Goal: Information Seeking & Learning: Learn about a topic

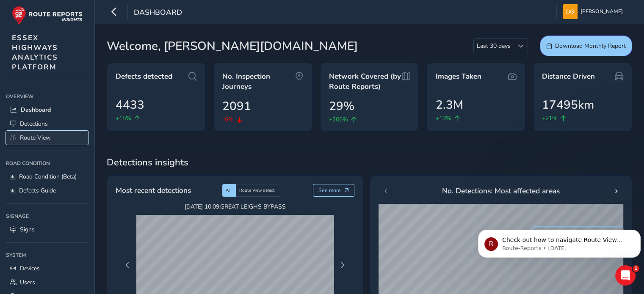
click at [36, 135] on span "Route View" at bounding box center [35, 138] width 31 height 8
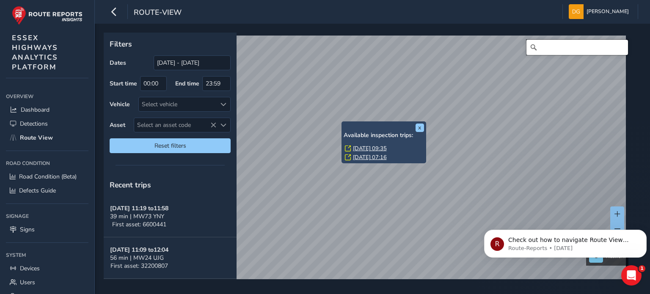
click at [550, 47] on input "Search" at bounding box center [578, 47] width 102 height 15
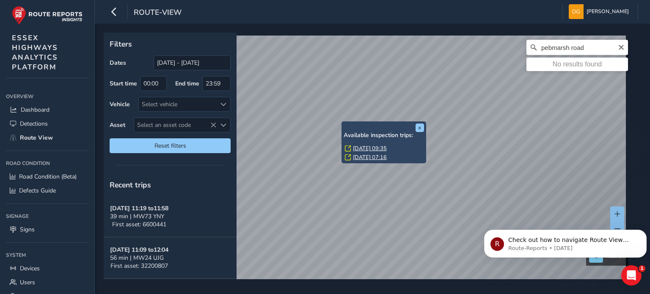
click at [581, 39] on div "pebmarsh road No results found" at bounding box center [370, 163] width 526 height 254
click at [585, 47] on input "pebmarsh road" at bounding box center [578, 47] width 102 height 15
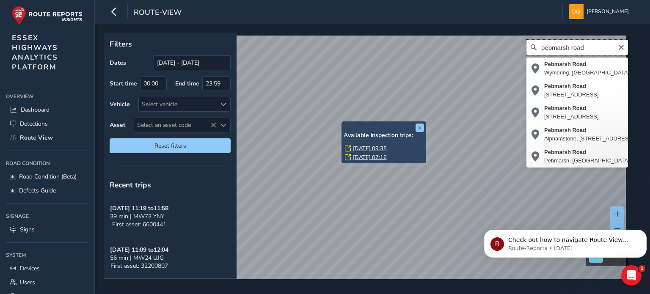
click at [582, 47] on input "pebmarsh road" at bounding box center [578, 47] width 102 height 15
type input "[STREET_ADDRESS]"
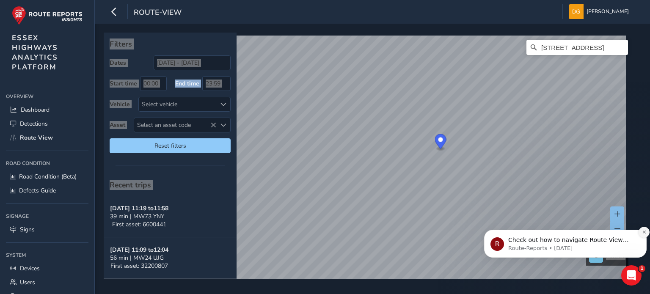
drag, startPoint x: 643, startPoint y: 234, endPoint x: 1129, endPoint y: 446, distance: 530.7
click at [643, 234] on icon "Dismiss notification" at bounding box center [644, 232] width 5 height 5
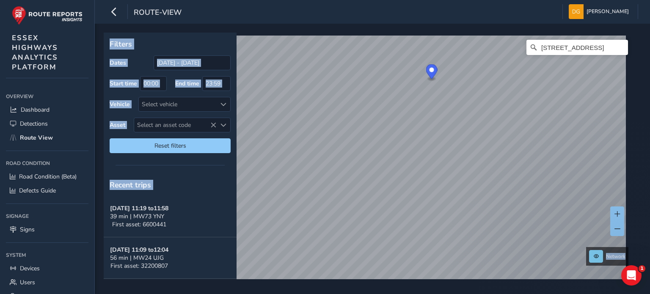
scroll to position [13, 0]
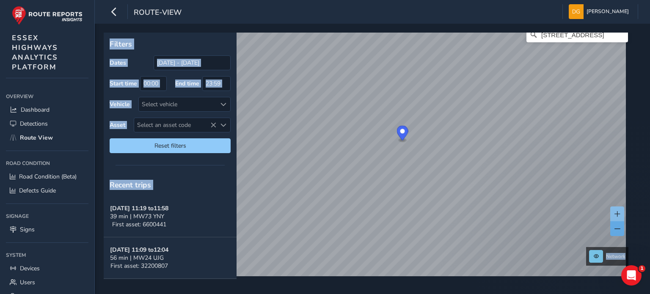
click at [619, 229] on span at bounding box center [618, 229] width 6 height 6
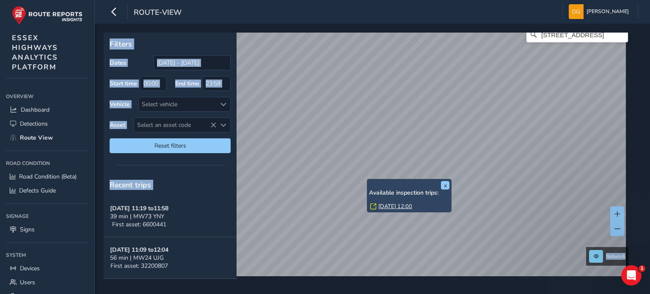
click at [388, 207] on link "[DATE] 12:00" at bounding box center [395, 207] width 34 height 8
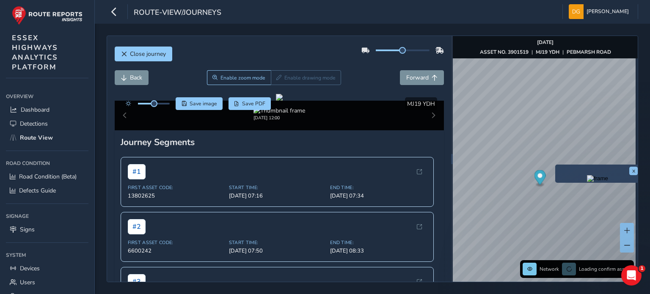
click at [558, 165] on div "x" at bounding box center [597, 174] width 85 height 18
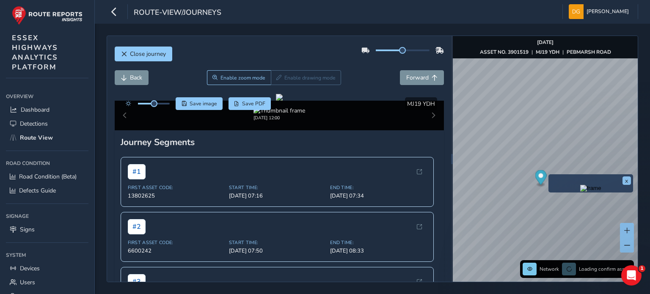
scroll to position [0, 4]
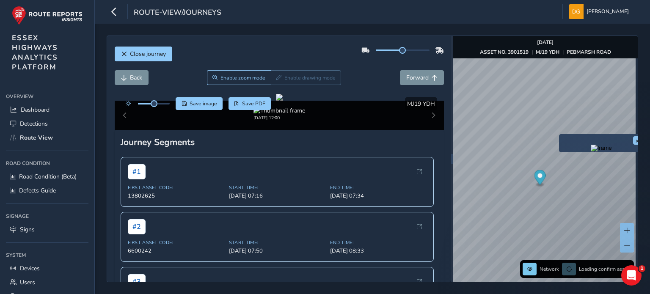
click at [560, 137] on div "x" at bounding box center [601, 143] width 85 height 18
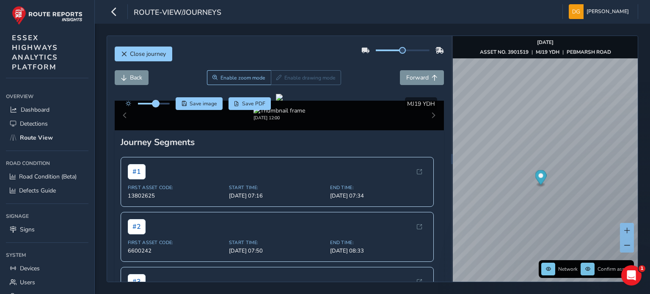
click at [156, 105] on span at bounding box center [155, 103] width 7 height 7
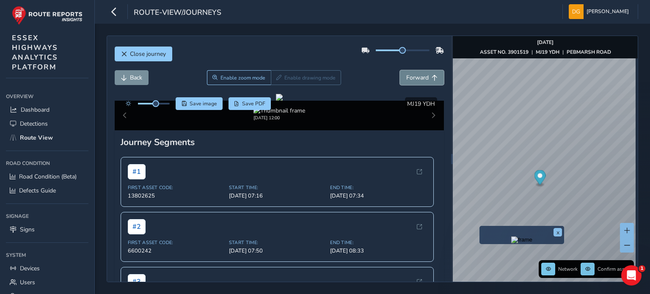
click at [420, 78] on button "Forward" at bounding box center [422, 77] width 44 height 15
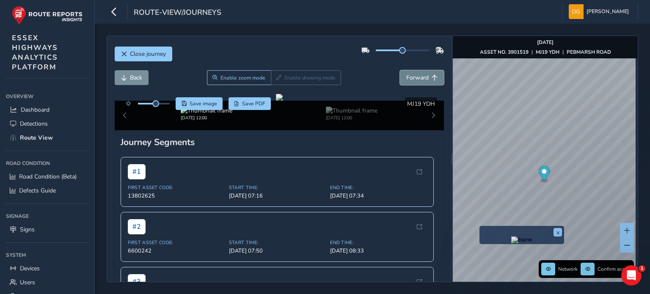
click at [420, 78] on button "Forward" at bounding box center [422, 77] width 44 height 15
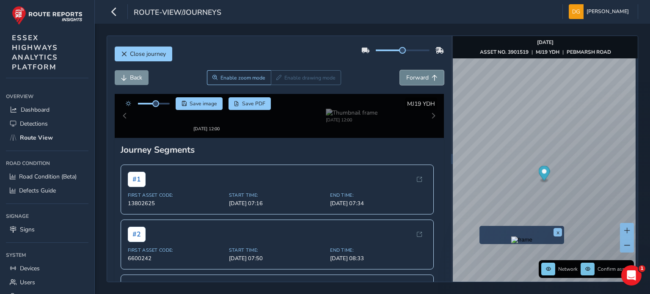
click at [420, 78] on button "Forward" at bounding box center [422, 77] width 44 height 15
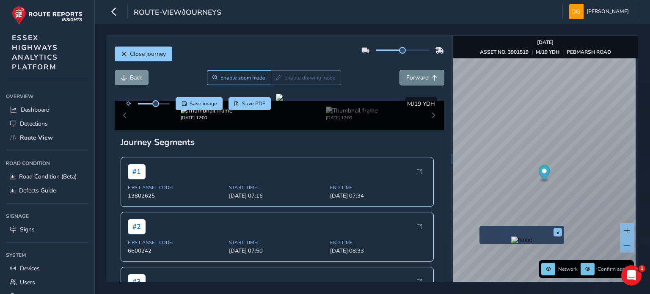
click at [420, 78] on button "Forward" at bounding box center [422, 77] width 44 height 15
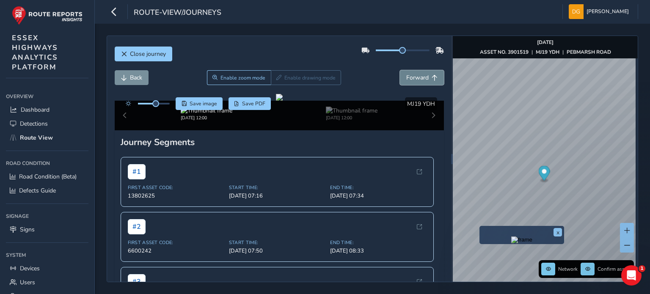
click at [420, 78] on button "Forward" at bounding box center [422, 77] width 44 height 15
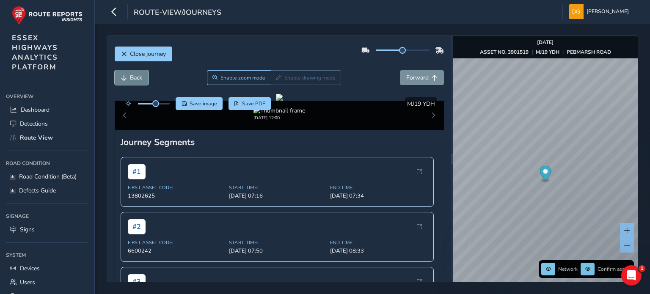
click at [125, 75] on span "Back" at bounding box center [124, 78] width 6 height 6
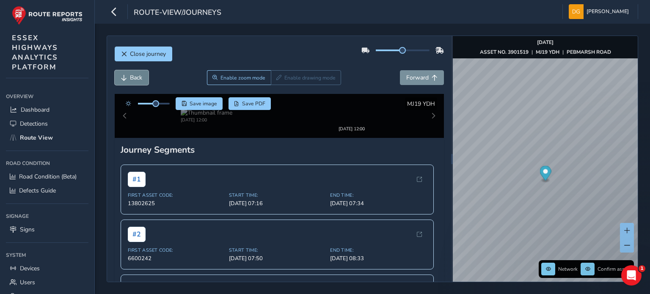
click at [125, 75] on span "Back" at bounding box center [124, 78] width 6 height 6
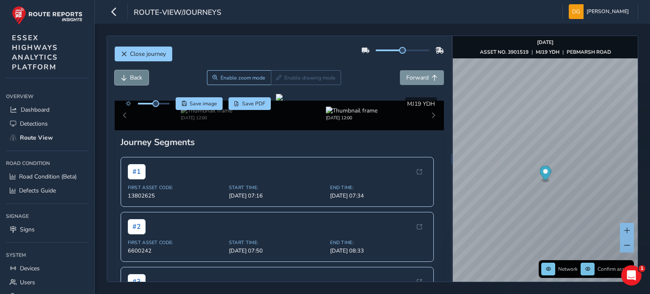
click at [125, 75] on span "Back" at bounding box center [124, 78] width 6 height 6
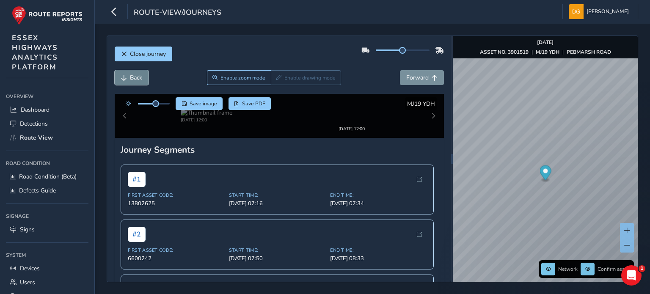
click at [125, 75] on span "Back" at bounding box center [124, 78] width 6 height 6
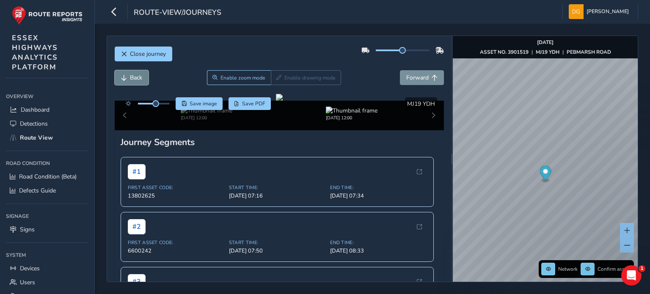
click at [125, 75] on span "Back" at bounding box center [124, 78] width 6 height 6
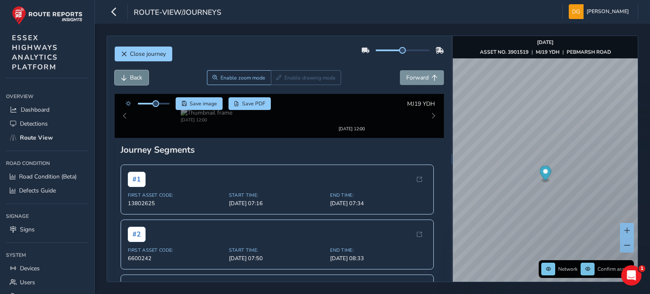
click at [125, 75] on span "Back" at bounding box center [124, 78] width 6 height 6
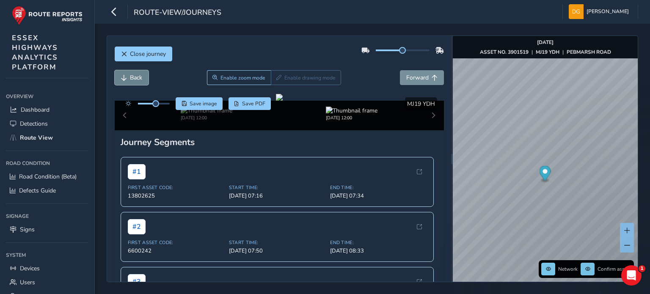
click at [125, 75] on span "Back" at bounding box center [124, 78] width 6 height 6
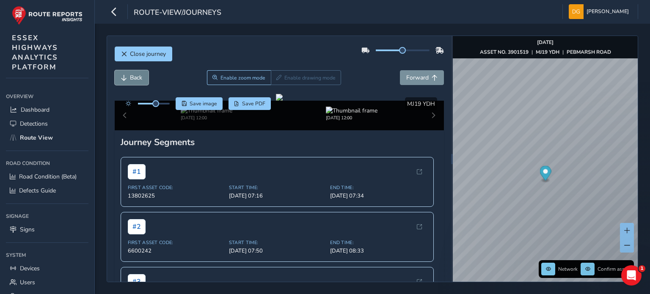
click at [125, 75] on span "Back" at bounding box center [124, 78] width 6 height 6
click at [126, 75] on span "Back" at bounding box center [124, 78] width 6 height 6
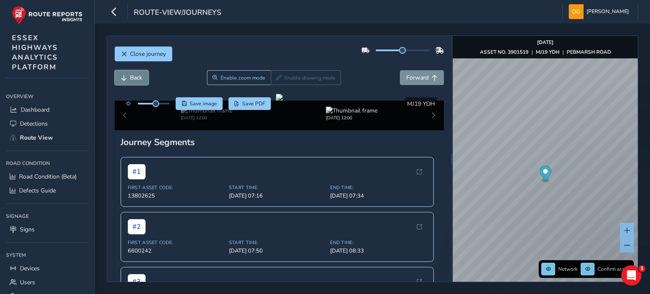
click at [127, 75] on button "Back" at bounding box center [132, 77] width 34 height 15
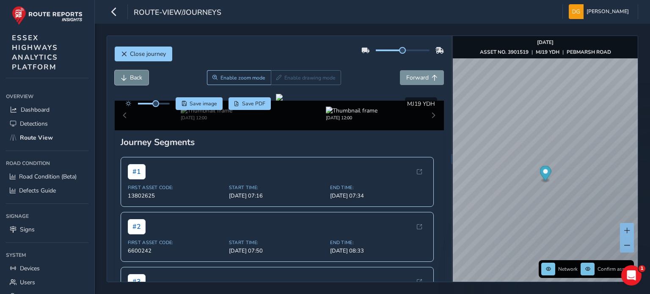
click at [127, 75] on button "Back" at bounding box center [132, 77] width 34 height 15
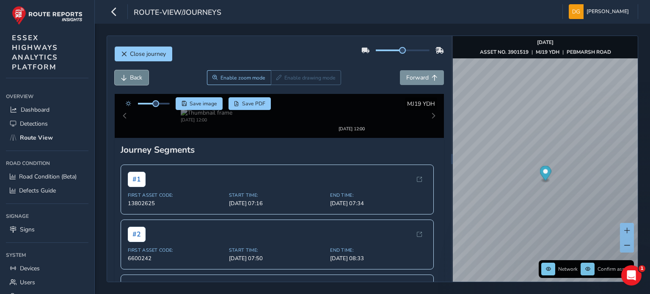
click at [127, 75] on button "Back" at bounding box center [132, 77] width 34 height 15
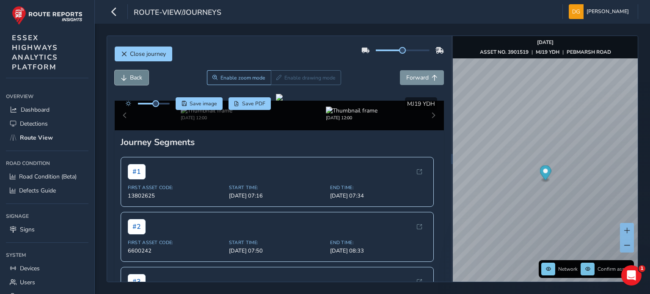
click at [127, 75] on button "Back" at bounding box center [132, 77] width 34 height 15
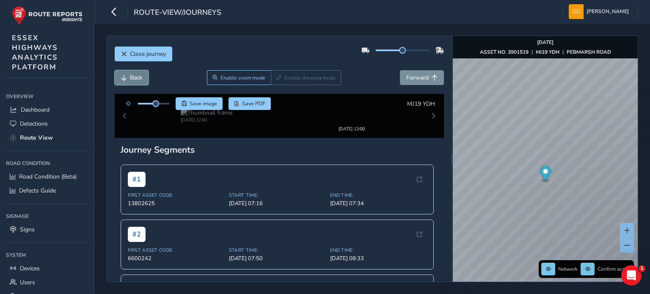
click at [127, 75] on button "Back" at bounding box center [132, 77] width 34 height 15
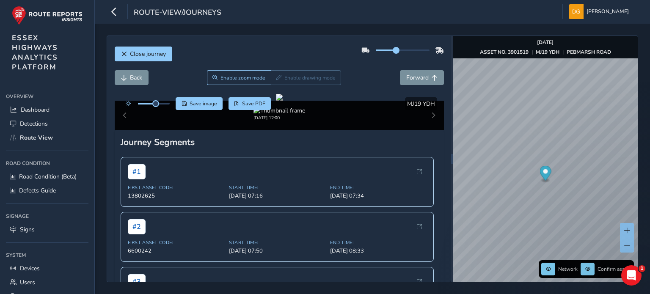
drag, startPoint x: 400, startPoint y: 52, endPoint x: 389, endPoint y: 51, distance: 10.2
click at [393, 51] on span at bounding box center [396, 50] width 7 height 7
drag, startPoint x: 392, startPoint y: 52, endPoint x: 428, endPoint y: 52, distance: 36.0
click at [428, 52] on div at bounding box center [403, 51] width 83 height 14
drag, startPoint x: 422, startPoint y: 50, endPoint x: 397, endPoint y: 50, distance: 24.6
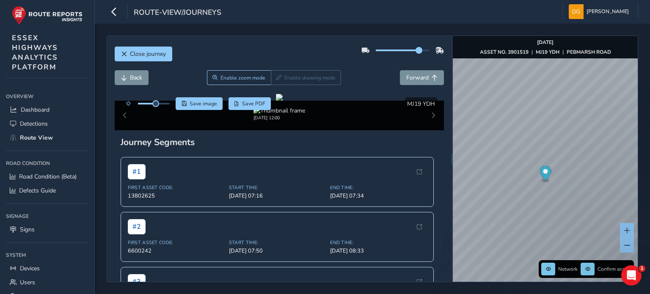
click at [416, 50] on span at bounding box center [419, 50] width 7 height 7
click at [422, 80] on span "Forward" at bounding box center [417, 78] width 22 height 8
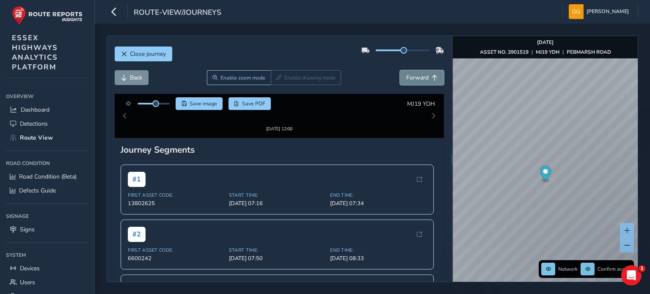
click at [421, 80] on span "Forward" at bounding box center [417, 78] width 22 height 8
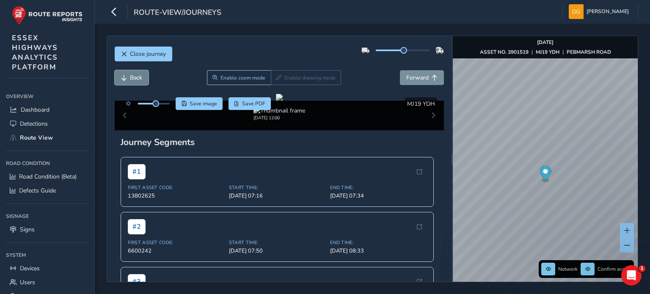
click at [137, 79] on span "Back" at bounding box center [136, 78] width 12 height 8
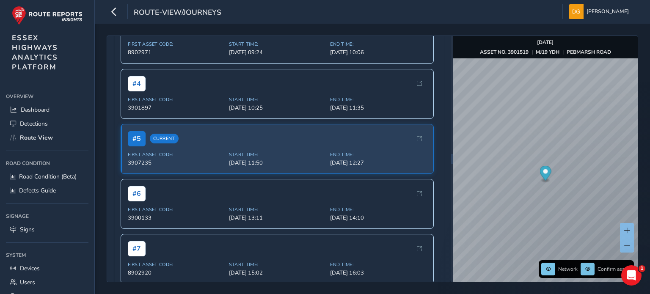
scroll to position [254, 0]
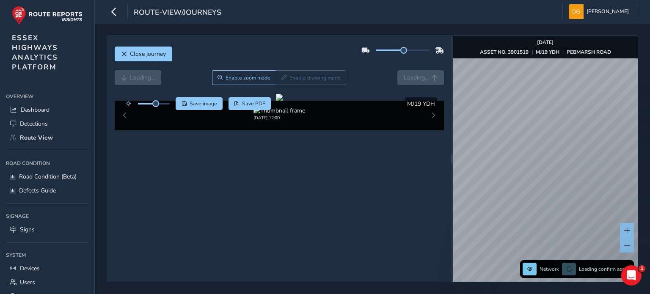
scroll to position [46, 0]
click at [427, 130] on div "[DATE] 12:00" at bounding box center [279, 116] width 329 height 30
click at [123, 130] on div "[DATE] 12:00" at bounding box center [279, 116] width 329 height 30
click at [124, 130] on div "[DATE] 12:00" at bounding box center [279, 116] width 329 height 30
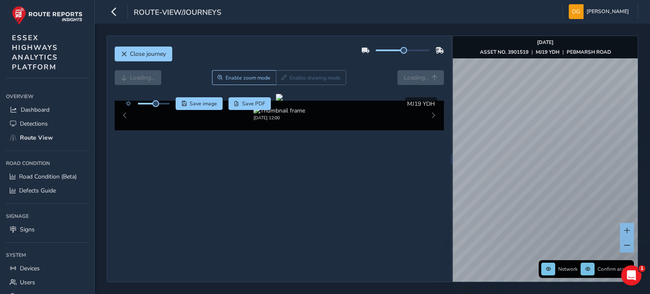
click at [429, 130] on div "[DATE] 12:00" at bounding box center [279, 116] width 329 height 30
click at [428, 130] on div "[DATE] 12:00" at bounding box center [279, 116] width 329 height 30
drag, startPoint x: 428, startPoint y: 254, endPoint x: 373, endPoint y: 259, distance: 55.3
click at [424, 130] on div "[DATE] 12:00" at bounding box center [279, 116] width 329 height 30
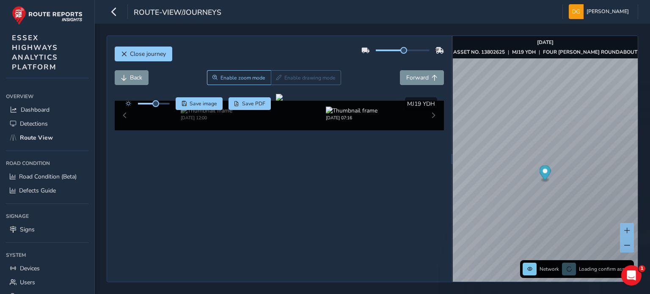
click at [298, 121] on div "Sep 22 2025, 07:16" at bounding box center [352, 114] width 146 height 14
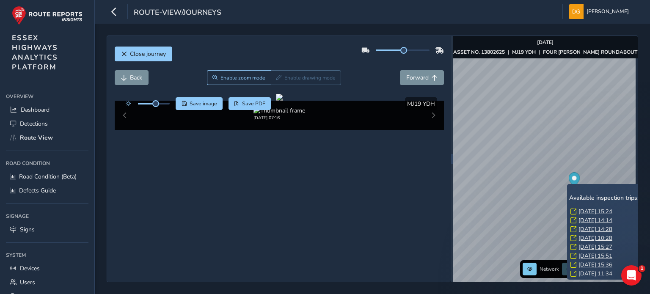
scroll to position [6, 0]
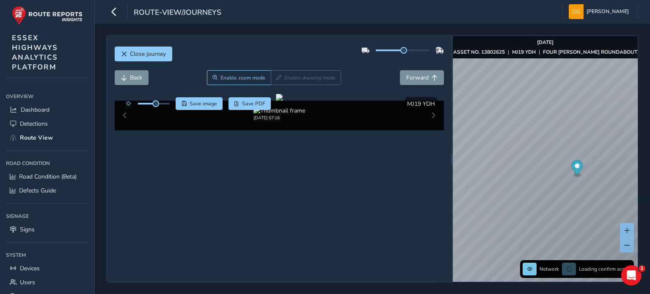
scroll to position [46, 0]
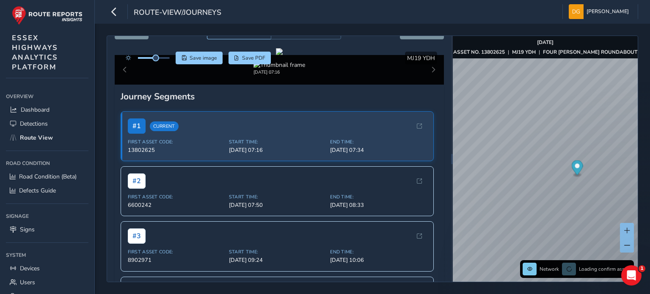
click at [127, 85] on div "Sep 22 2025, 07:16" at bounding box center [279, 70] width 329 height 30
click at [123, 85] on div "Sep 22 2025, 07:16" at bounding box center [279, 70] width 329 height 30
click at [45, 138] on span "Route View" at bounding box center [36, 138] width 33 height 8
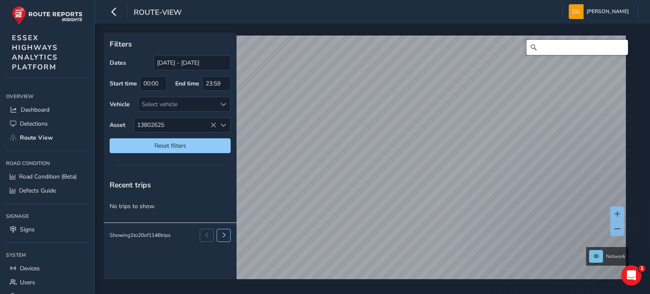
click at [549, 51] on input "Search" at bounding box center [578, 47] width 102 height 15
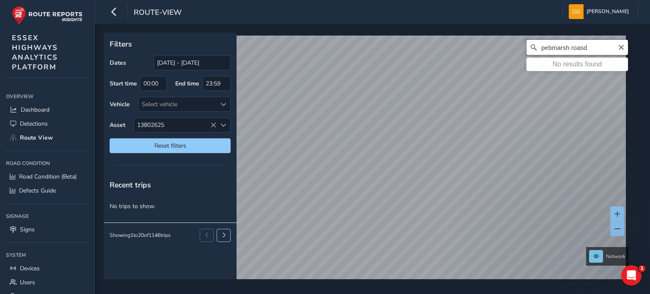
click at [581, 46] on input "pebmarsh roasd" at bounding box center [578, 47] width 102 height 15
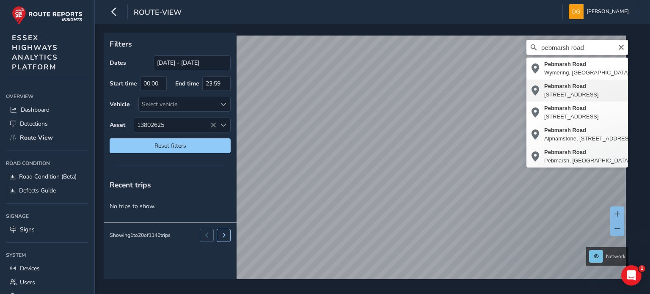
type input "[STREET_ADDRESS]"
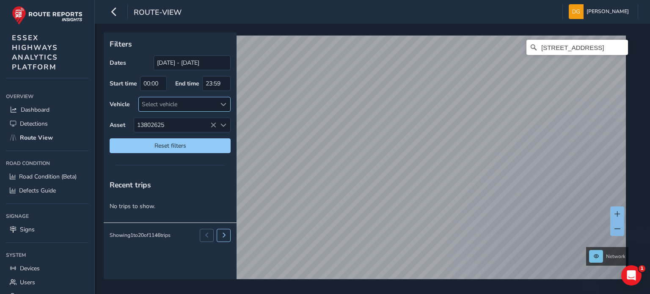
click at [221, 106] on span at bounding box center [224, 105] width 6 height 6
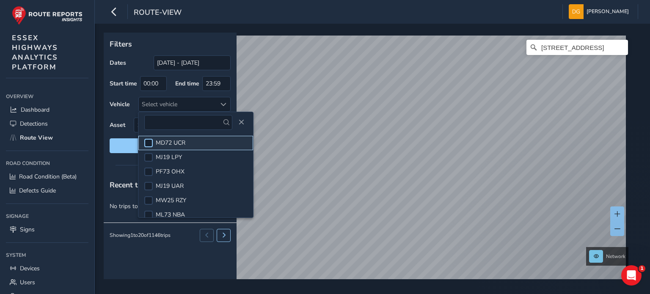
click at [149, 141] on div at bounding box center [148, 143] width 8 height 8
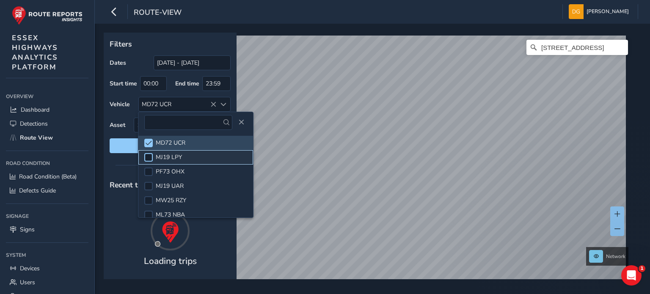
click at [147, 155] on div at bounding box center [148, 157] width 8 height 8
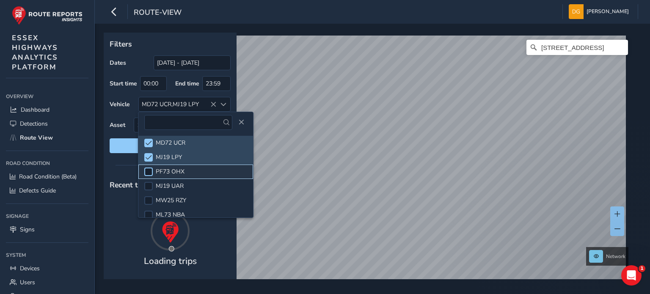
drag, startPoint x: 149, startPoint y: 171, endPoint x: 149, endPoint y: 182, distance: 11.9
click at [149, 171] on div at bounding box center [148, 172] width 8 height 8
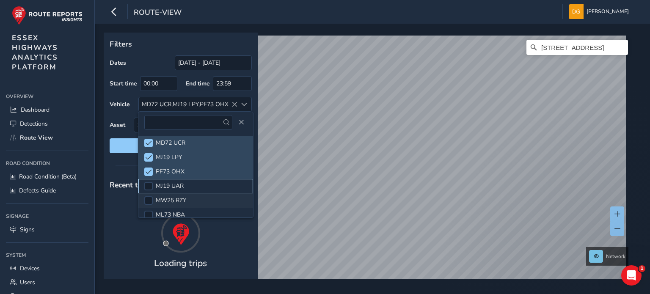
drag, startPoint x: 149, startPoint y: 186, endPoint x: 148, endPoint y: 194, distance: 8.5
click at [149, 187] on div at bounding box center [148, 186] width 8 height 8
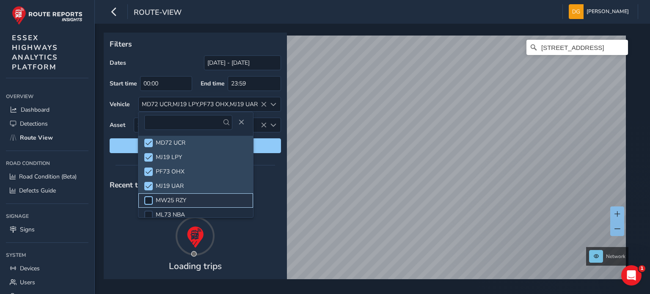
click at [147, 199] on div at bounding box center [148, 200] width 8 height 8
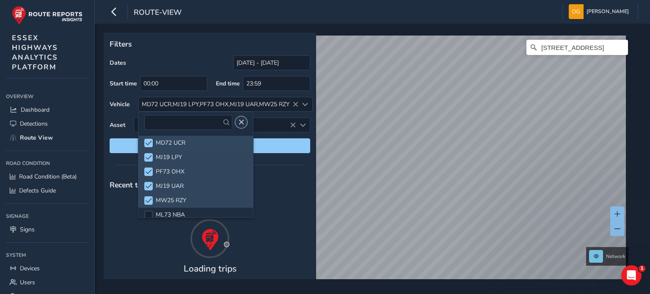
click at [238, 122] on span "Close" at bounding box center [241, 122] width 6 height 6
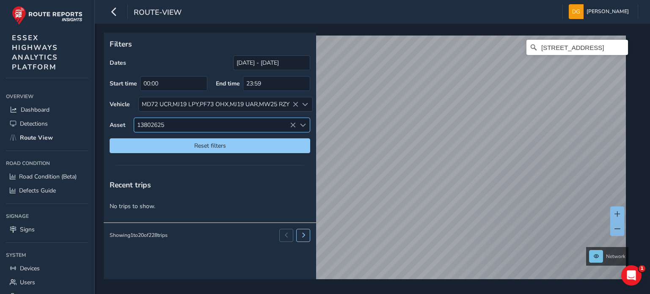
click at [294, 124] on icon at bounding box center [293, 125] width 6 height 6
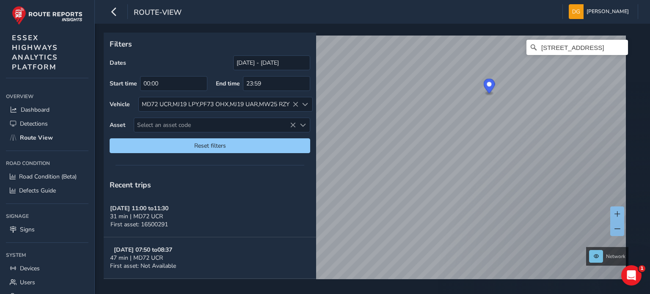
scroll to position [13, 0]
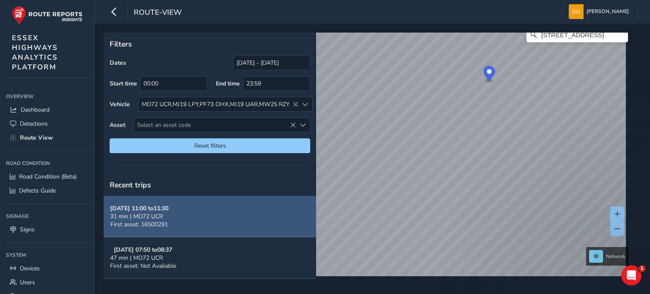
click at [163, 218] on span "31 min | MD72 UCR" at bounding box center [136, 217] width 53 height 8
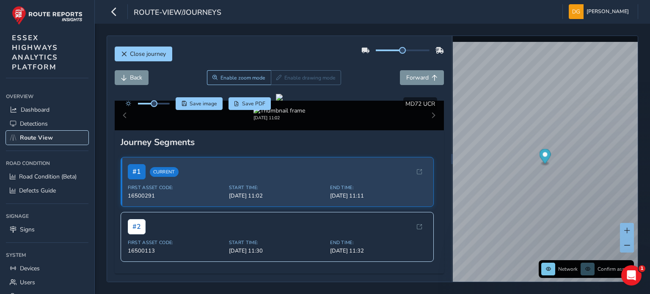
click at [29, 136] on span "Route View" at bounding box center [36, 138] width 33 height 8
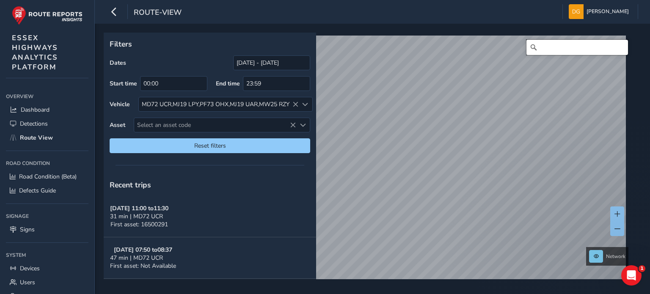
click at [548, 50] on input "Search" at bounding box center [578, 47] width 102 height 15
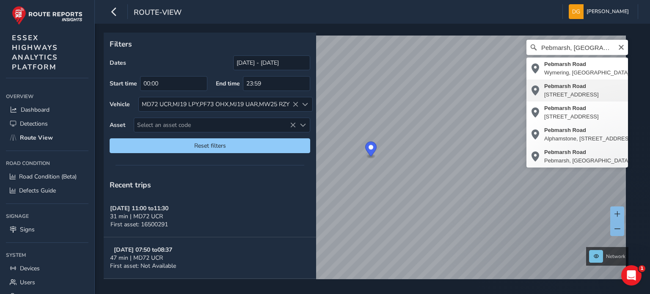
type input "[STREET_ADDRESS]"
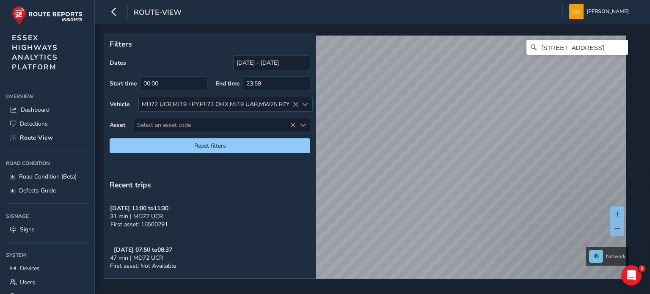
click at [511, 33] on div "Network Pebmarsh Road, Alphamstone, Braintree, Essex, England, CO8 5HJ, United …" at bounding box center [370, 156] width 532 height 247
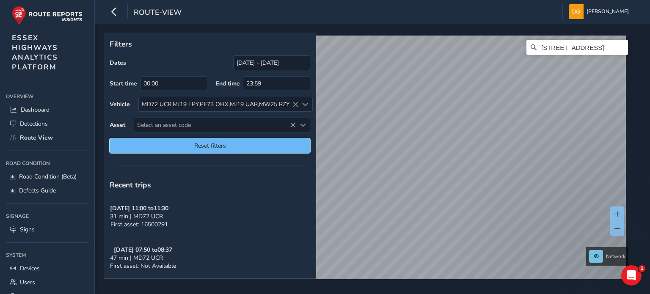
click at [217, 145] on span "Reset filters" at bounding box center [210, 146] width 188 height 8
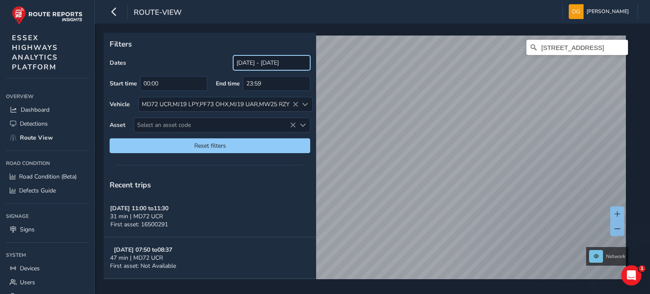
click at [274, 60] on input "[DATE] - [DATE]" at bounding box center [271, 62] width 77 height 15
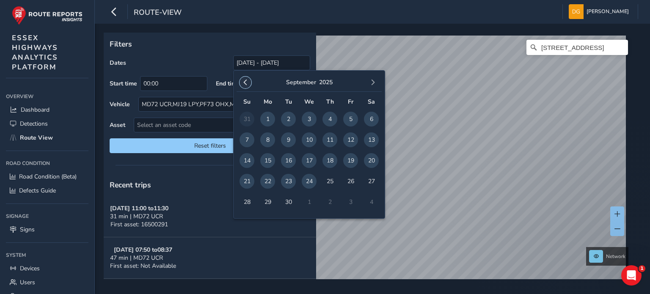
click at [245, 81] on span "button" at bounding box center [246, 83] width 6 height 6
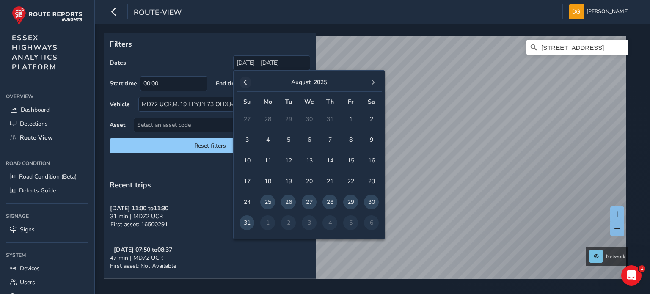
click at [247, 79] on button "button" at bounding box center [246, 83] width 12 height 12
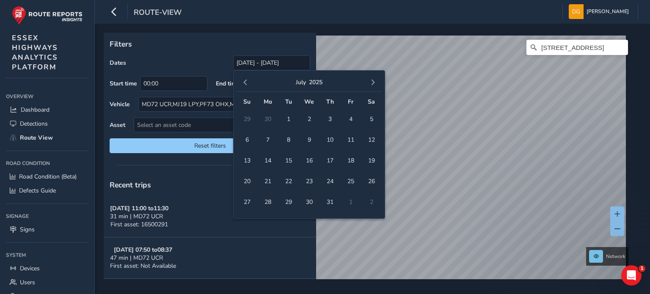
click at [247, 79] on button "button" at bounding box center [246, 83] width 12 height 12
click at [374, 82] on span "button" at bounding box center [373, 83] width 6 height 6
click at [309, 121] on span "4" at bounding box center [309, 119] width 15 height 15
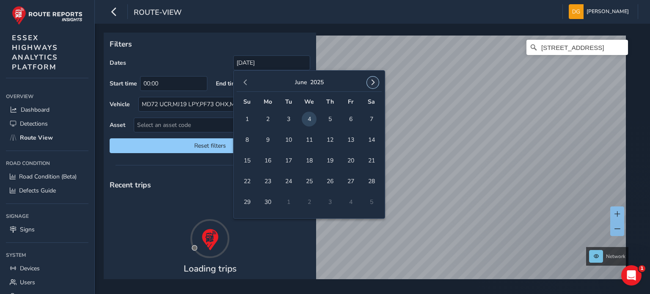
click at [373, 86] on button "button" at bounding box center [373, 83] width 12 height 12
click at [373, 84] on span "button" at bounding box center [373, 83] width 6 height 6
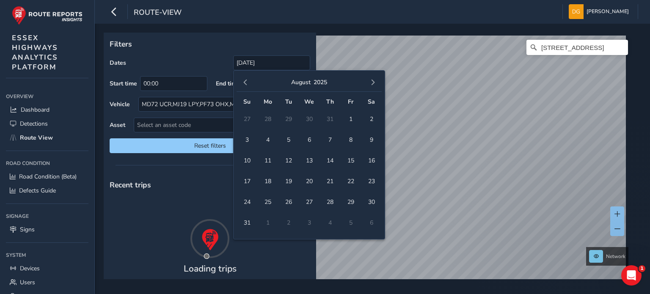
click at [373, 84] on span "button" at bounding box center [373, 83] width 6 height 6
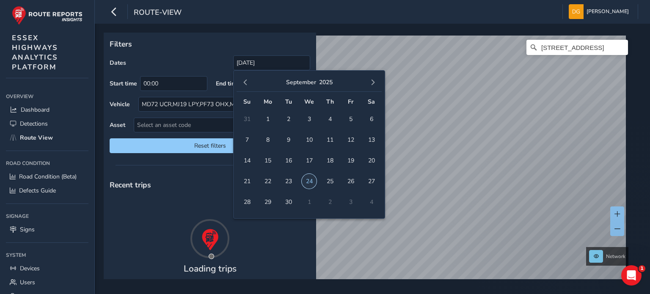
click at [306, 182] on span "24" at bounding box center [309, 181] width 15 height 15
type input "04/06/2025 - 24/09/2025"
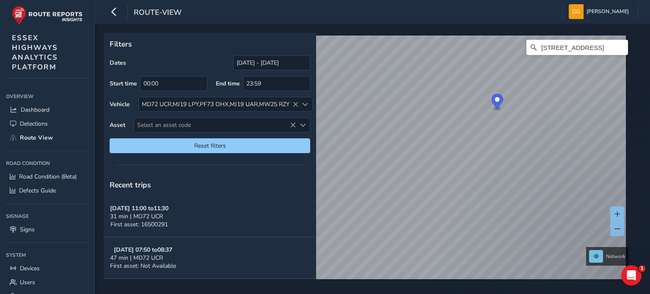
click at [499, 102] on icon "Map marker" at bounding box center [497, 101] width 11 height 15
drag, startPoint x: 500, startPoint y: 103, endPoint x: 464, endPoint y: 106, distance: 36.1
click at [464, 106] on icon "Map marker" at bounding box center [461, 104] width 11 height 15
click at [304, 124] on span "Select an asset code" at bounding box center [303, 125] width 6 height 6
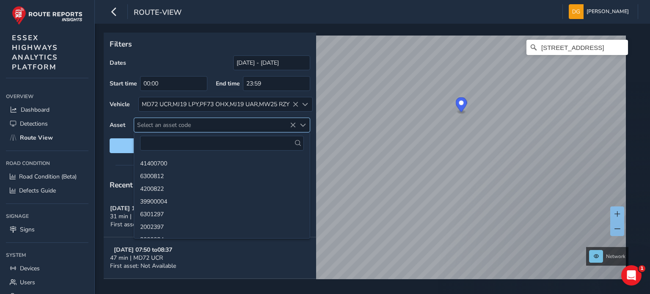
click at [304, 124] on span "Select an asset code" at bounding box center [303, 125] width 6 height 6
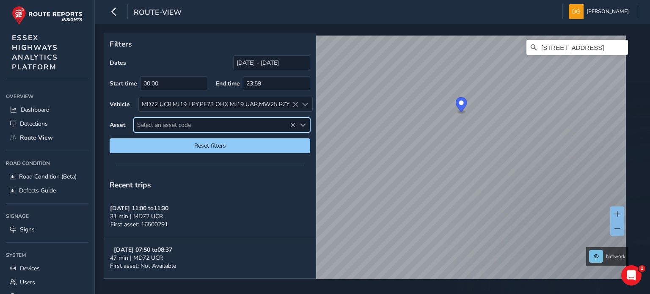
click at [235, 124] on span "Select an asset code" at bounding box center [215, 125] width 162 height 14
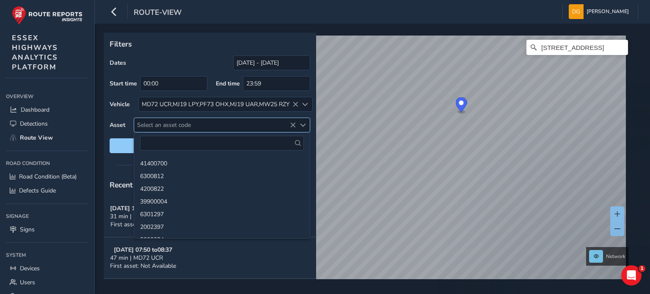
click at [235, 124] on span "Select an asset code" at bounding box center [215, 125] width 162 height 14
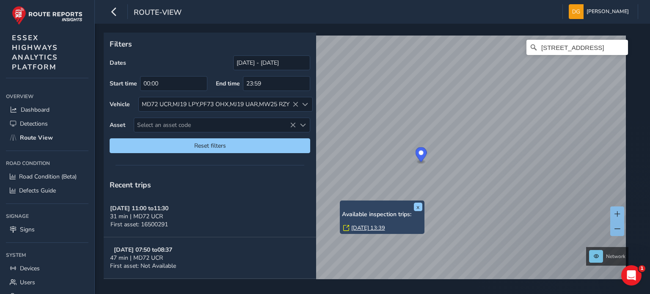
click at [371, 226] on link "Thu, 14 Aug, 13:39" at bounding box center [368, 228] width 34 height 8
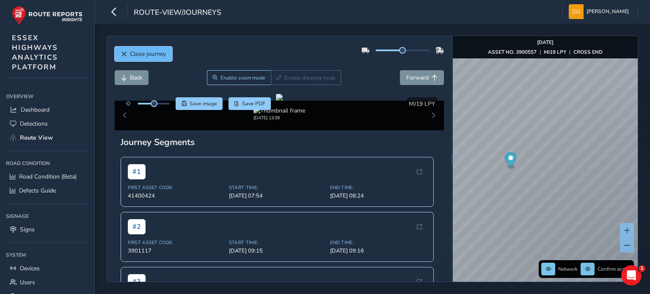
click at [141, 59] on button "Close journey" at bounding box center [144, 54] width 58 height 15
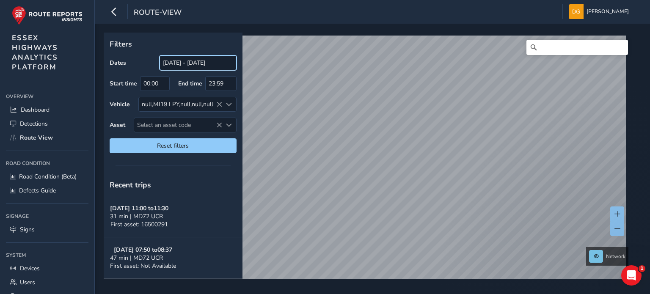
click at [216, 63] on input "04/06/2025 - 24/09/2025" at bounding box center [198, 62] width 77 height 15
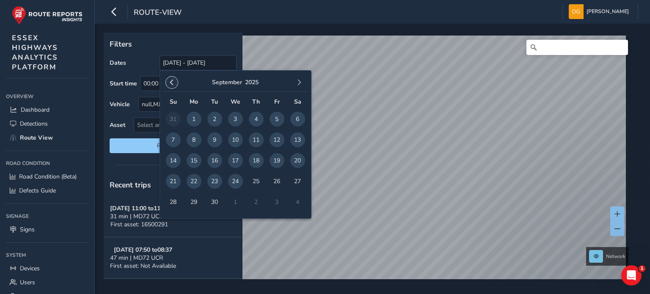
click at [172, 83] on span "button" at bounding box center [172, 83] width 6 height 6
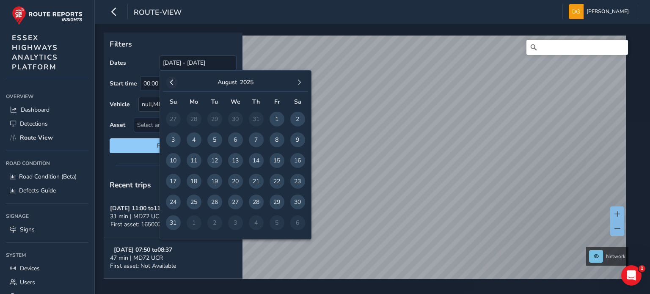
click at [171, 83] on span "button" at bounding box center [172, 83] width 6 height 6
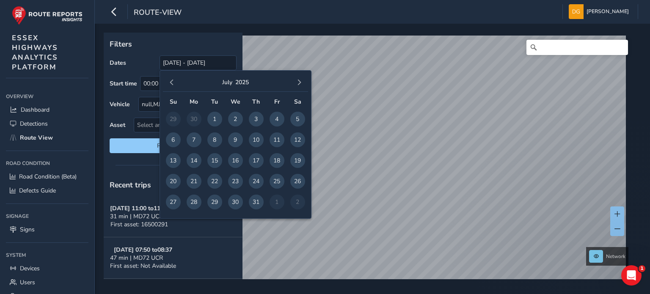
click at [171, 83] on span "button" at bounding box center [172, 83] width 6 height 6
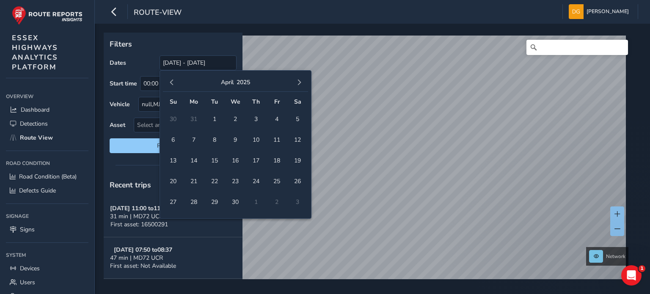
click at [171, 83] on span "button" at bounding box center [172, 83] width 6 height 6
click at [173, 82] on span "button" at bounding box center [172, 83] width 6 height 6
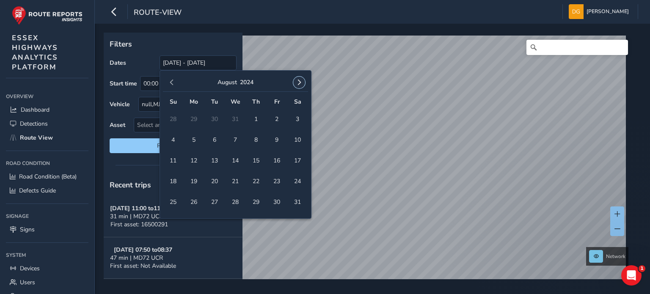
click at [301, 82] on span "button" at bounding box center [299, 83] width 6 height 6
click at [174, 119] on span "1" at bounding box center [173, 119] width 15 height 15
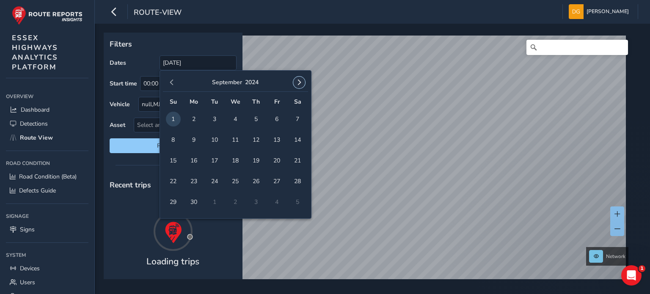
click at [299, 81] on span "button" at bounding box center [299, 83] width 6 height 6
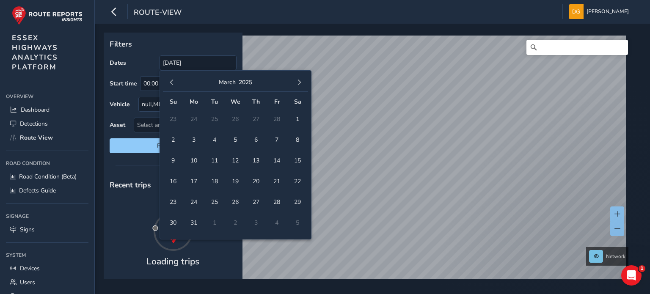
click at [299, 81] on span "button" at bounding box center [299, 83] width 6 height 6
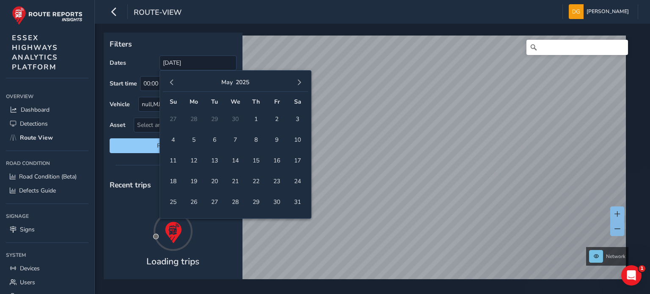
click at [299, 81] on span "button" at bounding box center [299, 83] width 6 height 6
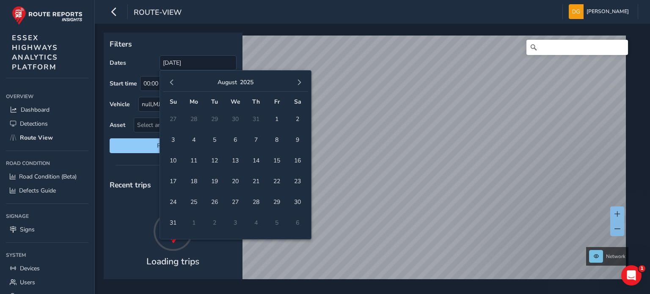
click at [299, 81] on span "button" at bounding box center [299, 83] width 6 height 6
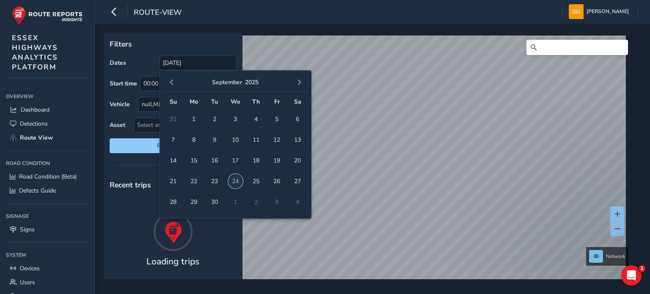
click at [235, 184] on span "24" at bounding box center [235, 181] width 15 height 15
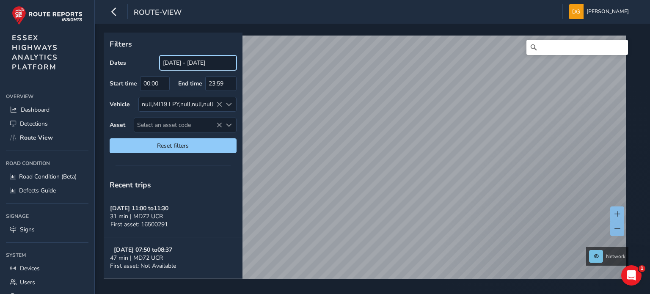
click at [201, 65] on input "01/09/2024 - 24/09/2025" at bounding box center [198, 62] width 77 height 15
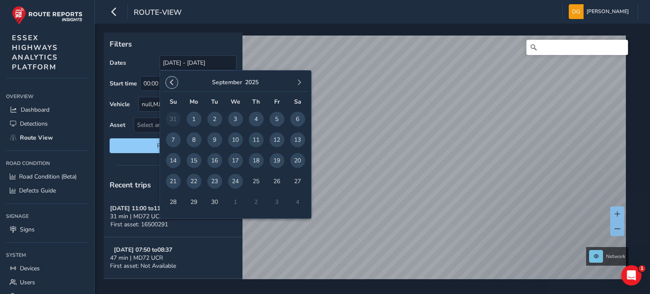
click at [171, 82] on span "button" at bounding box center [172, 83] width 6 height 6
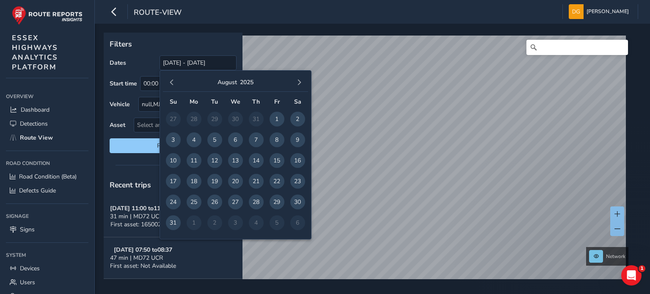
click at [171, 82] on span "button" at bounding box center [172, 83] width 6 height 6
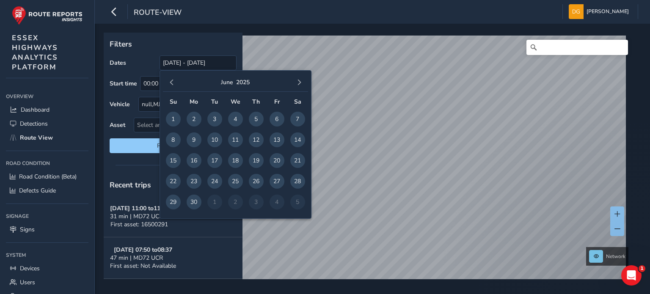
click at [171, 82] on span "button" at bounding box center [172, 83] width 6 height 6
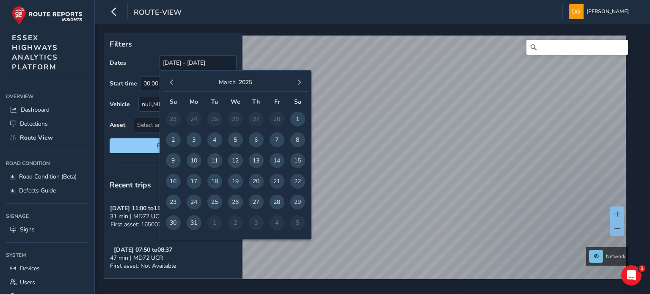
click at [171, 82] on span "button" at bounding box center [172, 83] width 6 height 6
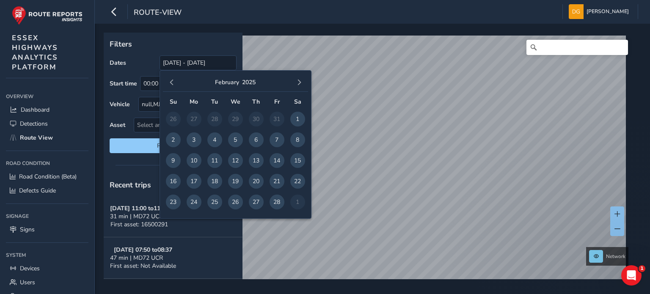
click at [171, 82] on span "button" at bounding box center [172, 83] width 6 height 6
click at [171, 81] on span "button" at bounding box center [172, 83] width 6 height 6
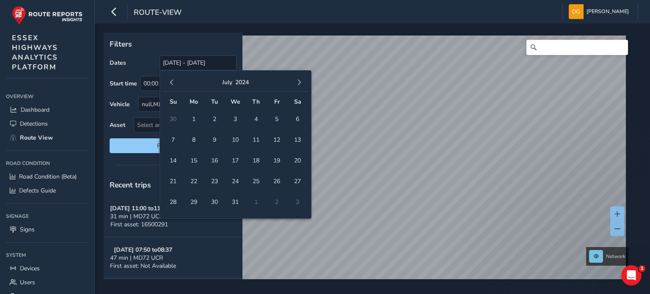
click at [171, 81] on span "button" at bounding box center [172, 83] width 6 height 6
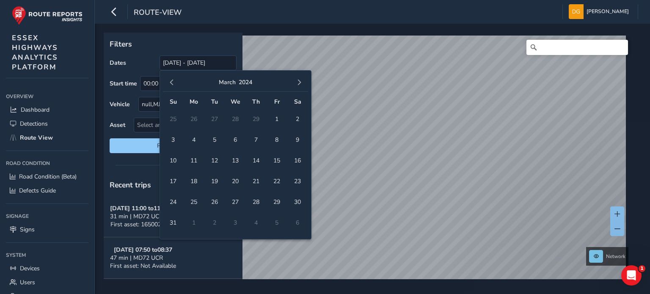
click at [171, 81] on span "button" at bounding box center [172, 83] width 6 height 6
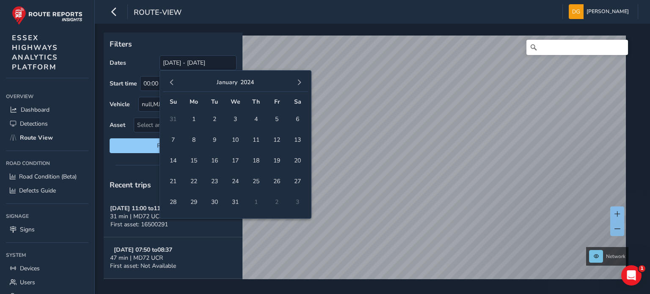
click at [171, 81] on span "button" at bounding box center [172, 83] width 6 height 6
click at [172, 81] on span "button" at bounding box center [172, 83] width 6 height 6
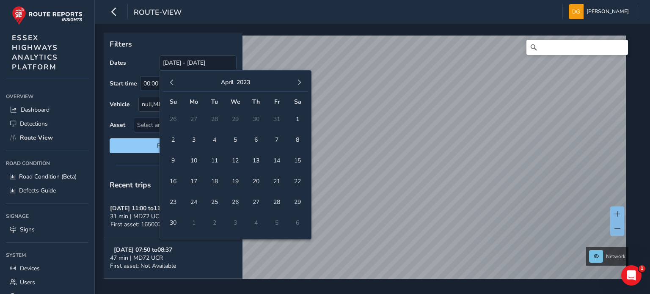
click at [172, 81] on span "button" at bounding box center [172, 83] width 6 height 6
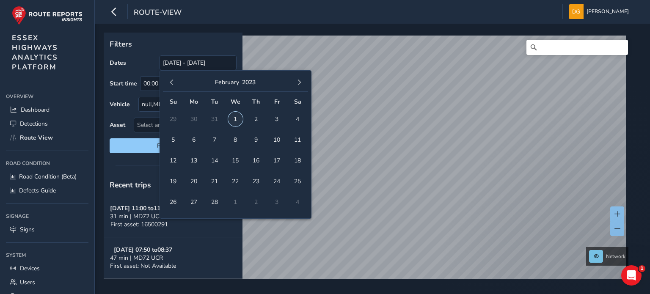
click at [233, 120] on span "1" at bounding box center [235, 119] width 15 height 15
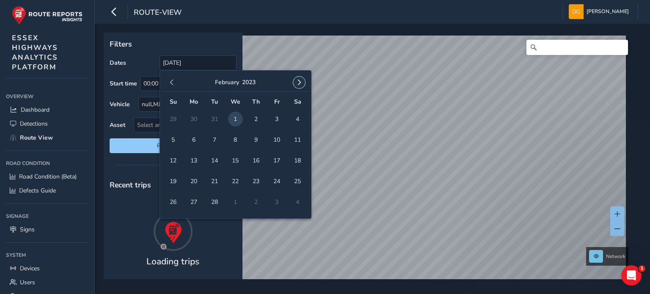
click at [294, 82] on button "button" at bounding box center [299, 83] width 12 height 12
click at [295, 82] on button "button" at bounding box center [299, 83] width 12 height 12
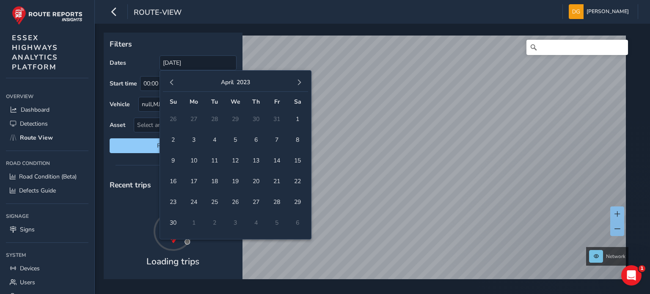
click at [295, 82] on button "button" at bounding box center [299, 83] width 12 height 12
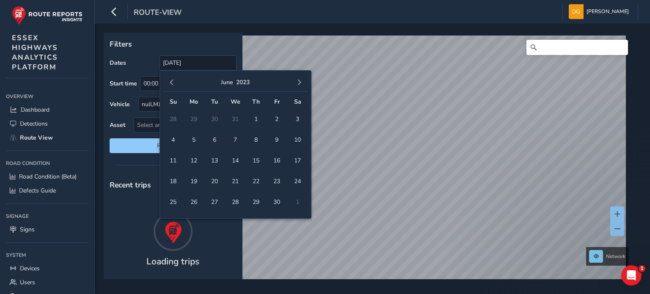
click at [295, 82] on button "button" at bounding box center [299, 83] width 12 height 12
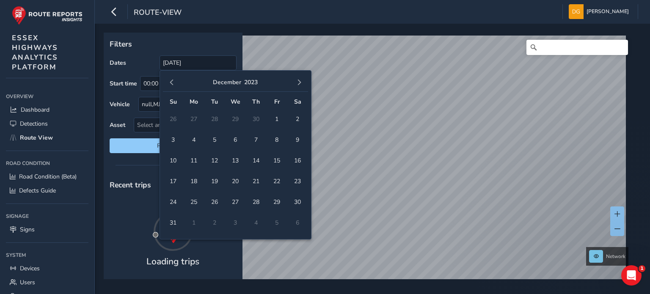
click at [295, 82] on button "button" at bounding box center [299, 83] width 12 height 12
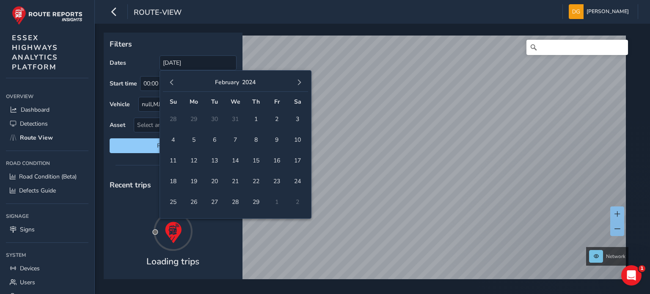
click at [295, 82] on button "button" at bounding box center [299, 83] width 12 height 12
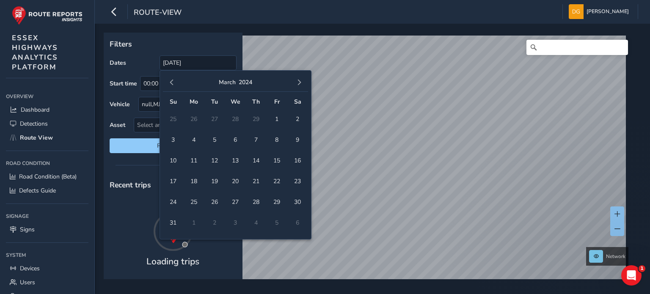
click at [295, 82] on button "button" at bounding box center [299, 83] width 12 height 12
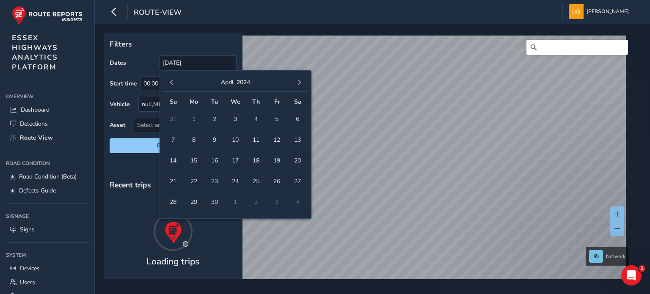
click at [295, 82] on button "button" at bounding box center [299, 83] width 12 height 12
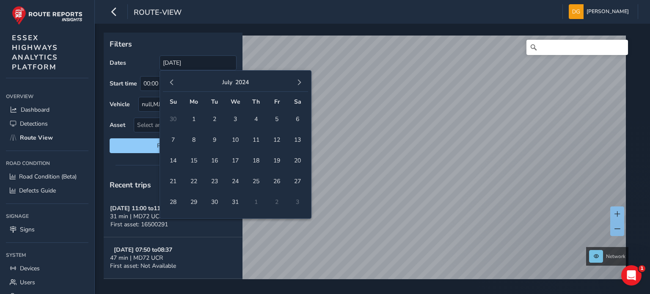
click at [295, 82] on button "button" at bounding box center [299, 83] width 12 height 12
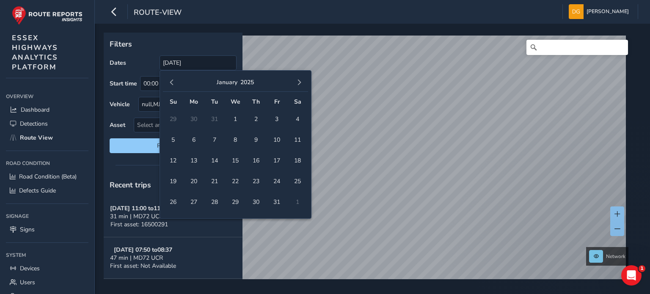
click at [295, 82] on button "button" at bounding box center [299, 83] width 12 height 12
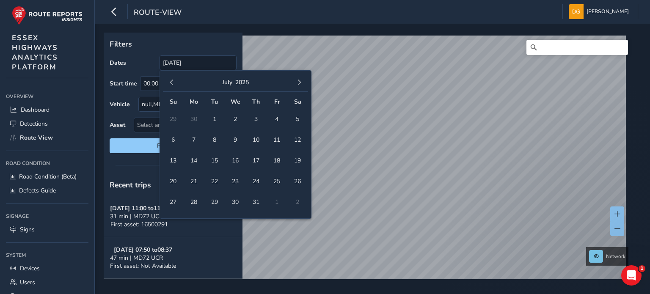
click at [295, 82] on button "button" at bounding box center [299, 83] width 12 height 12
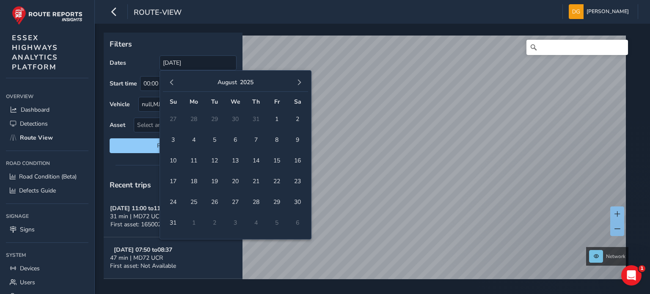
click at [295, 82] on button "button" at bounding box center [299, 83] width 12 height 12
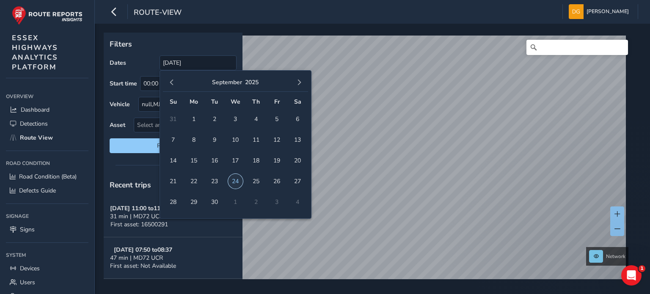
click at [234, 179] on span "24" at bounding box center [235, 181] width 15 height 15
type input "01/02/2023 - 24/09/2025"
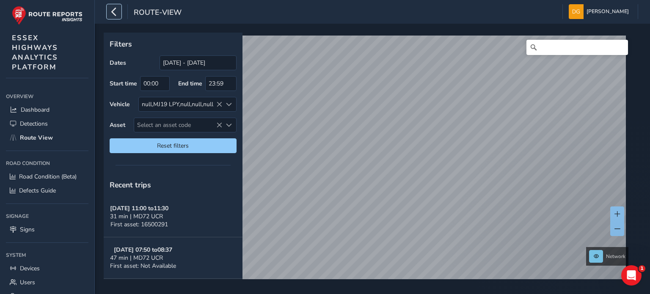
click at [119, 11] on button "button" at bounding box center [114, 11] width 15 height 15
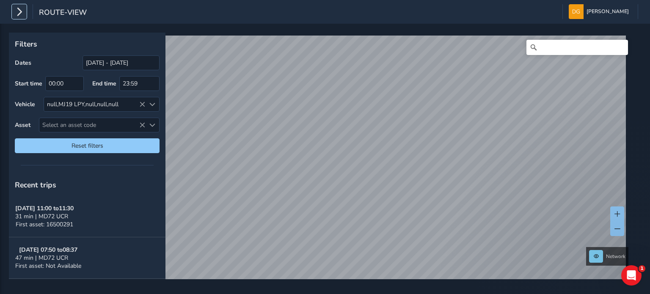
click at [15, 10] on icon "button" at bounding box center [19, 11] width 9 height 15
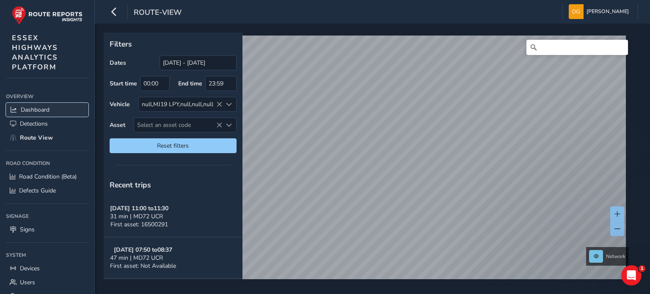
click at [30, 108] on span "Dashboard" at bounding box center [35, 110] width 29 height 8
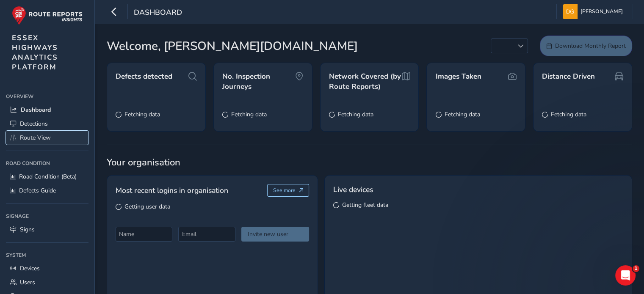
click at [40, 139] on span "Route View" at bounding box center [35, 138] width 31 height 8
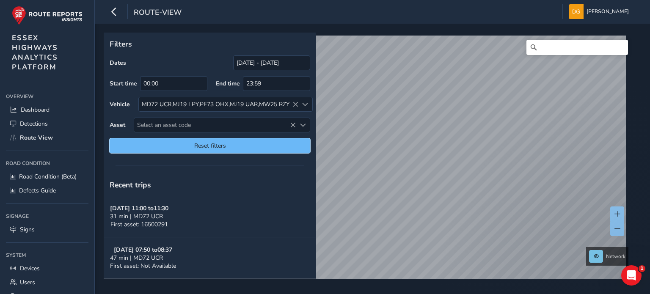
click at [203, 145] on span "Reset filters" at bounding box center [210, 146] width 188 height 8
type input "[DATE] - [DATE]"
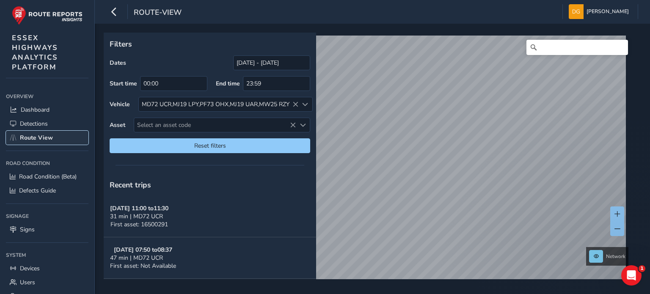
click at [36, 138] on span "Route View" at bounding box center [36, 138] width 33 height 8
click at [114, 13] on icon "button" at bounding box center [114, 11] width 9 height 15
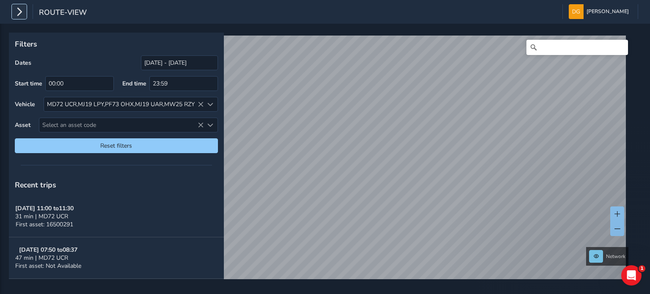
click at [20, 11] on icon "button" at bounding box center [19, 11] width 9 height 15
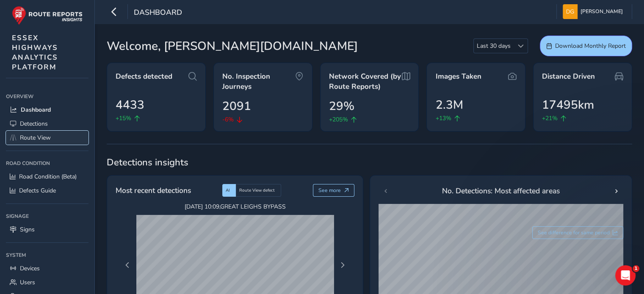
click at [44, 134] on span "Route View" at bounding box center [35, 138] width 31 height 8
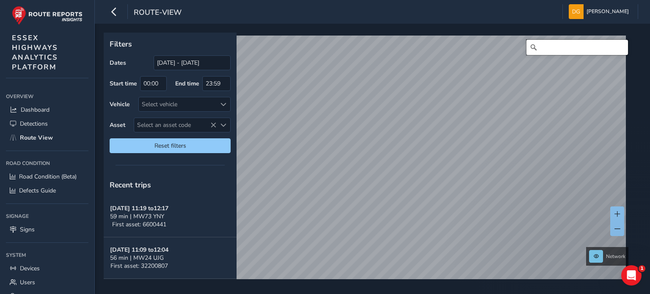
click at [565, 46] on input "Search" at bounding box center [578, 47] width 102 height 15
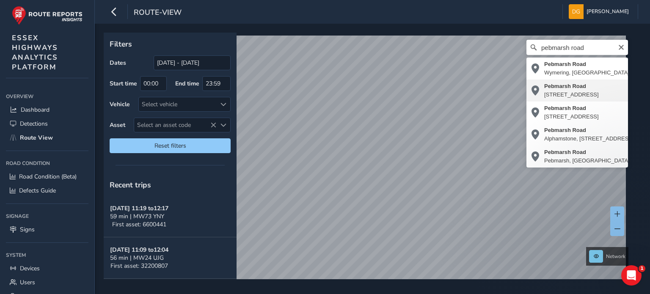
type input "[STREET_ADDRESS]"
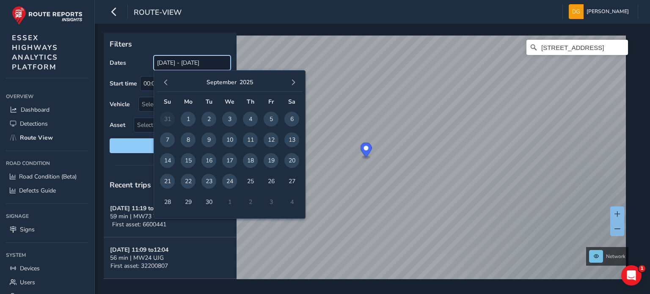
click at [185, 61] on input "[DATE] - [DATE]" at bounding box center [192, 62] width 77 height 15
click at [168, 83] on span "button" at bounding box center [166, 83] width 6 height 6
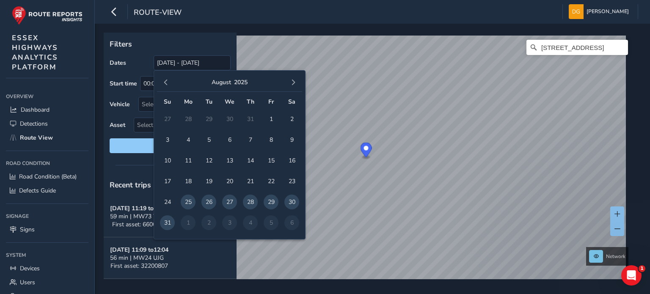
click at [168, 83] on span "button" at bounding box center [166, 83] width 6 height 6
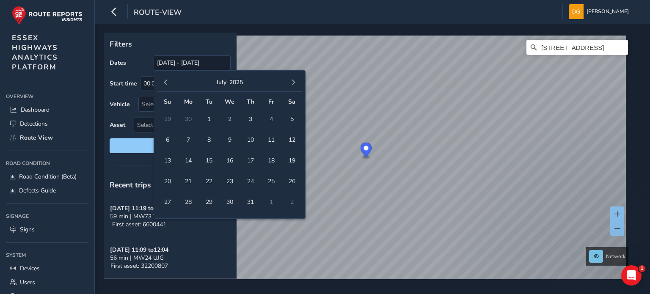
click at [168, 83] on span "button" at bounding box center [166, 83] width 6 height 6
click at [163, 84] on span "button" at bounding box center [166, 83] width 6 height 6
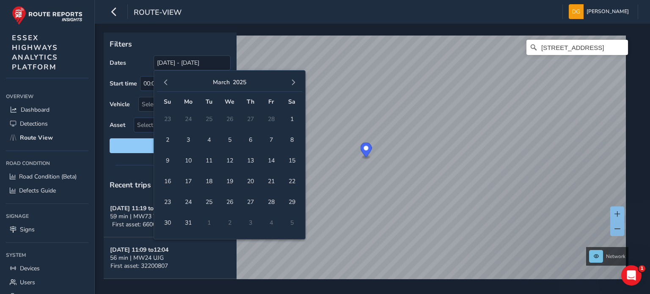
click at [163, 84] on span "button" at bounding box center [166, 83] width 6 height 6
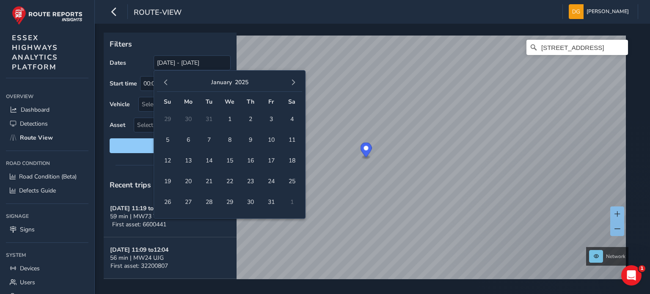
click at [163, 84] on span "button" at bounding box center [166, 83] width 6 height 6
click at [164, 83] on span "button" at bounding box center [166, 83] width 6 height 6
drag, startPoint x: 208, startPoint y: 118, endPoint x: 232, endPoint y: 114, distance: 24.4
click at [208, 118] on span "3" at bounding box center [209, 119] width 15 height 15
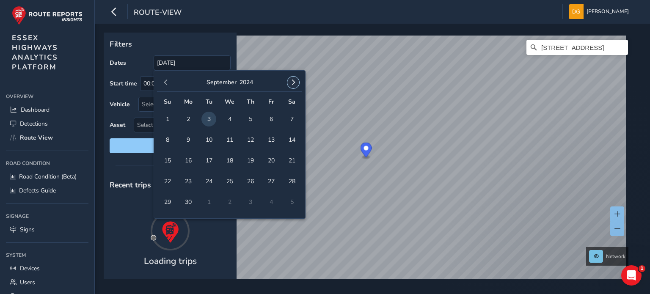
click at [295, 83] on span "button" at bounding box center [293, 83] width 6 height 6
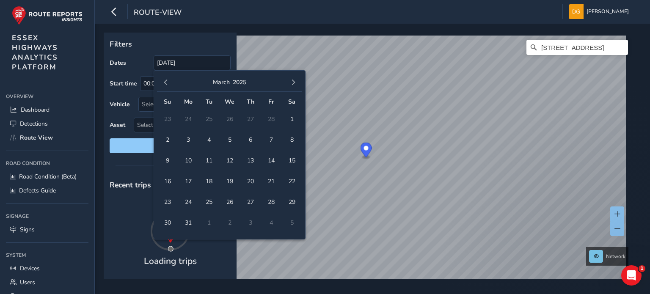
click at [295, 83] on span "button" at bounding box center [293, 83] width 6 height 6
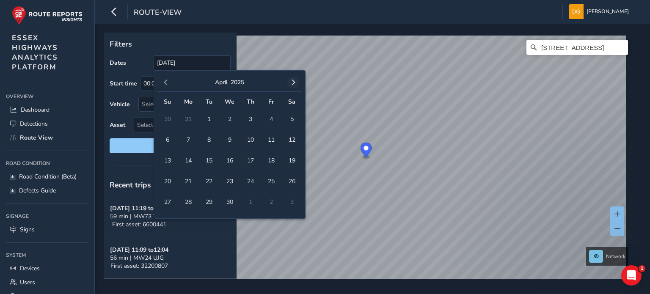
click at [296, 83] on button "button" at bounding box center [293, 83] width 12 height 12
click at [295, 83] on span "button" at bounding box center [293, 83] width 6 height 6
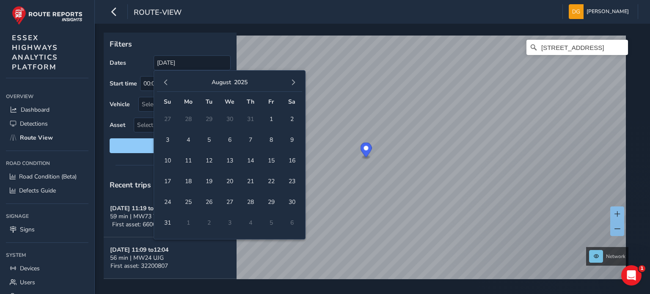
click at [295, 83] on span "button" at bounding box center [293, 83] width 6 height 6
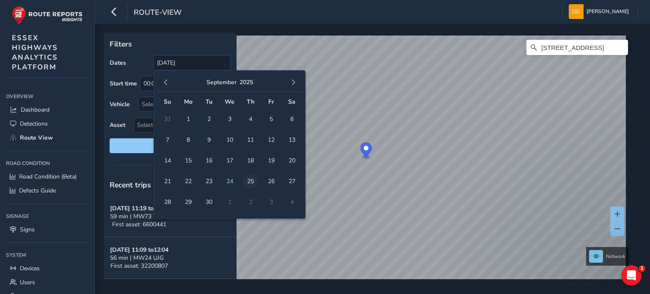
click at [252, 182] on span "25" at bounding box center [250, 181] width 15 height 15
type input "[DATE] - [DATE]"
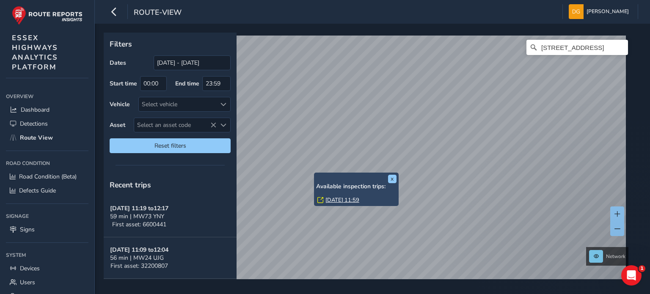
click at [351, 201] on link "[DATE] 11:59" at bounding box center [343, 200] width 34 height 8
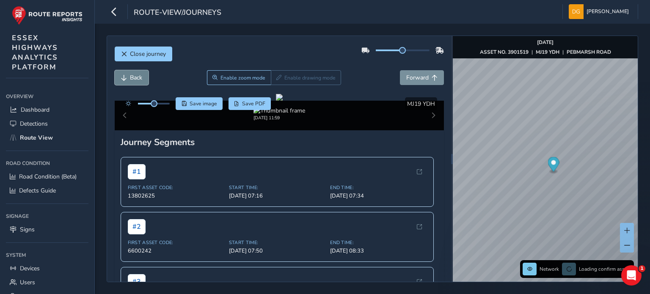
click at [127, 82] on button "Back" at bounding box center [132, 77] width 34 height 15
click at [135, 77] on span "Back" at bounding box center [136, 78] width 12 height 8
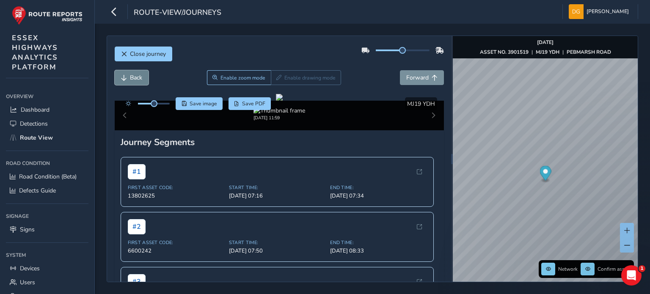
click at [135, 77] on span "Back" at bounding box center [136, 78] width 12 height 8
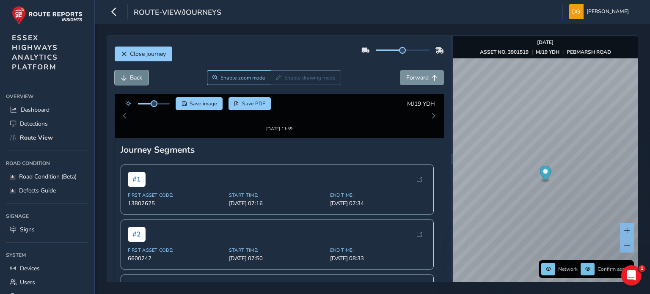
click at [135, 77] on span "Back" at bounding box center [136, 78] width 12 height 8
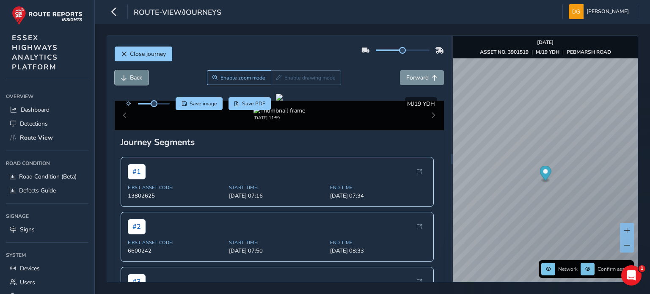
click at [135, 77] on span "Back" at bounding box center [136, 78] width 12 height 8
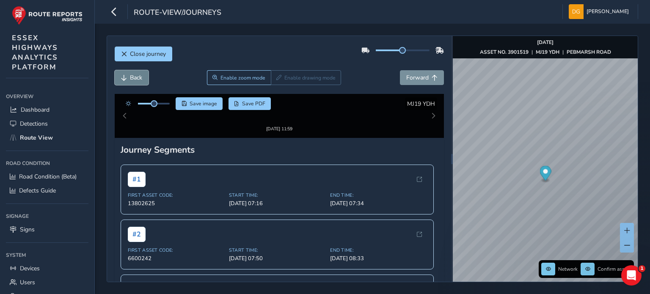
click at [135, 77] on span "Back" at bounding box center [136, 78] width 12 height 8
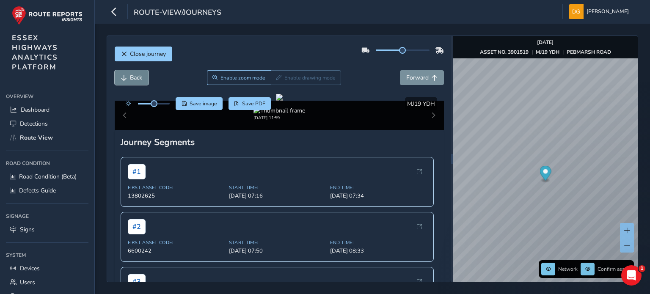
click at [135, 77] on span "Back" at bounding box center [136, 78] width 12 height 8
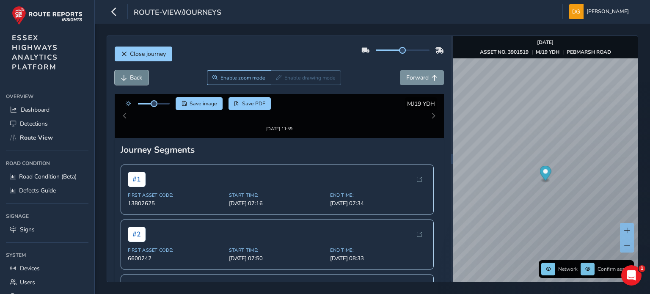
click at [135, 77] on span "Back" at bounding box center [136, 78] width 12 height 8
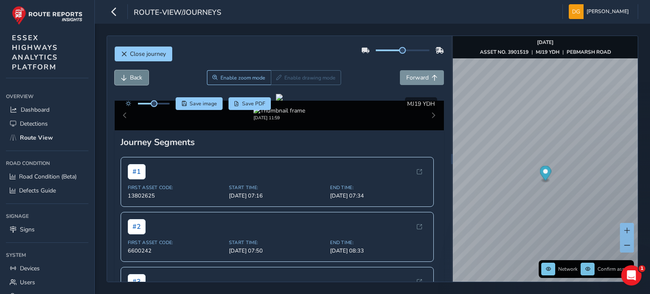
click at [135, 77] on span "Back" at bounding box center [136, 78] width 12 height 8
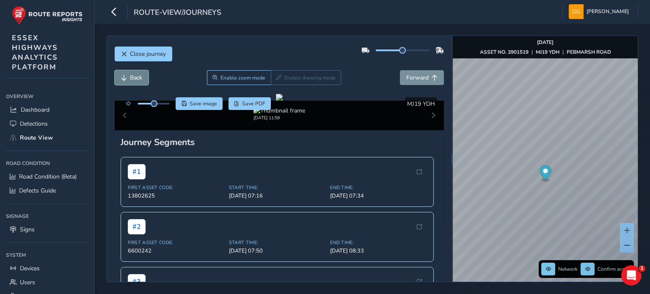
click at [135, 77] on span "Back" at bounding box center [136, 78] width 12 height 8
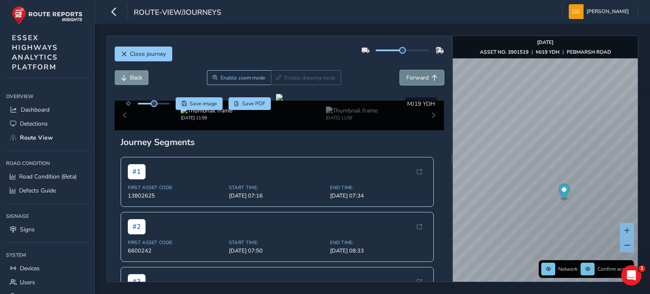
click at [416, 75] on span "Forward" at bounding box center [417, 78] width 22 height 8
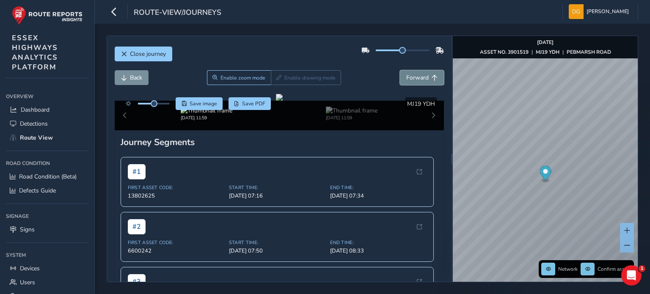
click at [416, 75] on span "Forward" at bounding box center [417, 78] width 22 height 8
click at [421, 82] on button "Forward" at bounding box center [422, 77] width 44 height 15
click at [422, 80] on span "Forward" at bounding box center [417, 78] width 22 height 8
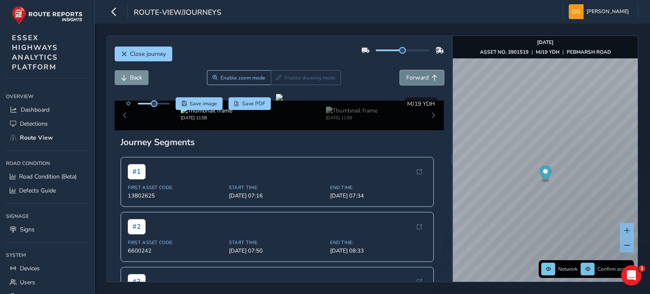
click at [422, 80] on span "Forward" at bounding box center [417, 78] width 22 height 8
click at [413, 83] on button "Forward" at bounding box center [422, 77] width 44 height 15
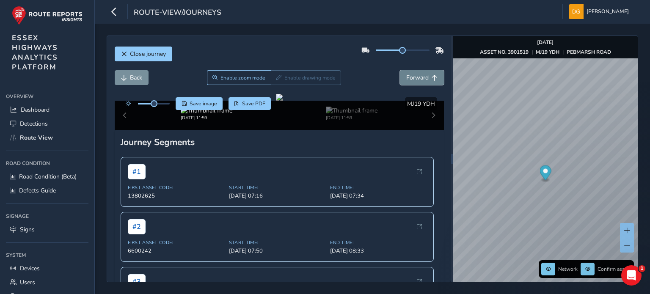
click at [420, 82] on button "Forward" at bounding box center [422, 77] width 44 height 15
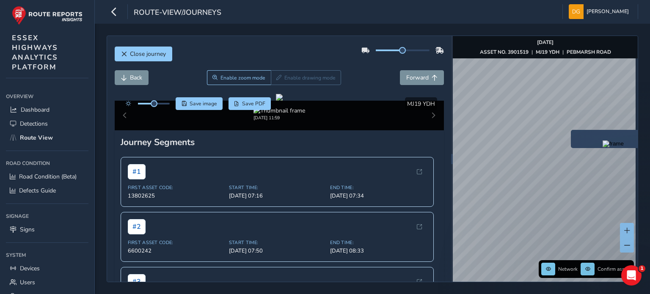
click at [572, 130] on div "x" at bounding box center [613, 139] width 85 height 18
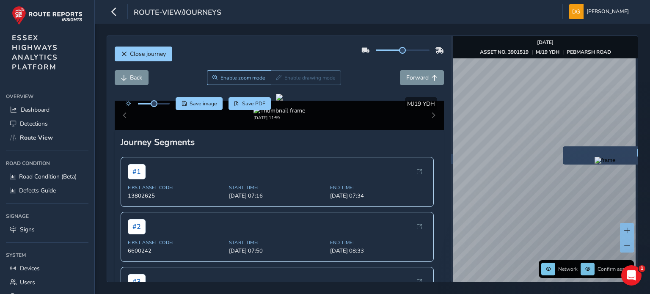
click at [611, 164] on img "Preview frame" at bounding box center [605, 160] width 21 height 7
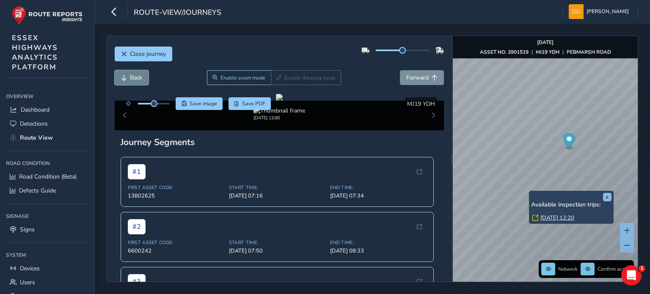
click at [123, 79] on span "Back" at bounding box center [124, 78] width 6 height 6
click at [134, 77] on span "Back" at bounding box center [136, 78] width 12 height 8
click at [138, 76] on span "Back" at bounding box center [136, 78] width 12 height 8
click at [139, 75] on span "Back" at bounding box center [136, 78] width 12 height 8
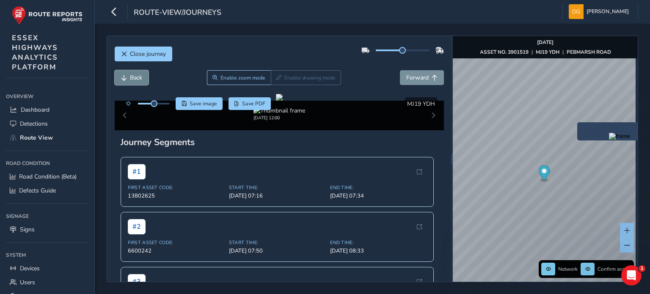
click at [138, 72] on button "Back" at bounding box center [132, 77] width 34 height 15
click at [415, 76] on span "Forward" at bounding box center [417, 78] width 22 height 8
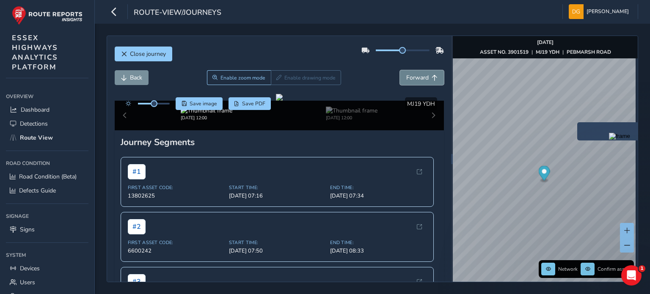
click at [415, 76] on span "Forward" at bounding box center [417, 78] width 22 height 8
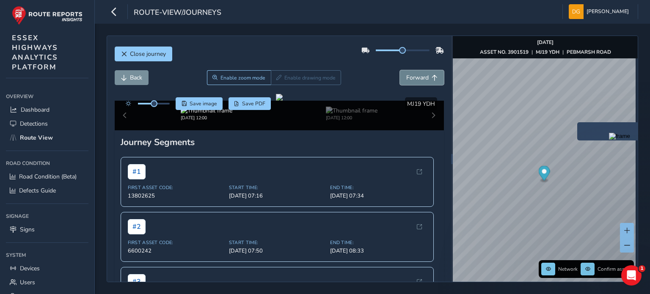
click at [415, 76] on span "Forward" at bounding box center [417, 78] width 22 height 8
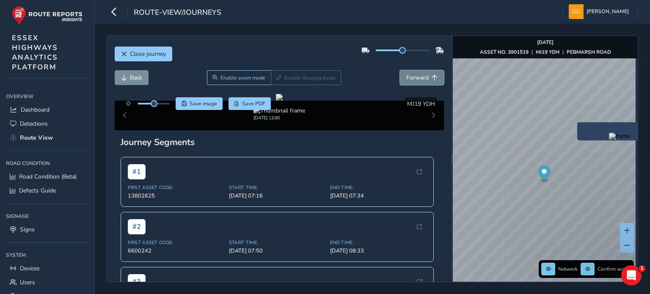
click at [415, 76] on span "Forward" at bounding box center [417, 78] width 22 height 8
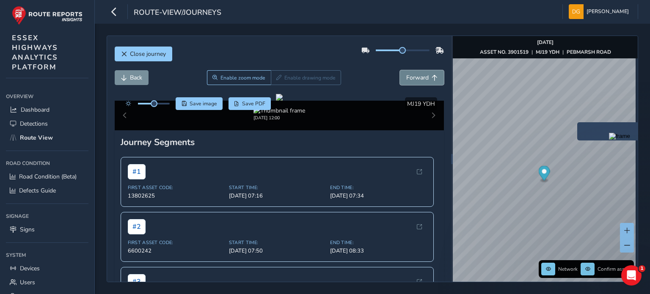
click at [415, 76] on span "Forward" at bounding box center [417, 78] width 22 height 8
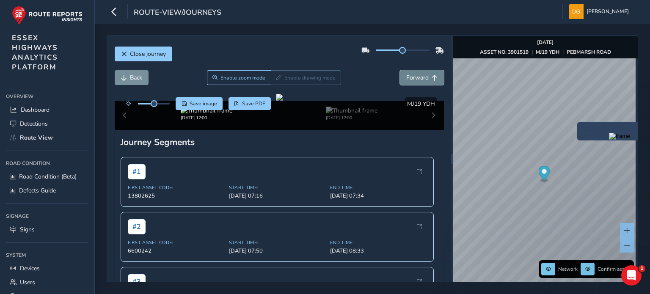
click at [415, 76] on span "Forward" at bounding box center [417, 78] width 22 height 8
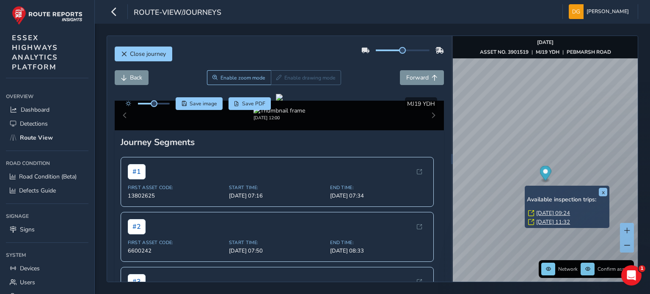
click at [547, 213] on link "[DATE] 09:24" at bounding box center [553, 214] width 34 height 8
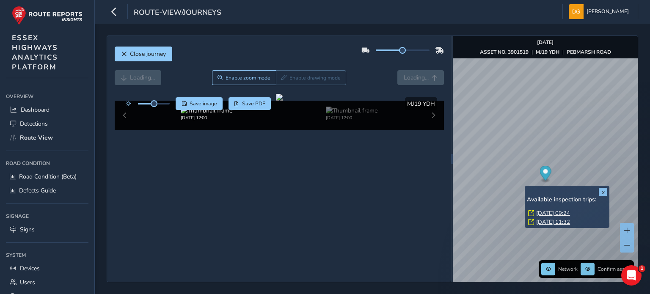
click at [544, 212] on link "[DATE] 09:24" at bounding box center [553, 214] width 34 height 8
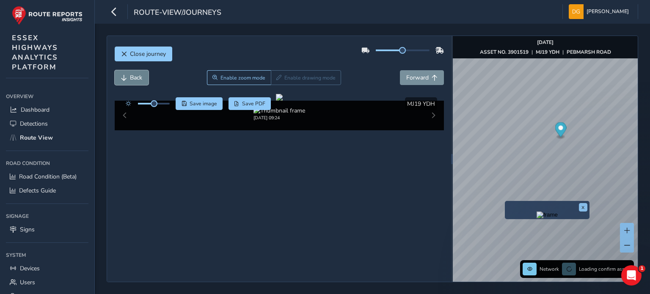
click at [134, 79] on span "Back" at bounding box center [136, 78] width 12 height 8
click at [134, 78] on span "Back" at bounding box center [136, 78] width 12 height 8
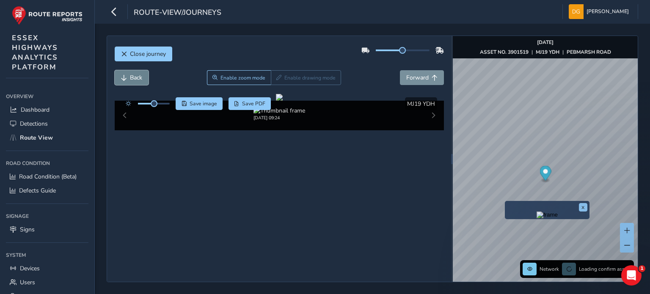
click at [134, 78] on span "Back" at bounding box center [136, 78] width 12 height 8
click at [415, 80] on span "Forward" at bounding box center [417, 78] width 22 height 8
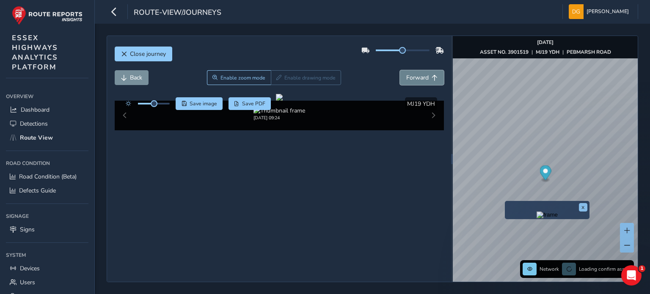
click at [415, 80] on span "Forward" at bounding box center [417, 78] width 22 height 8
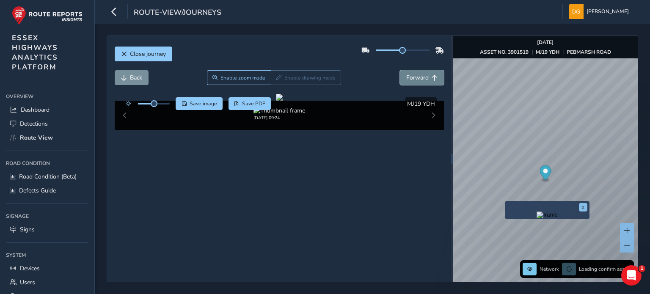
click at [415, 80] on span "Forward" at bounding box center [417, 78] width 22 height 8
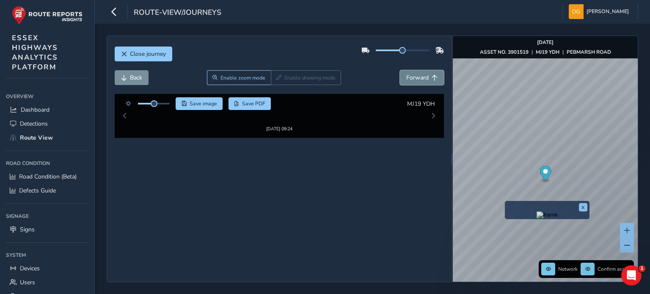
click at [415, 80] on span "Forward" at bounding box center [417, 78] width 22 height 8
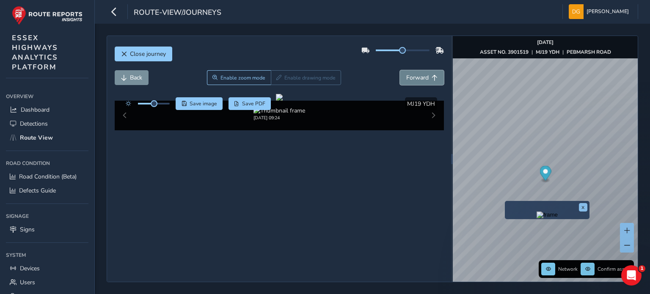
click at [415, 80] on span "Forward" at bounding box center [417, 78] width 22 height 8
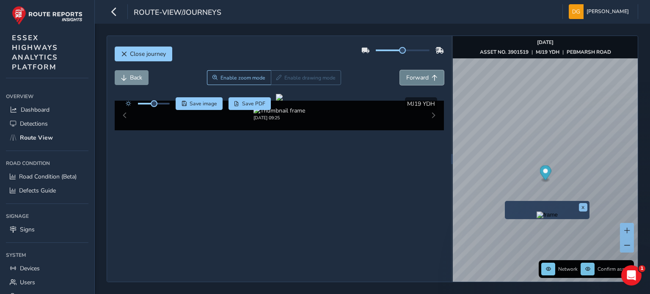
click at [415, 80] on span "Forward" at bounding box center [417, 78] width 22 height 8
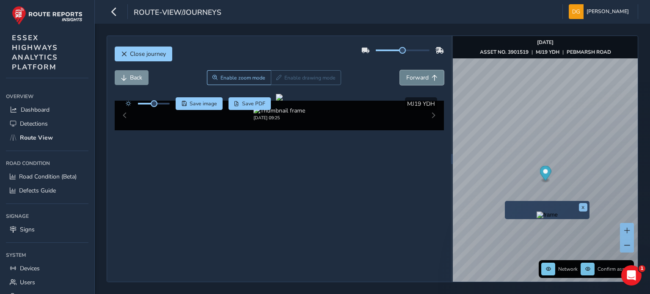
click at [415, 80] on span "Forward" at bounding box center [417, 78] width 22 height 8
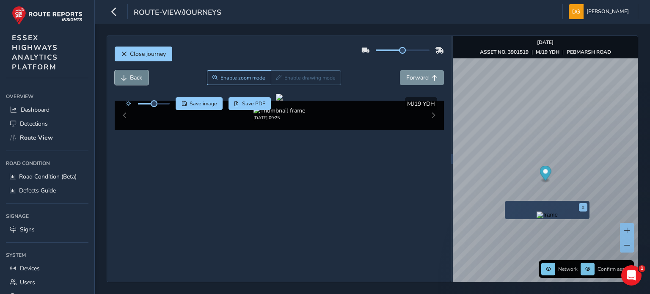
click at [138, 75] on span "Back" at bounding box center [136, 78] width 12 height 8
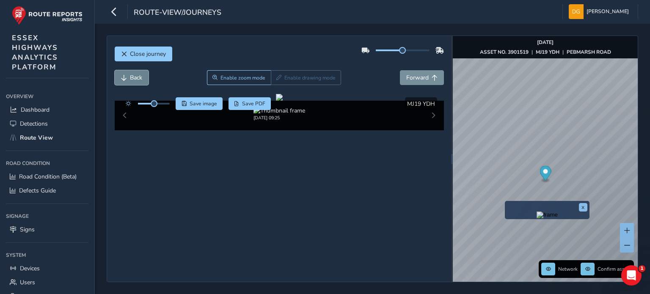
click at [138, 75] on span "Back" at bounding box center [136, 78] width 12 height 8
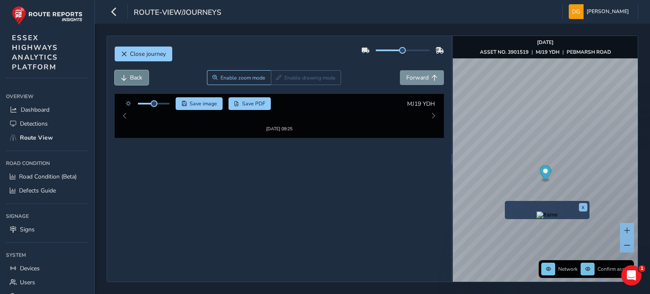
click at [138, 75] on span "Back" at bounding box center [136, 78] width 12 height 8
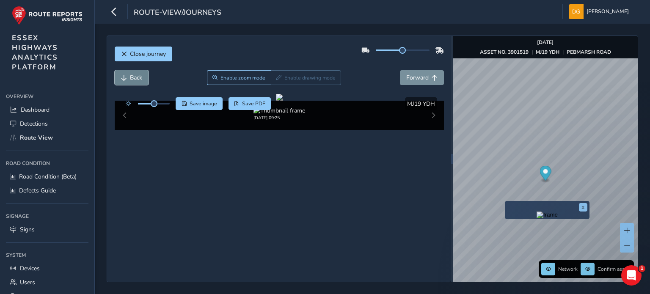
click at [138, 75] on span "Back" at bounding box center [136, 78] width 12 height 8
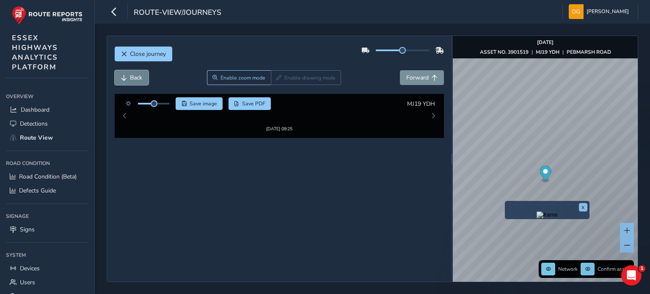
click at [138, 75] on span "Back" at bounding box center [136, 78] width 12 height 8
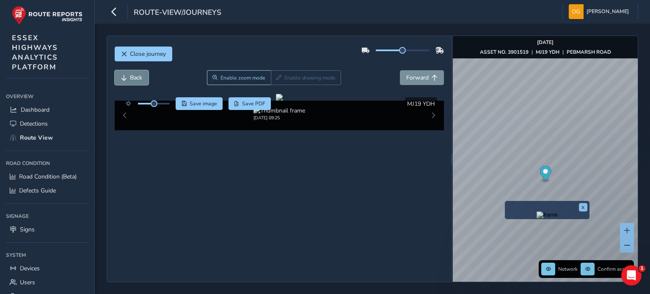
click at [138, 75] on span "Back" at bounding box center [136, 78] width 12 height 8
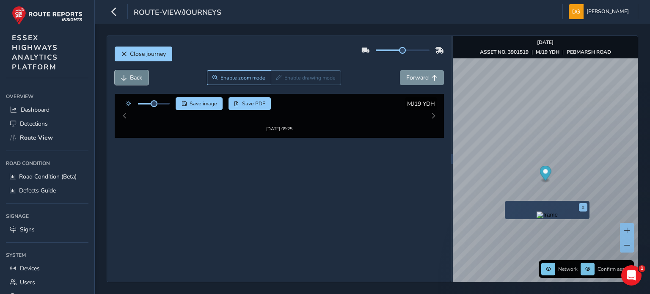
click at [138, 75] on span "Back" at bounding box center [136, 78] width 12 height 8
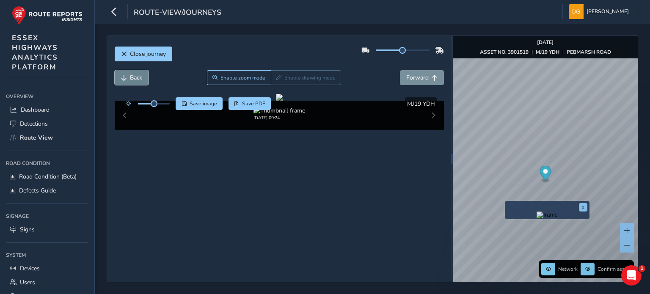
click at [138, 75] on span "Back" at bounding box center [136, 78] width 12 height 8
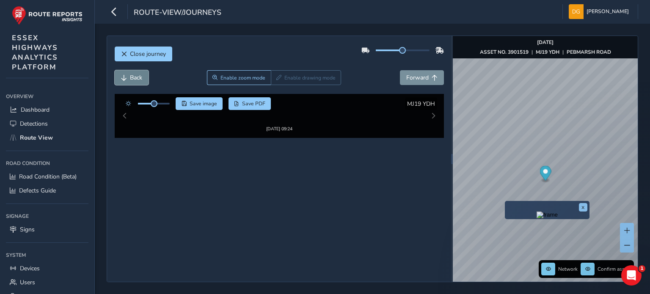
click at [138, 75] on span "Back" at bounding box center [136, 78] width 12 height 8
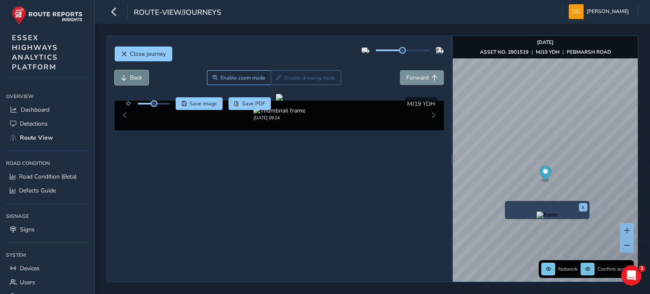
click at [138, 75] on span "Back" at bounding box center [136, 78] width 12 height 8
click at [422, 79] on span "Forward" at bounding box center [417, 78] width 22 height 8
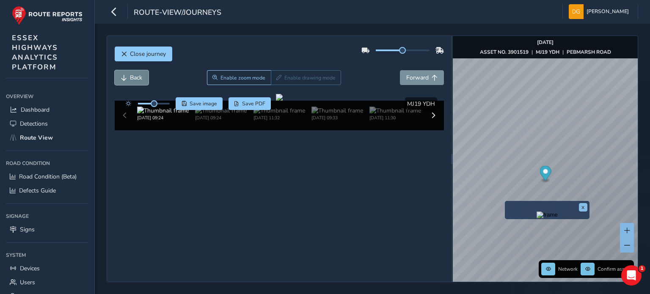
click at [135, 81] on span "Back" at bounding box center [136, 78] width 12 height 8
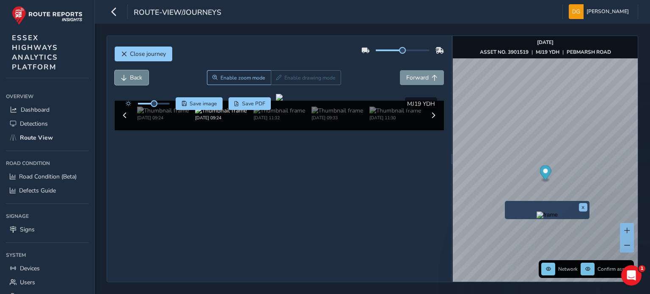
click at [135, 81] on span "Back" at bounding box center [136, 78] width 12 height 8
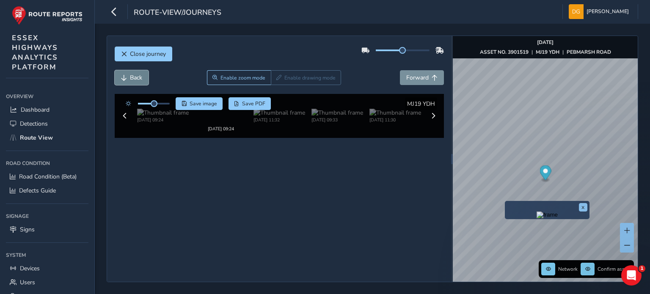
click at [135, 81] on span "Back" at bounding box center [136, 78] width 12 height 8
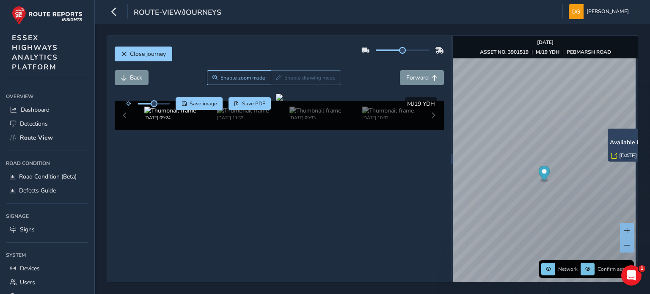
click at [622, 154] on link "[DATE] 12:00" at bounding box center [636, 156] width 34 height 8
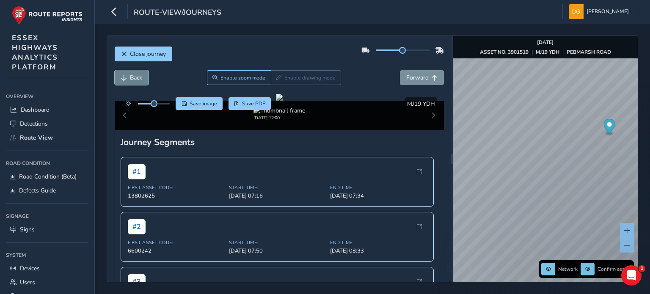
click at [134, 74] on span "Back" at bounding box center [136, 78] width 12 height 8
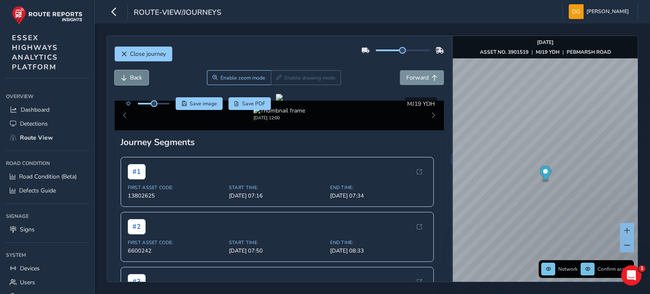
click at [134, 74] on span "Back" at bounding box center [136, 78] width 12 height 8
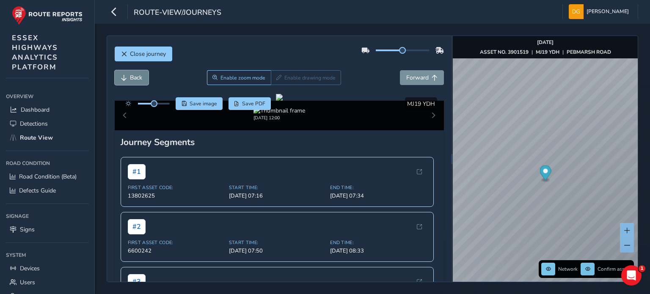
click at [134, 74] on span "Back" at bounding box center [136, 78] width 12 height 8
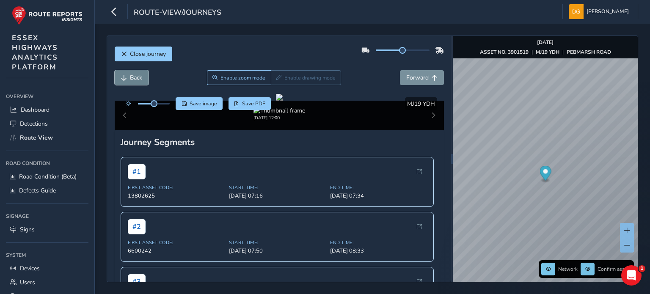
click at [134, 74] on span "Back" at bounding box center [136, 78] width 12 height 8
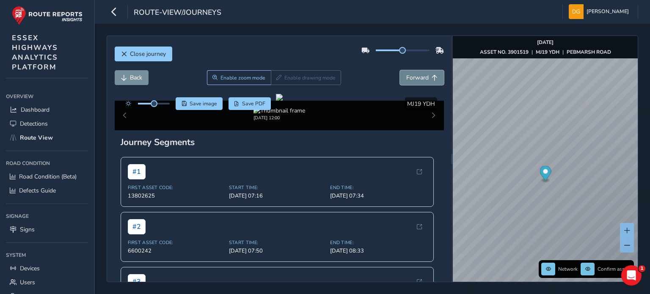
click at [418, 81] on span "Forward" at bounding box center [417, 78] width 22 height 8
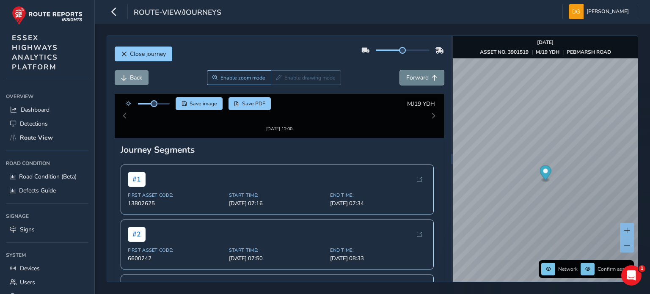
click at [417, 81] on span "Forward" at bounding box center [417, 78] width 22 height 8
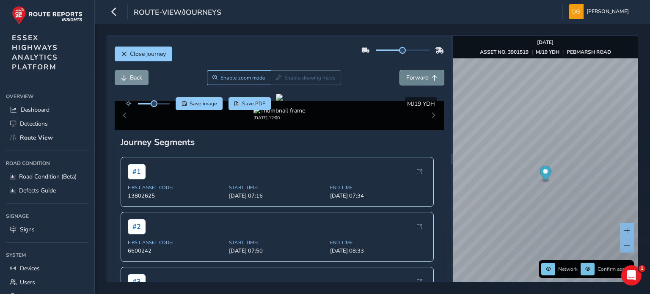
click at [417, 81] on span "Forward" at bounding box center [417, 78] width 22 height 8
click at [416, 81] on span "Forward" at bounding box center [417, 78] width 22 height 8
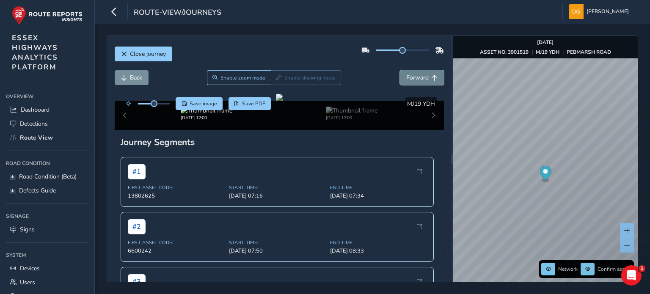
click at [416, 81] on span "Forward" at bounding box center [417, 78] width 22 height 8
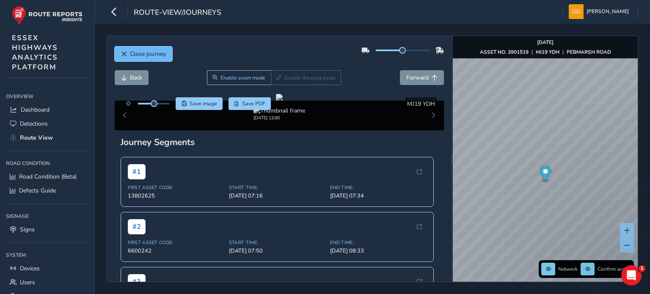
click at [149, 54] on span "Close journey" at bounding box center [148, 54] width 36 height 8
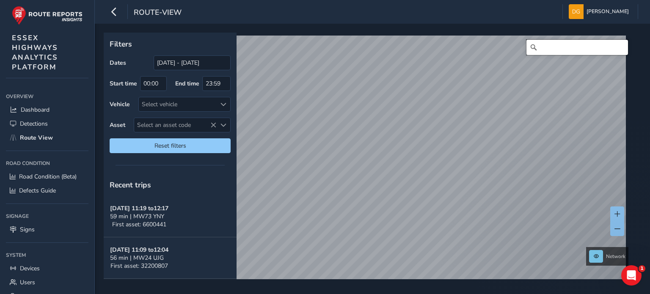
click at [572, 49] on input "Search" at bounding box center [578, 47] width 102 height 15
paste input "[GEOGRAPHIC_DATA]"
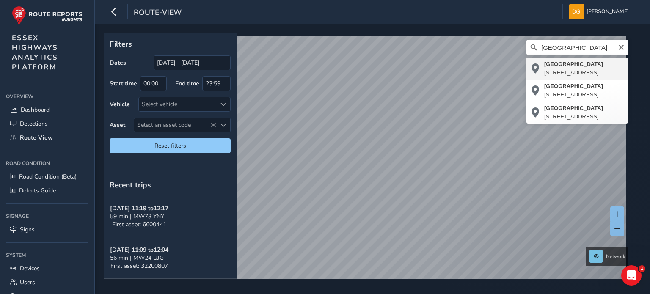
type input "[STREET_ADDRESS]"
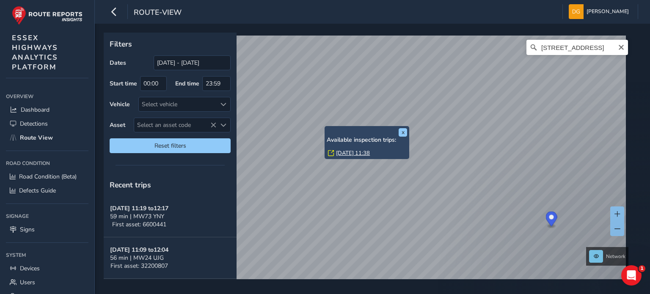
click at [346, 151] on link "[DATE] 11:38" at bounding box center [353, 153] width 34 height 8
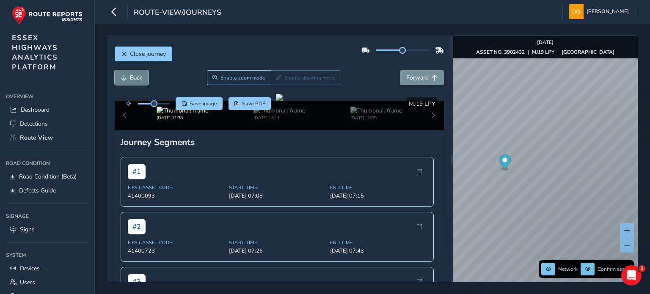
click at [139, 79] on span "Back" at bounding box center [136, 78] width 12 height 8
click at [138, 81] on span "Back" at bounding box center [136, 78] width 12 height 8
click at [137, 79] on span "Back" at bounding box center [136, 78] width 12 height 8
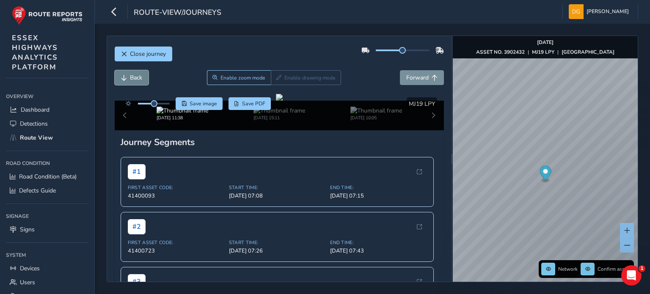
click at [137, 79] on span "Back" at bounding box center [136, 78] width 12 height 8
click at [420, 74] on span "Forward" at bounding box center [417, 78] width 22 height 8
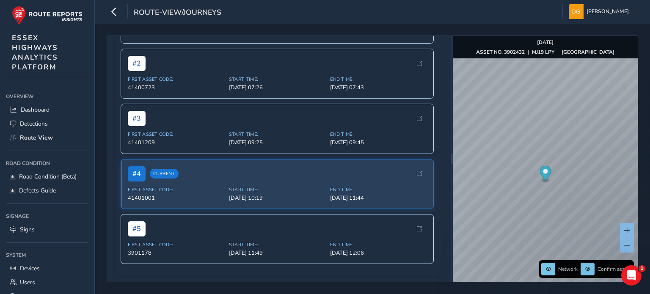
scroll to position [42, 0]
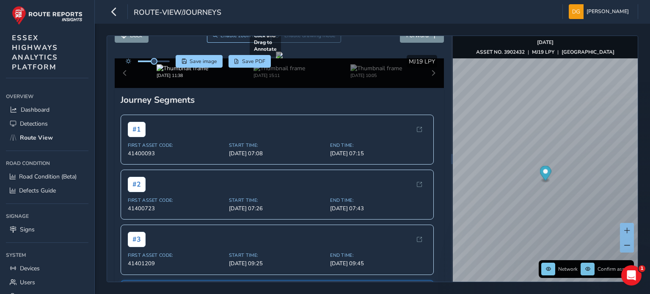
click at [283, 58] on div at bounding box center [279, 55] width 7 height 7
click at [139, 39] on span "Back" at bounding box center [136, 35] width 12 height 8
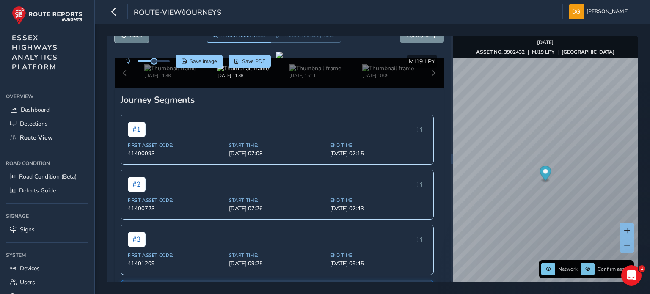
click at [139, 39] on span "Back" at bounding box center [136, 35] width 12 height 8
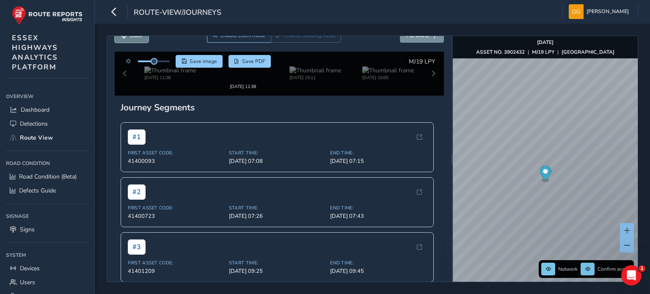
click at [139, 39] on span "Back" at bounding box center [136, 35] width 12 height 8
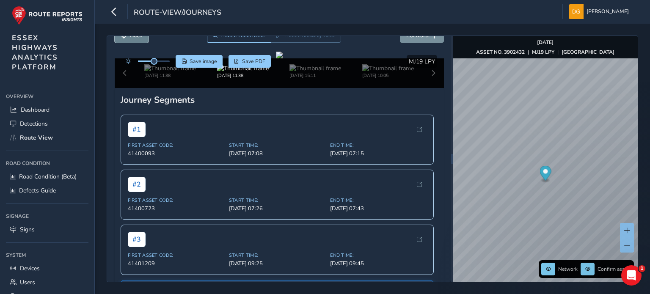
click at [139, 39] on span "Back" at bounding box center [136, 35] width 12 height 8
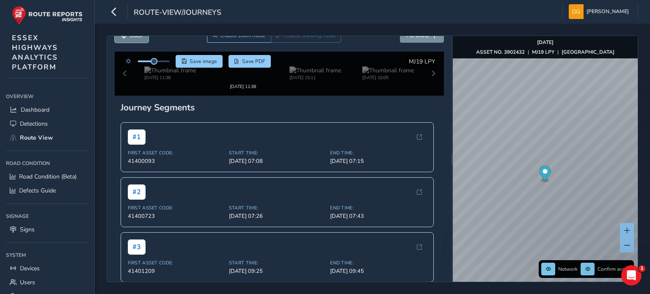
click at [139, 39] on span "Back" at bounding box center [136, 35] width 12 height 8
click at [140, 39] on span "Back" at bounding box center [136, 35] width 12 height 8
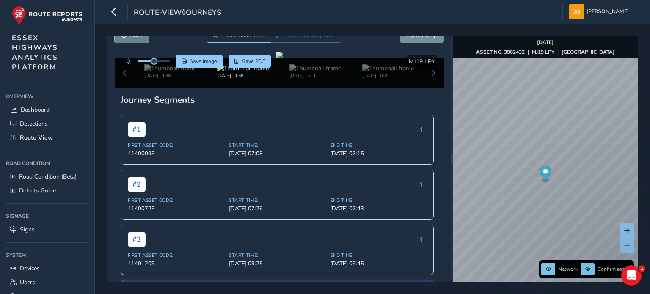
click at [140, 39] on span "Back" at bounding box center [136, 35] width 12 height 8
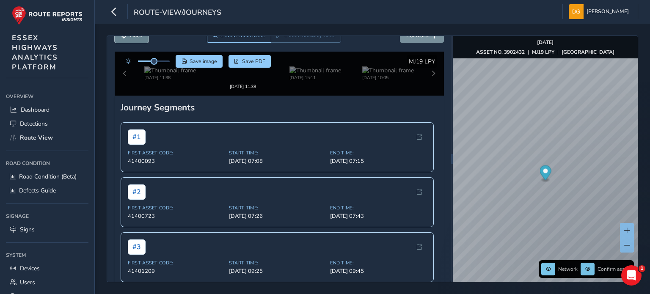
click at [140, 39] on span "Back" at bounding box center [136, 35] width 12 height 8
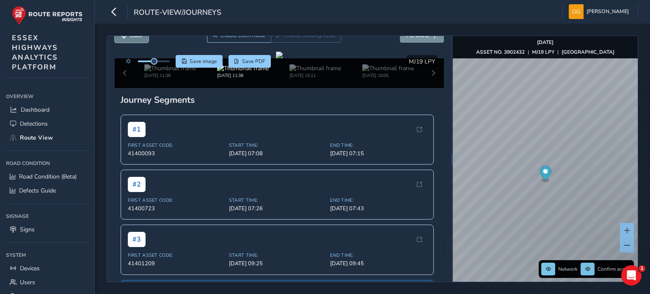
click at [140, 39] on span "Back" at bounding box center [136, 35] width 12 height 8
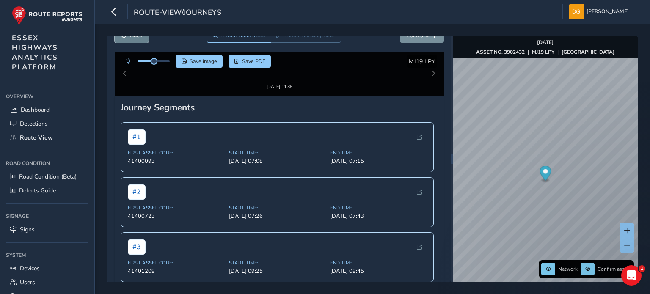
click at [140, 39] on span "Back" at bounding box center [136, 35] width 12 height 8
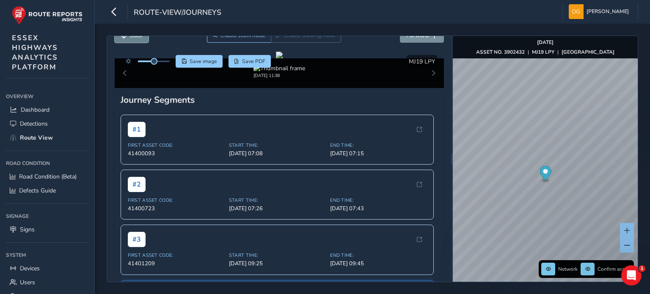
click at [140, 39] on span "Back" at bounding box center [136, 35] width 12 height 8
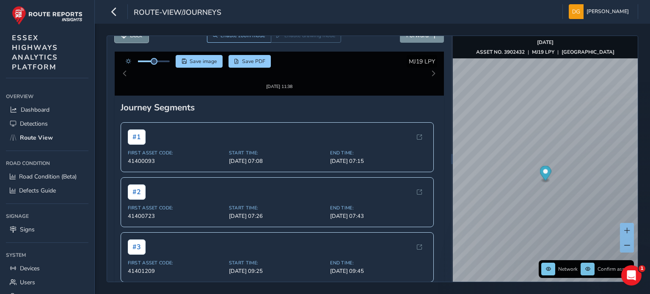
click at [140, 39] on span "Back" at bounding box center [136, 35] width 12 height 8
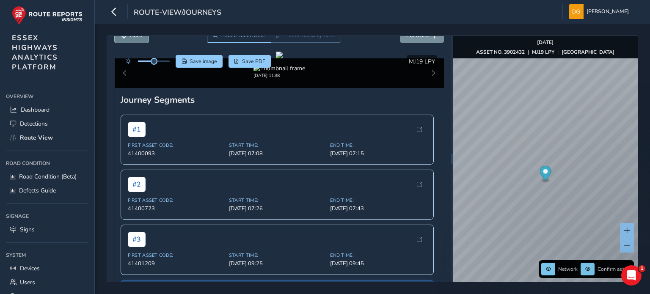
click at [140, 39] on span "Back" at bounding box center [136, 35] width 12 height 8
click at [141, 39] on span "Back" at bounding box center [136, 35] width 12 height 8
drag, startPoint x: 155, startPoint y: 61, endPoint x: 196, endPoint y: 62, distance: 41.1
click at [195, 62] on div "Save image Save PDF" at bounding box center [197, 61] width 150 height 13
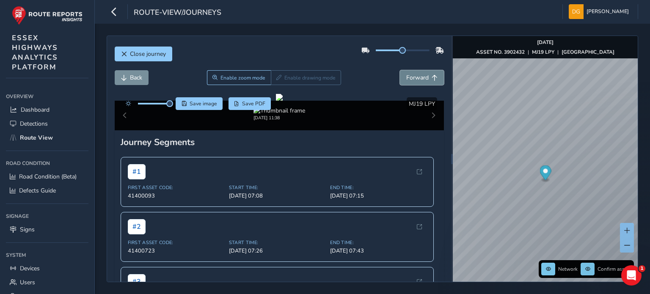
click at [411, 79] on span "Forward" at bounding box center [417, 78] width 22 height 8
click at [413, 77] on span "Forward" at bounding box center [417, 78] width 22 height 8
click at [420, 81] on span "Forward" at bounding box center [417, 78] width 22 height 8
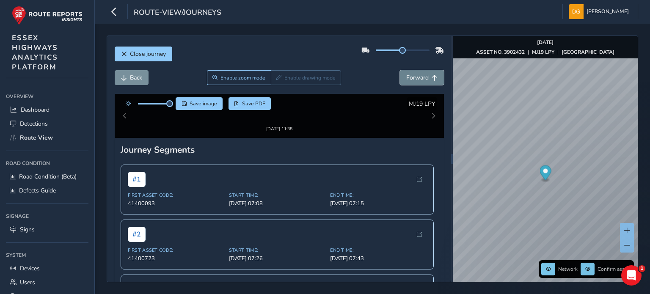
click at [420, 81] on span "Forward" at bounding box center [417, 78] width 22 height 8
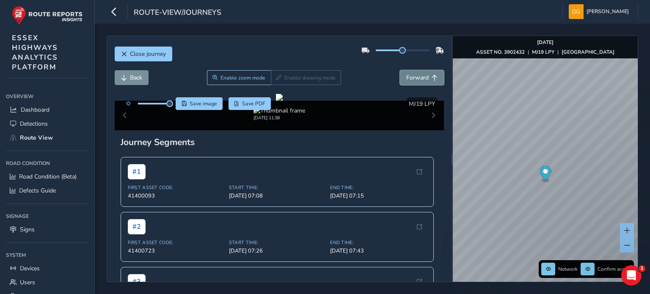
click at [420, 81] on span "Forward" at bounding box center [417, 78] width 22 height 8
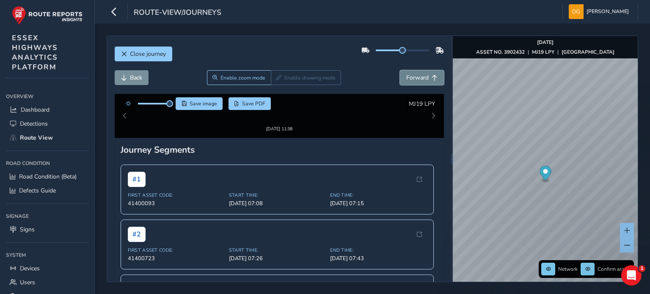
click at [420, 81] on span "Forward" at bounding box center [417, 78] width 22 height 8
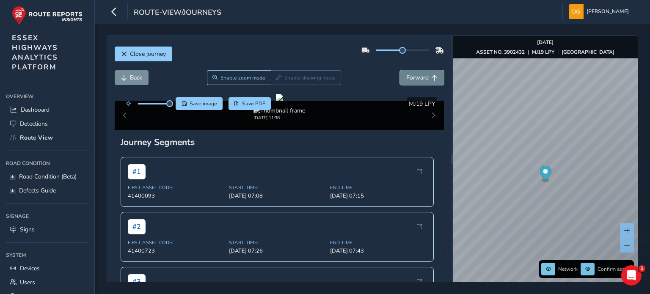
click at [420, 81] on span "Forward" at bounding box center [417, 78] width 22 height 8
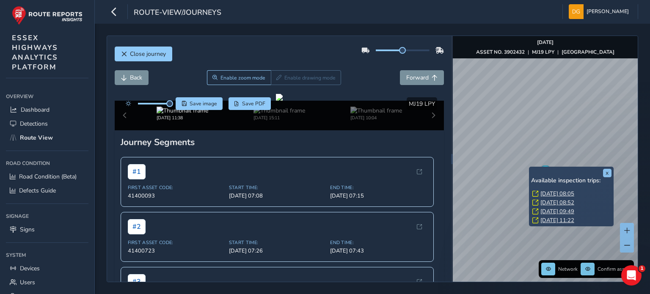
click at [549, 191] on link "[DATE] 08:05" at bounding box center [558, 194] width 34 height 8
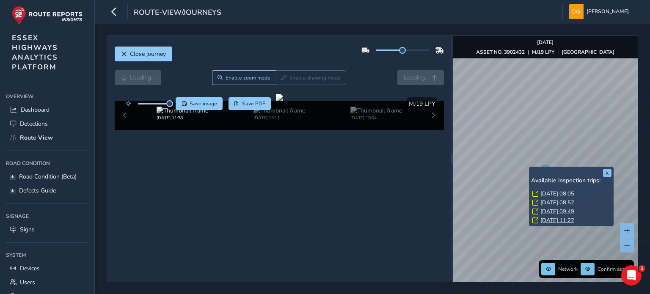
click at [545, 193] on link "[DATE] 08:05" at bounding box center [558, 194] width 34 height 8
click at [544, 193] on link "[DATE] 08:05" at bounding box center [558, 194] width 34 height 8
click at [553, 192] on link "[DATE] 08:05" at bounding box center [558, 194] width 34 height 8
click at [553, 194] on link "[DATE] 08:05" at bounding box center [558, 194] width 34 height 8
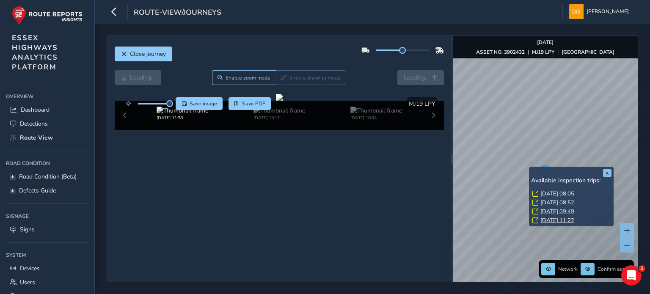
click at [548, 201] on link "[DATE] 08:52" at bounding box center [558, 203] width 34 height 8
click at [550, 193] on link "[DATE] 08:05" at bounding box center [558, 194] width 34 height 8
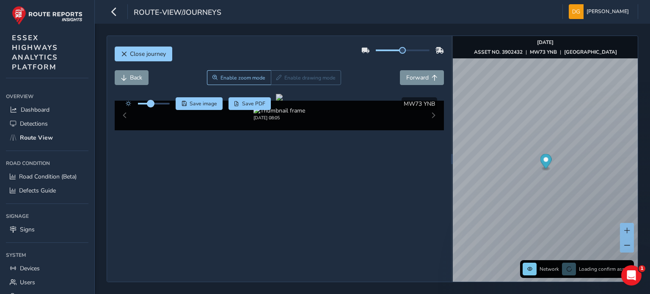
click at [151, 106] on span at bounding box center [150, 103] width 7 height 7
click at [411, 79] on span "Forward" at bounding box center [417, 78] width 22 height 8
click at [138, 78] on span "Back" at bounding box center [136, 78] width 12 height 8
click at [137, 78] on span "Back" at bounding box center [136, 78] width 12 height 8
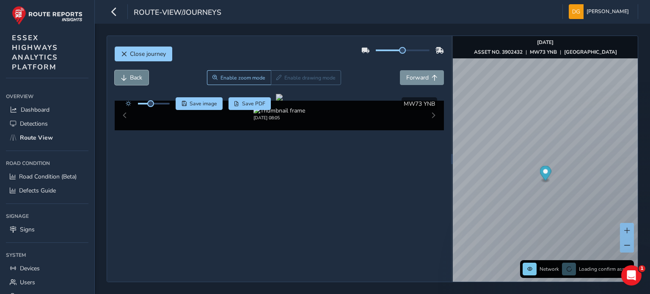
click at [137, 78] on span "Back" at bounding box center [136, 78] width 12 height 8
click at [137, 77] on span "Back" at bounding box center [136, 78] width 12 height 8
click at [132, 80] on span "Back" at bounding box center [136, 78] width 12 height 8
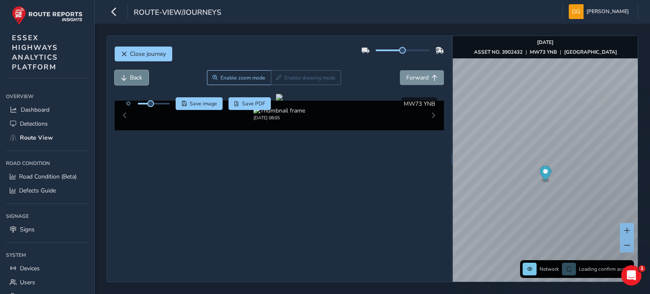
click at [132, 80] on span "Back" at bounding box center [136, 78] width 12 height 8
click at [131, 80] on span "Back" at bounding box center [136, 78] width 12 height 8
click at [130, 81] on span "Back" at bounding box center [136, 78] width 12 height 8
click at [139, 81] on span "Back" at bounding box center [136, 78] width 12 height 8
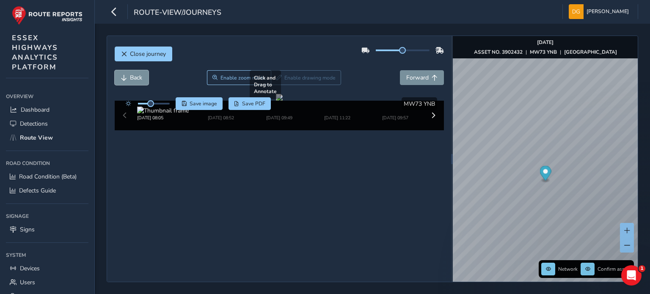
scroll to position [42, 0]
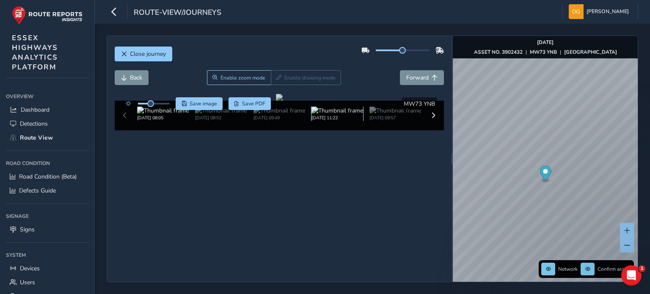
click at [330, 115] on img at bounding box center [338, 111] width 52 height 8
click at [340, 115] on img at bounding box center [338, 111] width 52 height 8
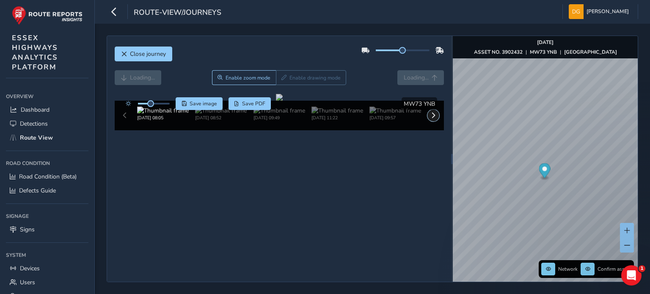
click at [430, 122] on button at bounding box center [434, 116] width 12 height 12
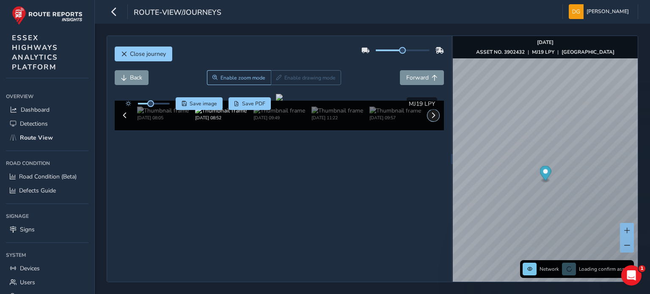
click at [431, 119] on span at bounding box center [434, 116] width 6 height 6
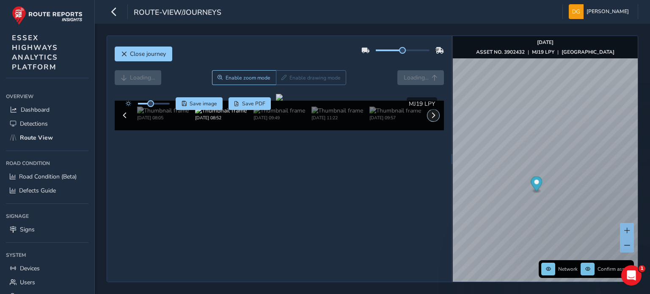
click at [431, 119] on span at bounding box center [434, 116] width 6 height 6
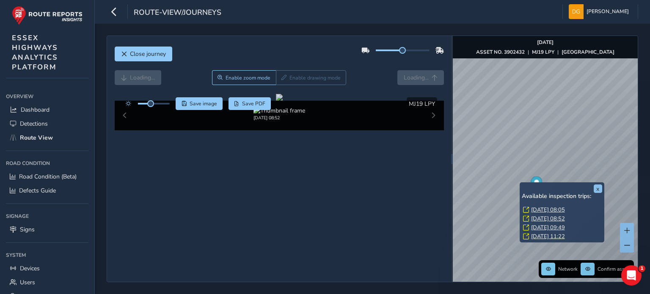
click at [547, 228] on link "[DATE] 09:49" at bounding box center [548, 228] width 34 height 8
click at [596, 190] on button "x" at bounding box center [598, 189] width 8 height 8
click at [551, 210] on link "[DATE] 08:05" at bounding box center [553, 210] width 34 height 8
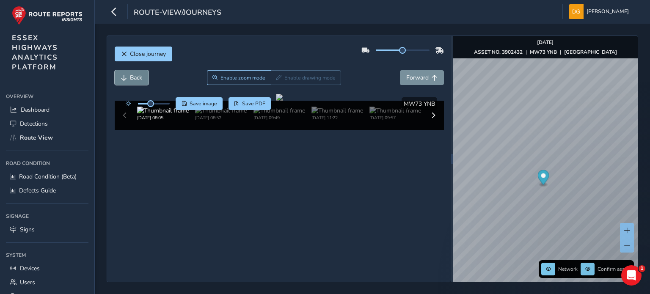
click at [140, 78] on span "Back" at bounding box center [136, 78] width 12 height 8
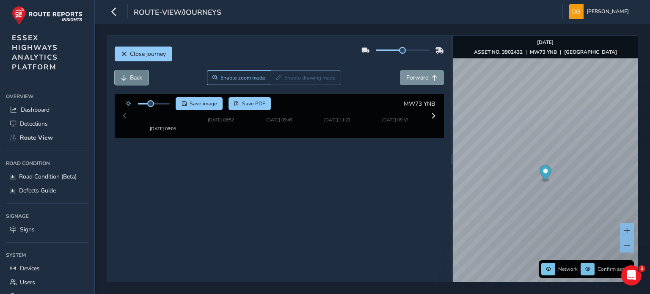
click at [140, 78] on span "Back" at bounding box center [136, 78] width 12 height 8
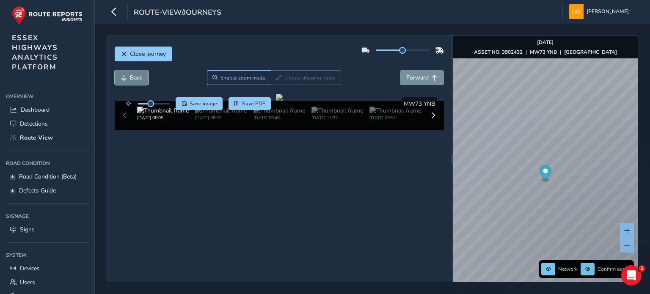
click at [133, 80] on span "Back" at bounding box center [136, 78] width 12 height 8
click at [133, 79] on span "Back" at bounding box center [136, 78] width 12 height 8
click at [543, 190] on img "Preview frame" at bounding box center [551, 186] width 21 height 7
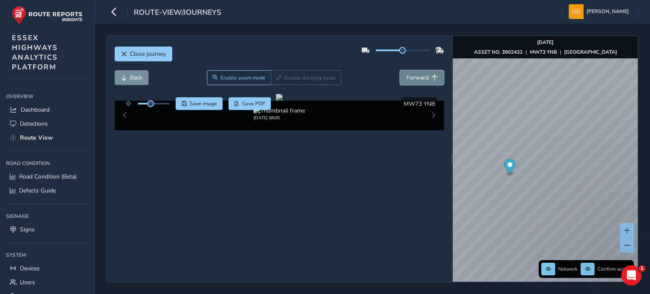
click at [409, 79] on span "Forward" at bounding box center [417, 78] width 22 height 8
click at [418, 78] on span "Forward" at bounding box center [417, 78] width 22 height 8
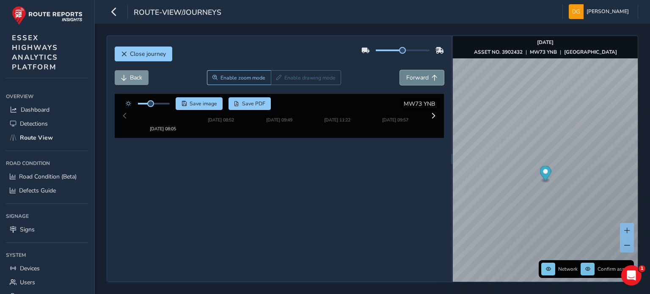
click at [418, 78] on span "Forward" at bounding box center [417, 78] width 22 height 8
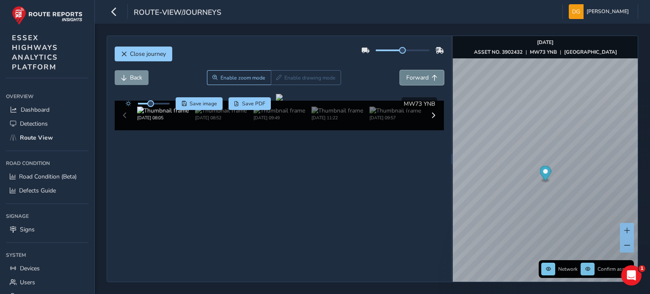
click at [418, 78] on span "Forward" at bounding box center [417, 78] width 22 height 8
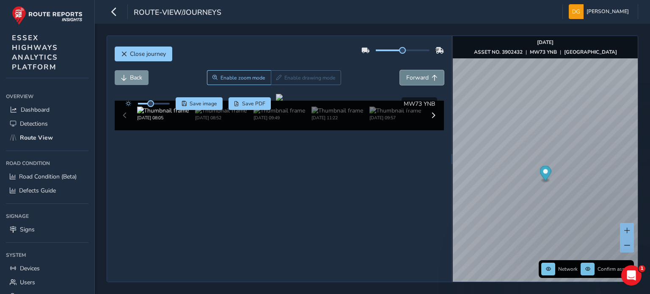
click at [418, 78] on span "Forward" at bounding box center [417, 78] width 22 height 8
click at [418, 77] on span "Forward" at bounding box center [417, 78] width 22 height 8
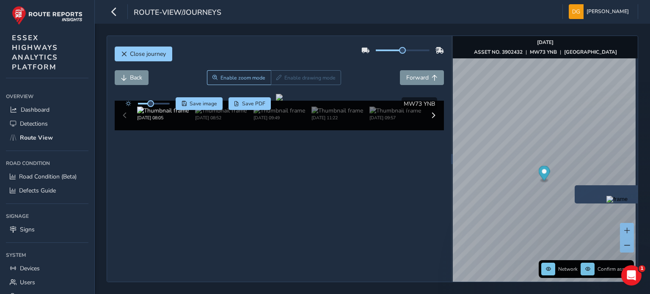
click at [577, 186] on div "x" at bounding box center [617, 194] width 85 height 18
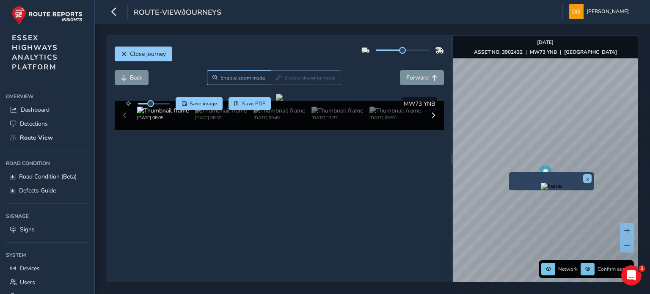
click at [544, 190] on img "Preview frame" at bounding box center [551, 186] width 21 height 7
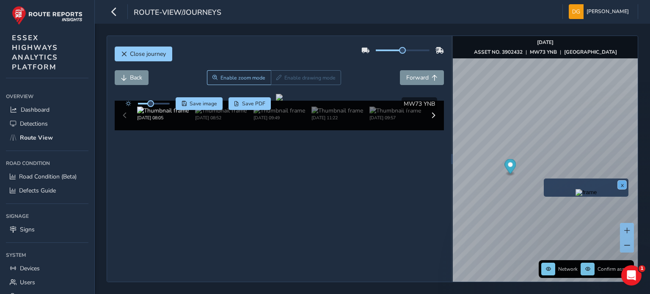
click at [622, 185] on button "x" at bounding box center [622, 185] width 8 height 8
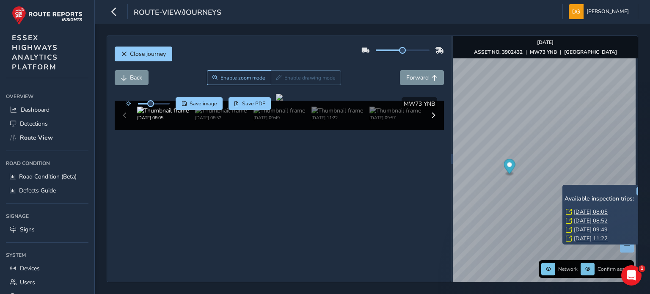
click at [583, 219] on link "[DATE] 08:52" at bounding box center [591, 221] width 34 height 8
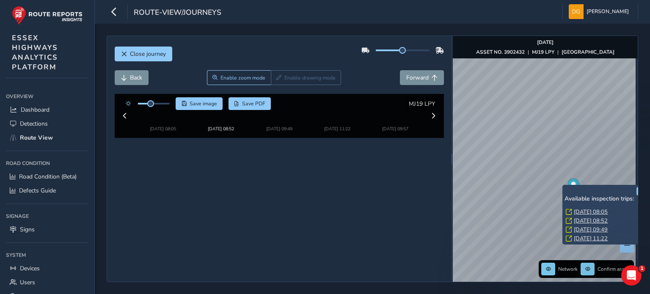
click at [587, 220] on link "[DATE] 08:52" at bounding box center [591, 221] width 34 height 8
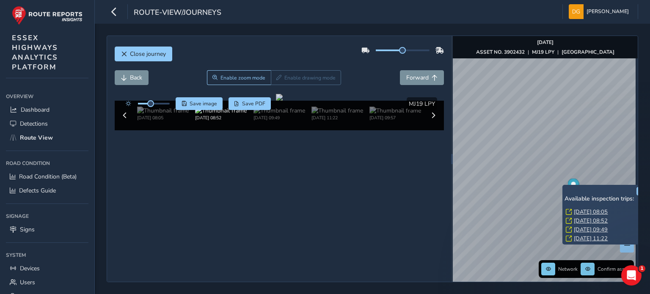
click at [587, 220] on link "[DATE] 08:52" at bounding box center [591, 221] width 34 height 8
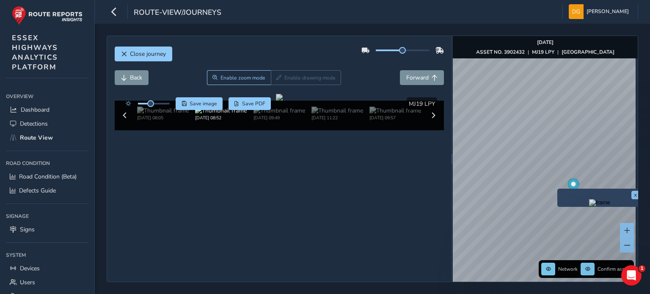
click at [558, 190] on div "x" at bounding box center [600, 198] width 85 height 18
click at [589, 204] on img "Preview frame" at bounding box center [599, 202] width 21 height 7
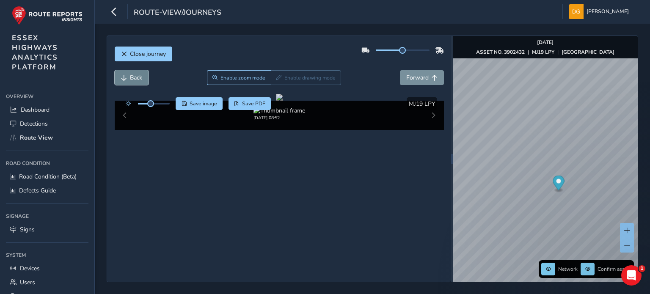
click at [139, 79] on span "Back" at bounding box center [136, 78] width 12 height 8
click at [139, 78] on span "Back" at bounding box center [136, 78] width 12 height 8
click at [632, 275] on icon "Open Intercom Messenger" at bounding box center [631, 275] width 14 height 14
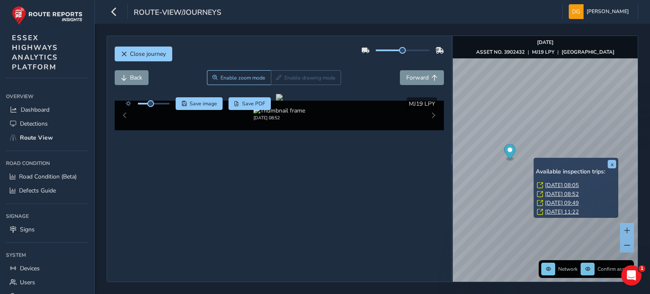
click at [557, 209] on link "[DATE] 11:22" at bounding box center [562, 212] width 34 height 8
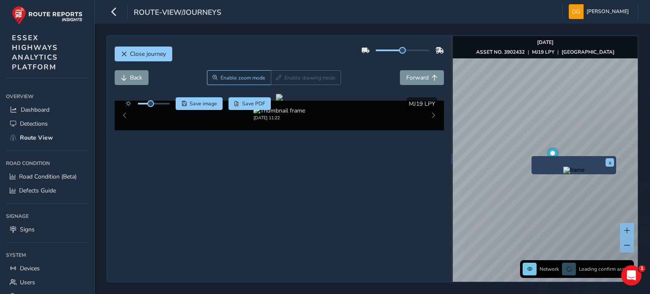
click at [563, 174] on img "Preview frame" at bounding box center [573, 170] width 21 height 7
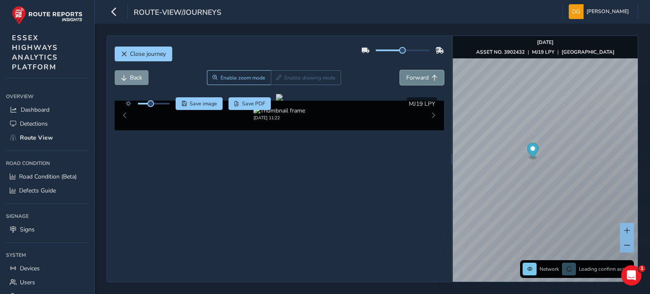
click at [414, 78] on span "Forward" at bounding box center [417, 78] width 22 height 8
click at [132, 75] on span "Back" at bounding box center [136, 78] width 12 height 8
click at [128, 130] on div "[DATE] 11:22" at bounding box center [279, 116] width 329 height 30
click at [424, 130] on div "[DATE] 11:22" at bounding box center [279, 116] width 329 height 30
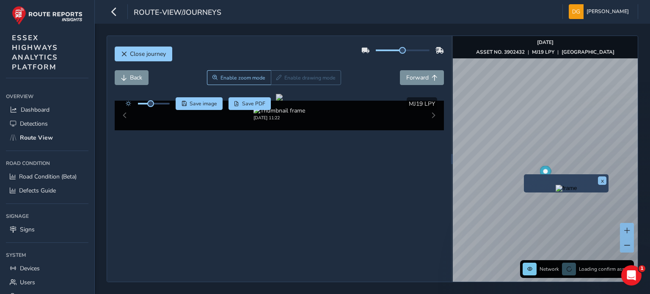
click at [556, 192] on img "Preview frame" at bounding box center [566, 188] width 21 height 7
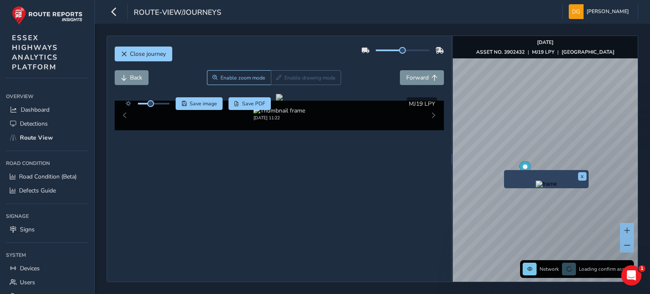
click at [536, 188] on img "Preview frame" at bounding box center [546, 184] width 21 height 7
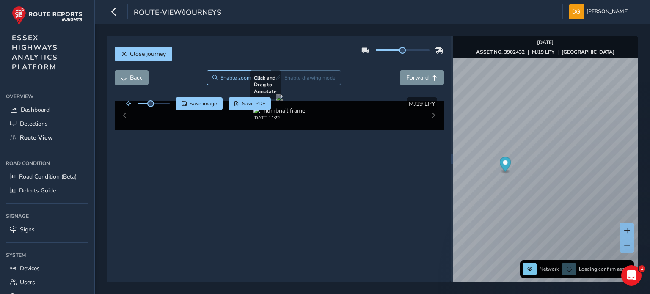
scroll to position [46, 0]
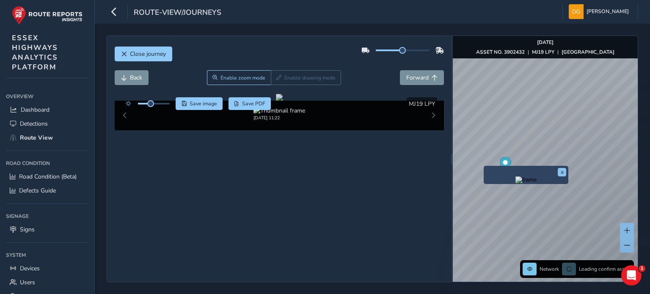
click at [516, 183] on img "Preview frame" at bounding box center [526, 180] width 21 height 7
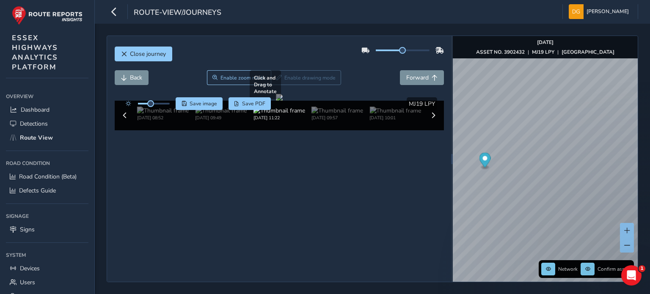
scroll to position [42, 0]
click at [417, 74] on span "Forward" at bounding box center [417, 78] width 22 height 8
click at [418, 74] on span "Forward" at bounding box center [417, 78] width 22 height 8
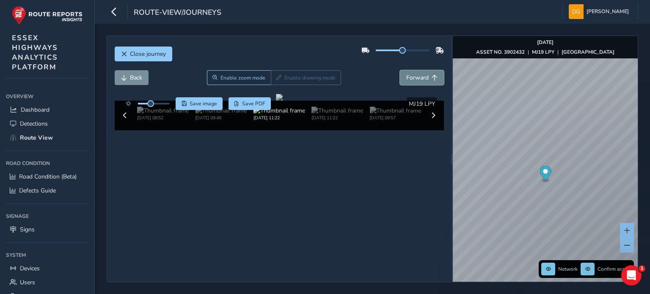
click at [418, 74] on span "Forward" at bounding box center [417, 78] width 22 height 8
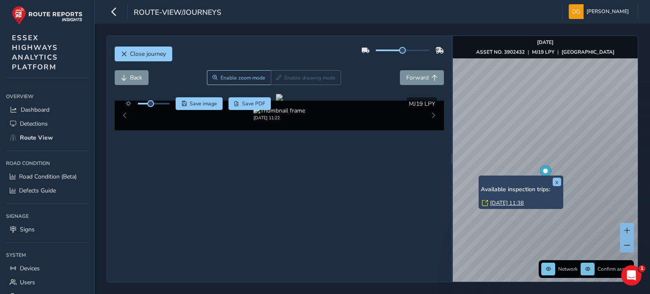
click at [505, 202] on link "[DATE] 11:38" at bounding box center [507, 203] width 34 height 8
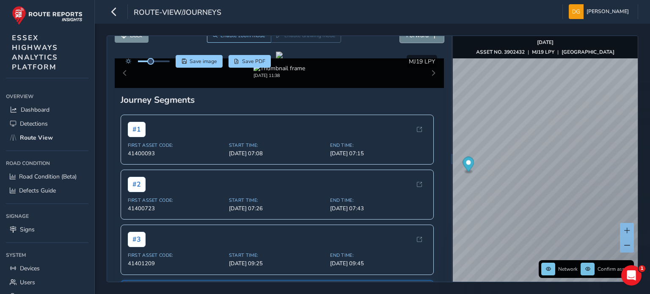
click at [420, 40] on button "Forward" at bounding box center [422, 35] width 44 height 15
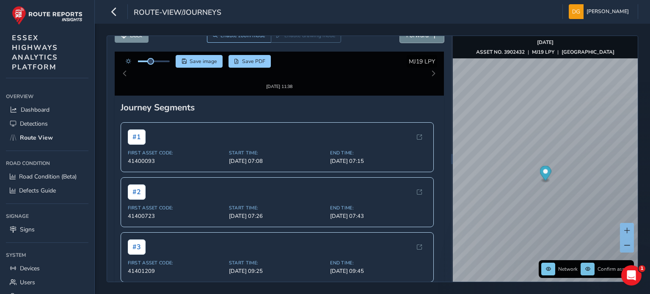
click at [420, 40] on button "Forward" at bounding box center [422, 35] width 44 height 15
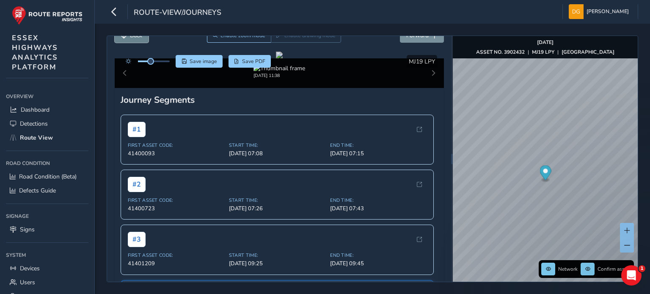
click at [137, 39] on button "Back" at bounding box center [132, 35] width 34 height 15
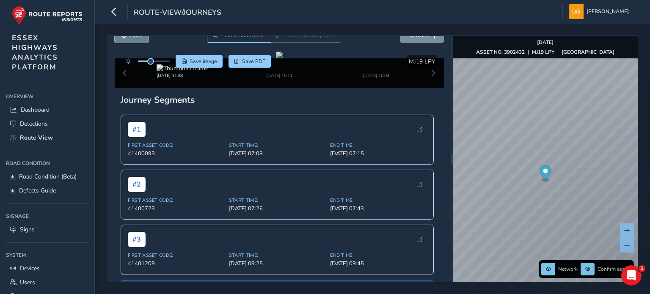
click at [137, 39] on button "Back" at bounding box center [132, 35] width 34 height 15
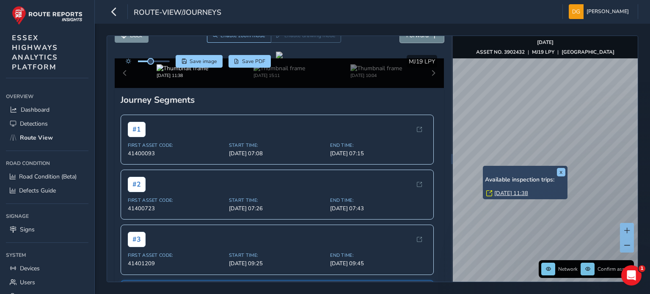
click at [409, 39] on span "Forward" at bounding box center [417, 35] width 22 height 8
click at [410, 39] on span "Forward" at bounding box center [417, 35] width 22 height 8
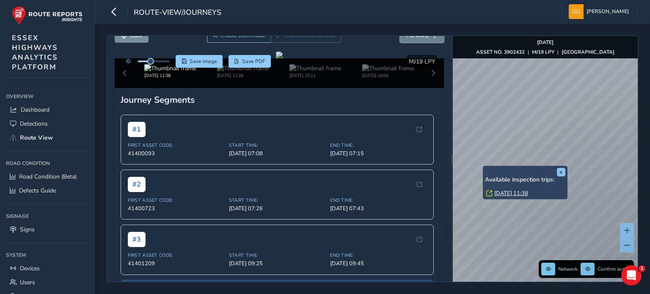
click at [410, 39] on span "Forward" at bounding box center [417, 35] width 22 height 8
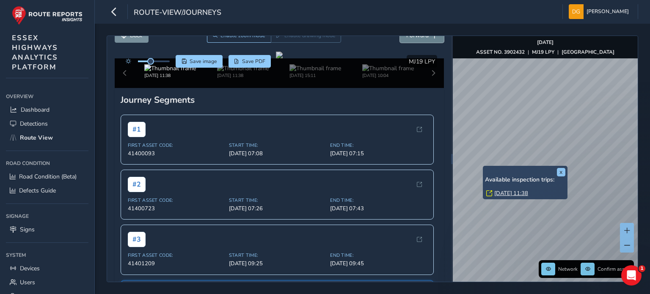
click at [410, 39] on span "Forward" at bounding box center [417, 35] width 22 height 8
click at [411, 39] on span "Forward" at bounding box center [417, 35] width 22 height 8
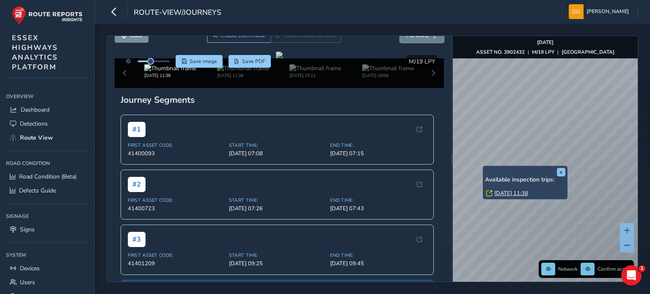
click at [411, 39] on span "Forward" at bounding box center [417, 35] width 22 height 8
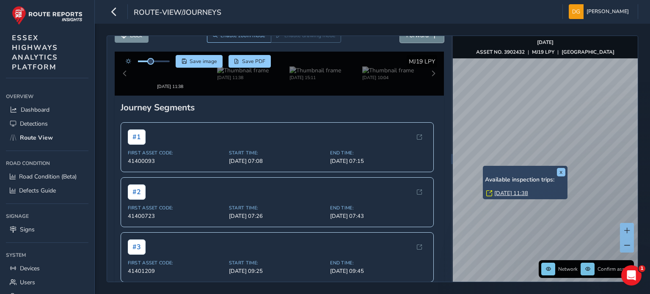
click at [411, 39] on span "Forward" at bounding box center [417, 35] width 22 height 8
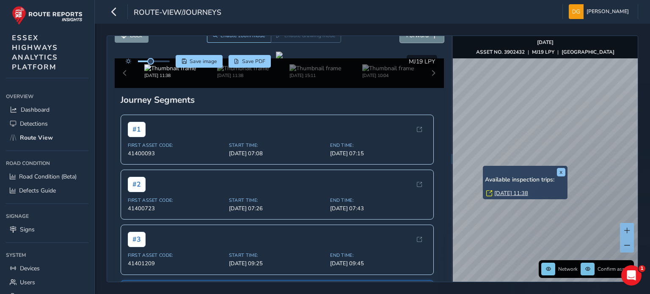
click at [411, 39] on span "Forward" at bounding box center [417, 35] width 22 height 8
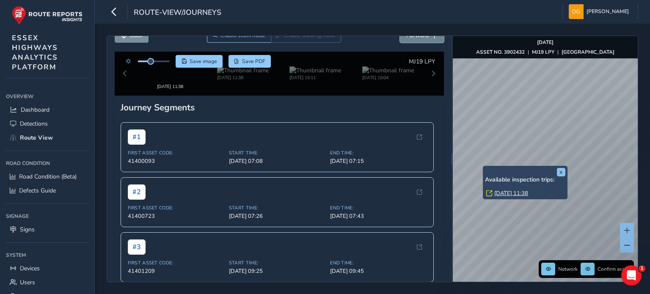
click at [411, 39] on span "Forward" at bounding box center [417, 35] width 22 height 8
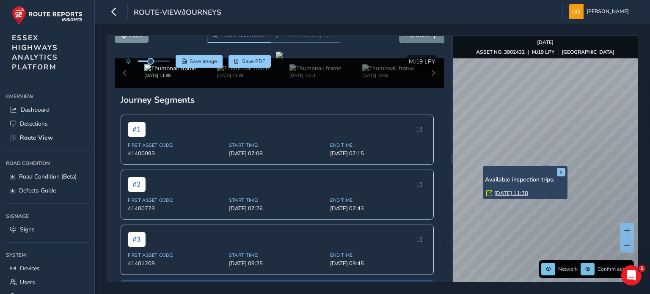
click at [411, 39] on span "Forward" at bounding box center [417, 35] width 22 height 8
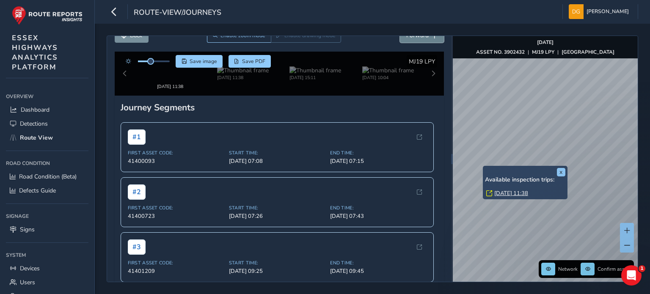
click at [411, 39] on span "Forward" at bounding box center [417, 35] width 22 height 8
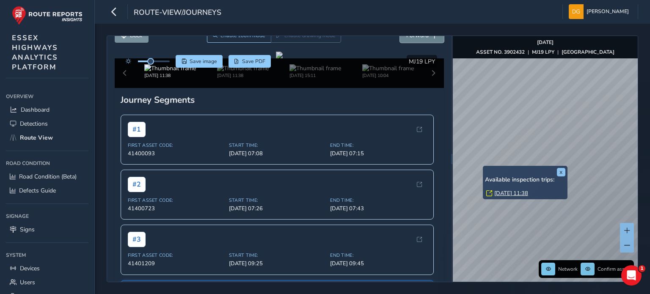
click at [412, 39] on button "Forward" at bounding box center [422, 35] width 44 height 15
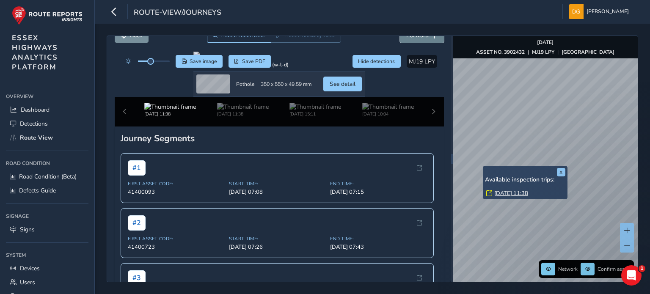
click at [412, 39] on button "Forward" at bounding box center [422, 35] width 44 height 15
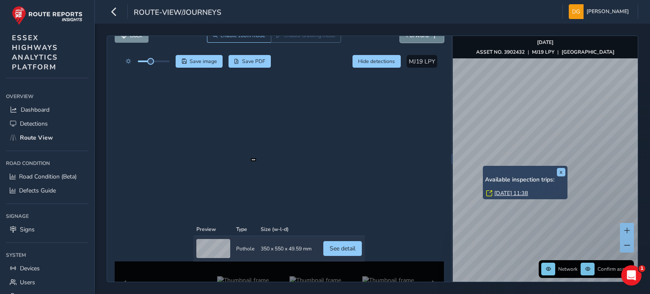
click at [412, 39] on button "Forward" at bounding box center [422, 35] width 44 height 15
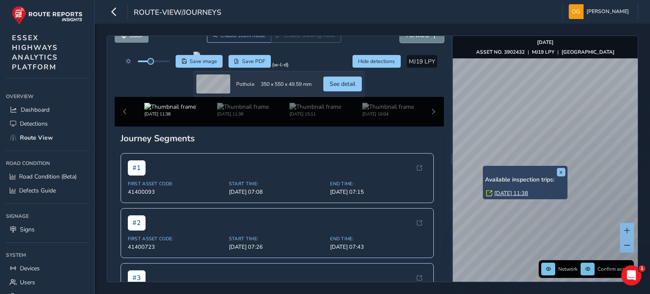
click at [412, 39] on button "Forward" at bounding box center [422, 35] width 44 height 15
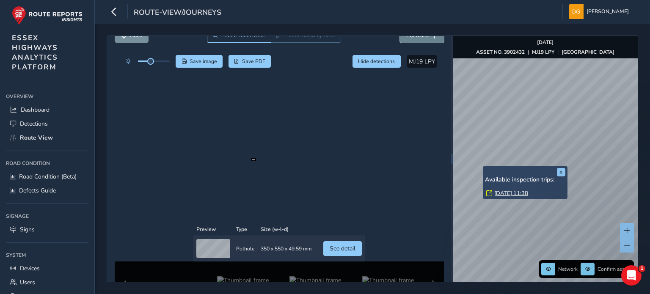
click at [412, 39] on button "Forward" at bounding box center [422, 35] width 44 height 15
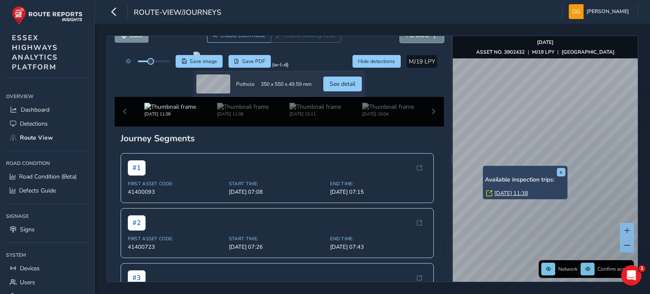
click at [412, 39] on button "Forward" at bounding box center [422, 35] width 44 height 15
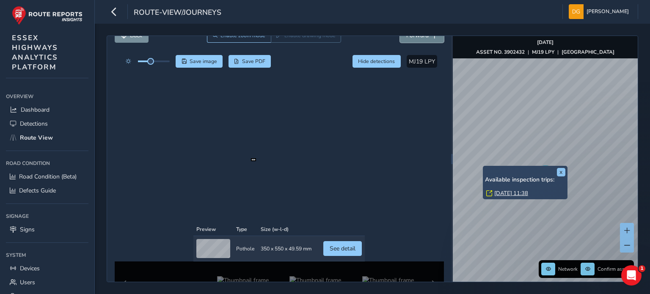
click at [412, 39] on button "Forward" at bounding box center [422, 35] width 44 height 15
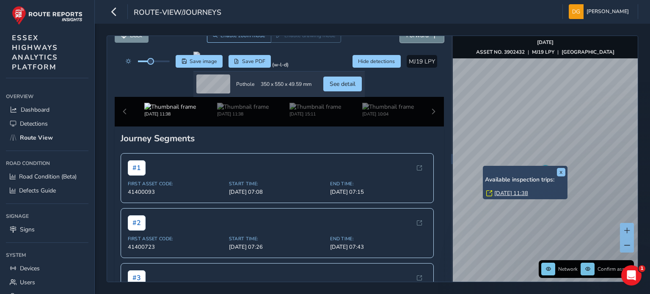
click at [412, 39] on button "Forward" at bounding box center [422, 35] width 44 height 15
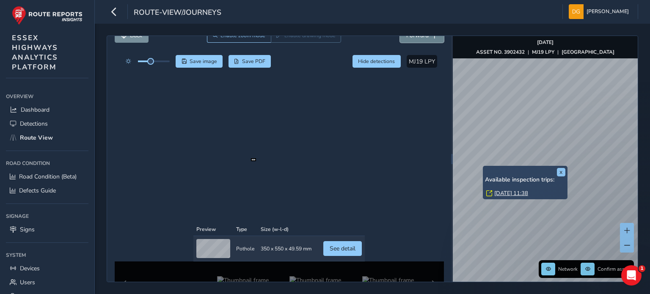
click at [412, 40] on button "Forward" at bounding box center [422, 35] width 44 height 15
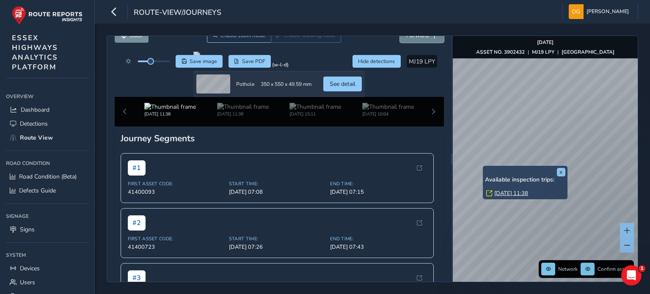
click at [412, 40] on button "Forward" at bounding box center [422, 35] width 44 height 15
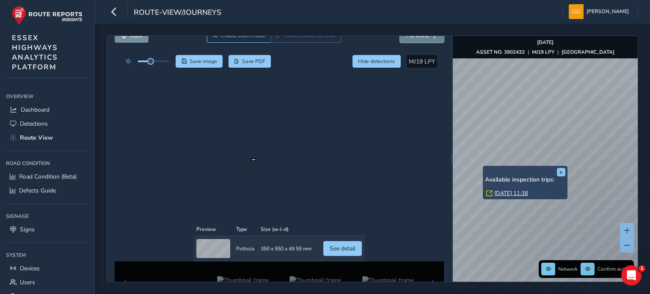
click at [412, 40] on button "Forward" at bounding box center [422, 35] width 44 height 15
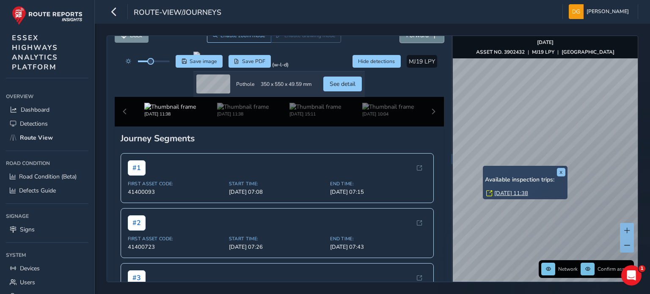
click at [412, 40] on button "Forward" at bounding box center [422, 35] width 44 height 15
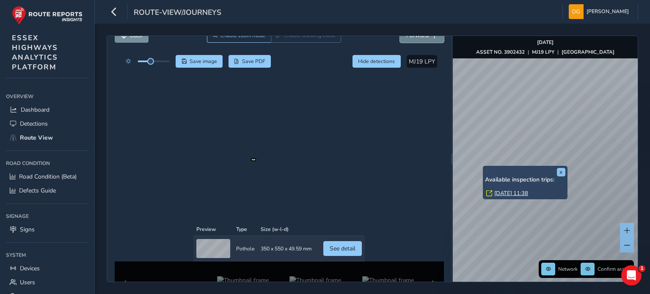
click at [412, 40] on button "Forward" at bounding box center [422, 35] width 44 height 15
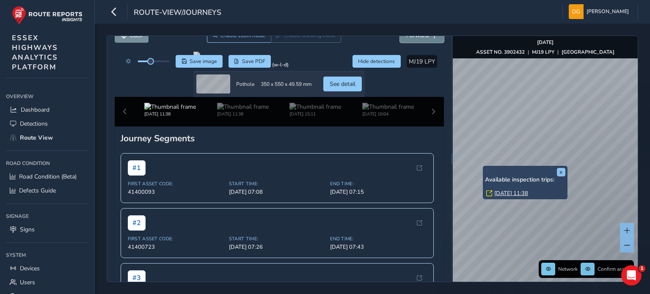
click at [412, 40] on button "Forward" at bounding box center [422, 35] width 44 height 15
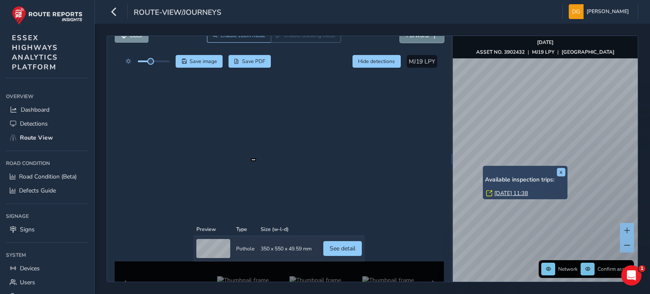
click at [412, 40] on button "Forward" at bounding box center [422, 35] width 44 height 15
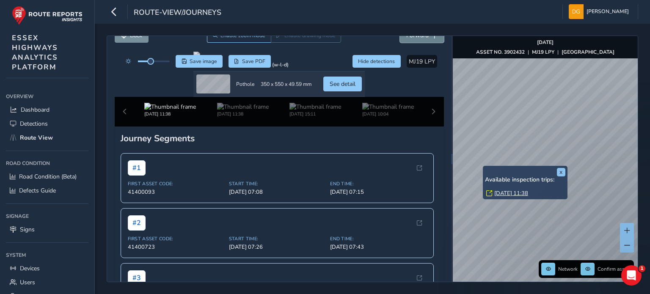
click at [412, 40] on button "Forward" at bounding box center [422, 35] width 44 height 15
click at [412, 41] on button "Forward" at bounding box center [422, 35] width 44 height 15
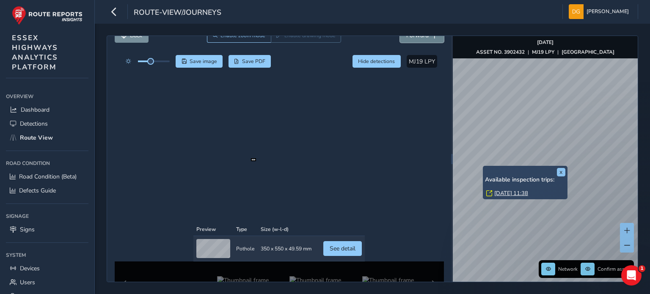
click at [412, 41] on button "Forward" at bounding box center [422, 35] width 44 height 15
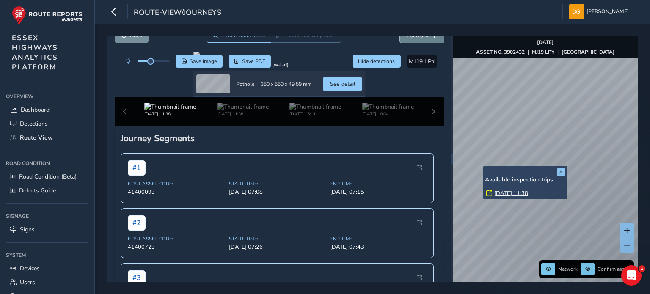
click at [412, 41] on button "Forward" at bounding box center [422, 35] width 44 height 15
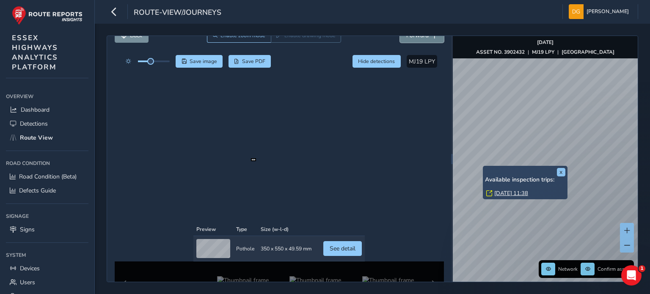
click at [412, 41] on button "Forward" at bounding box center [422, 35] width 44 height 15
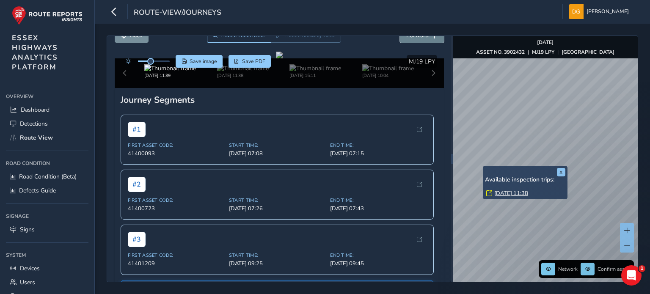
click at [412, 41] on button "Forward" at bounding box center [422, 35] width 44 height 15
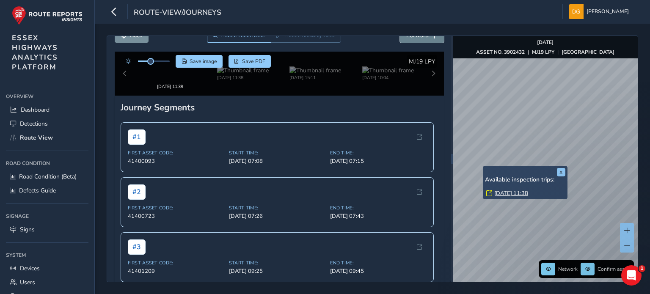
click at [412, 41] on button "Forward" at bounding box center [422, 35] width 44 height 15
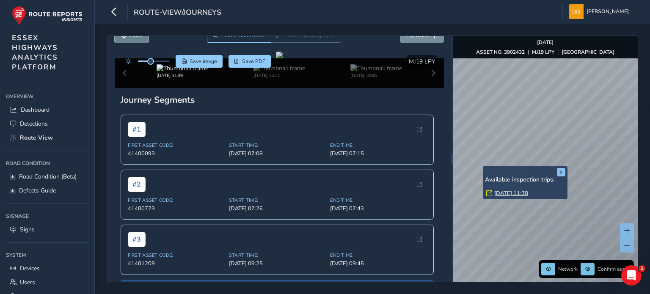
click at [140, 41] on button "Back" at bounding box center [132, 35] width 34 height 15
click at [140, 40] on button "Back" at bounding box center [132, 35] width 34 height 15
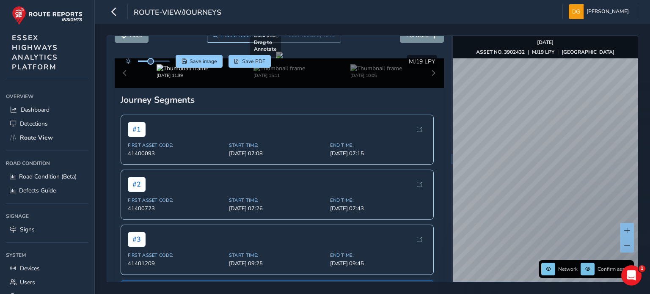
click at [430, 179] on div "Close journey Back Enable zoom mode Enable drawing mode Forward Click and Drag …" at bounding box center [373, 159] width 532 height 247
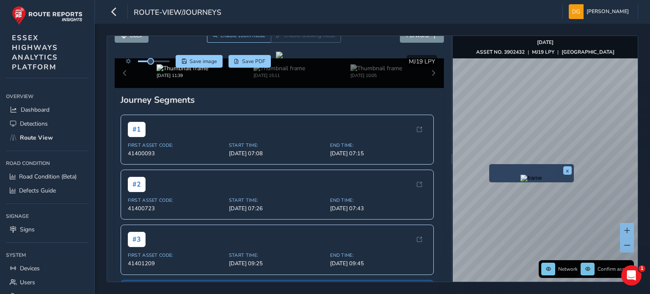
click at [525, 182] on img "Preview frame" at bounding box center [531, 178] width 21 height 7
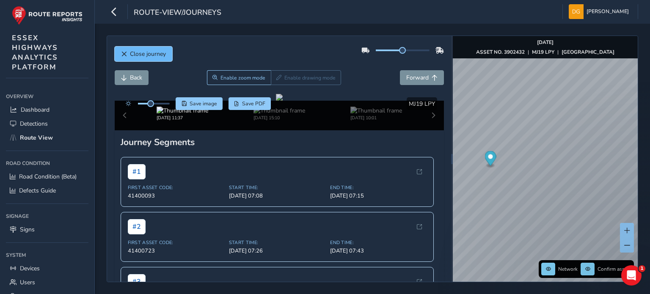
click at [156, 55] on span "Close journey" at bounding box center [148, 54] width 36 height 8
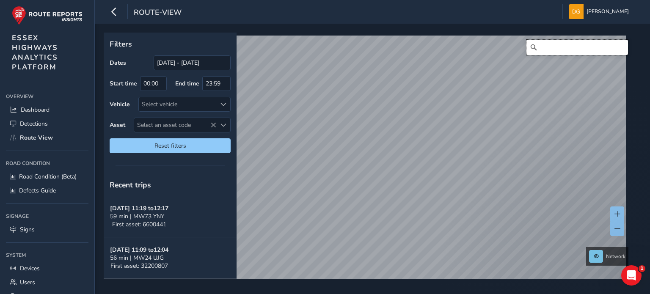
click at [555, 49] on input "Search" at bounding box center [578, 47] width 102 height 15
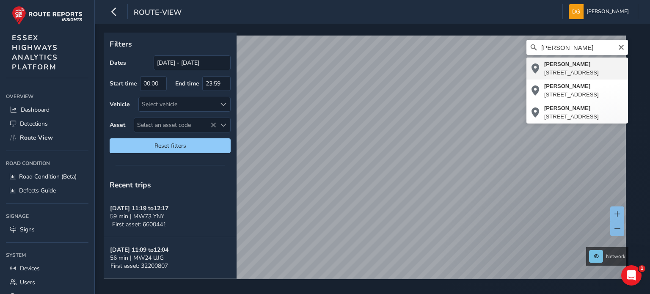
type input "[PERSON_NAME][STREET_ADDRESS]"
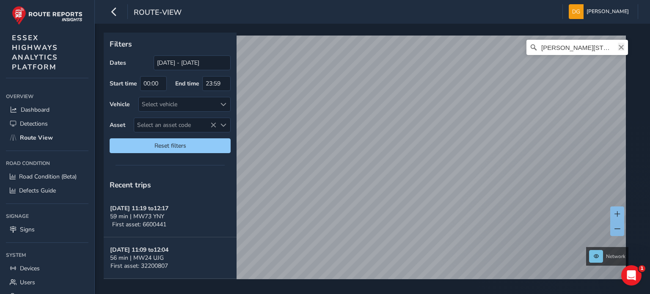
click at [619, 49] on icon "Clear" at bounding box center [621, 47] width 5 height 5
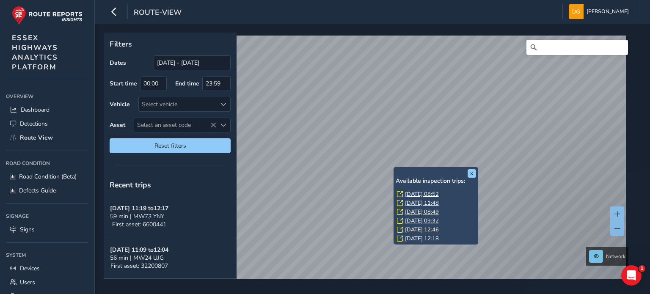
click at [418, 193] on link "[DATE] 08:52" at bounding box center [422, 195] width 34 height 8
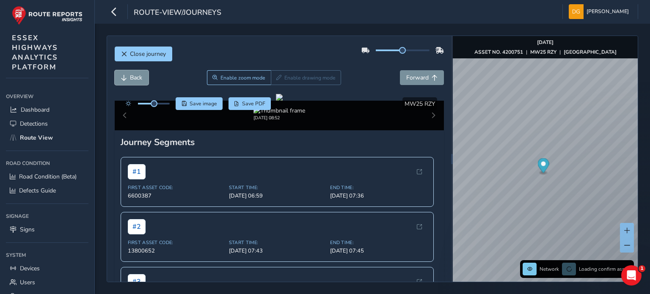
click at [131, 79] on span "Back" at bounding box center [136, 78] width 12 height 8
click at [131, 78] on span "Back" at bounding box center [136, 78] width 12 height 8
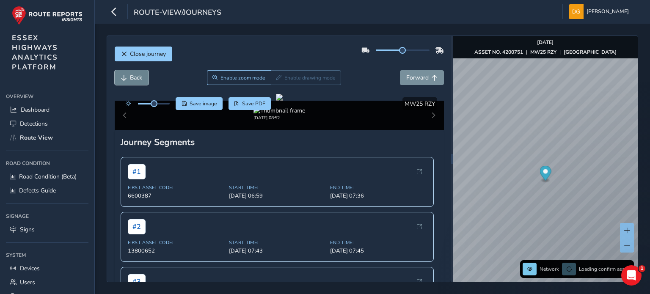
click at [131, 78] on span "Back" at bounding box center [136, 78] width 12 height 8
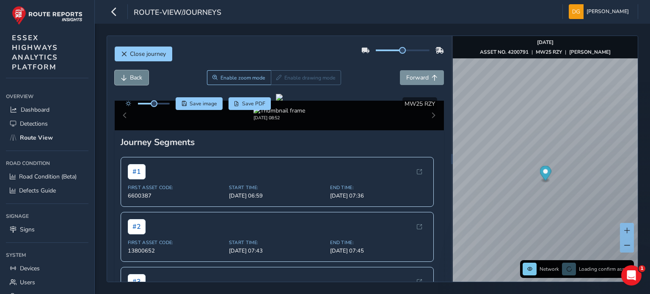
click at [131, 78] on span "Back" at bounding box center [136, 78] width 12 height 8
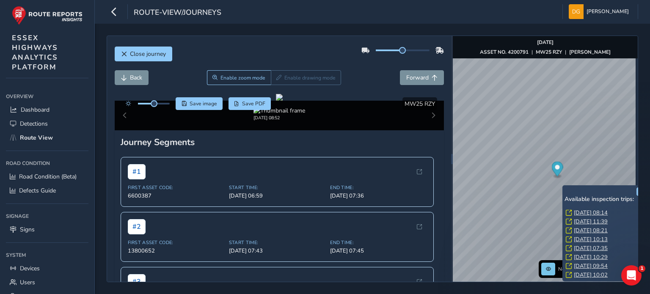
click at [592, 212] on link "Fri, 22 Aug, 08:14" at bounding box center [591, 213] width 34 height 8
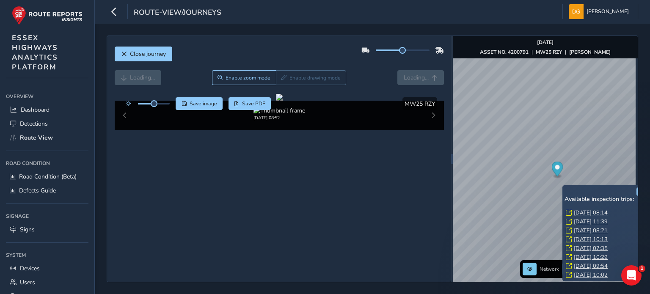
click at [594, 212] on link "Fri, 22 Aug, 08:14" at bounding box center [591, 213] width 34 height 8
click at [584, 214] on link "Fri, 22 Aug, 08:14" at bounding box center [591, 214] width 34 height 8
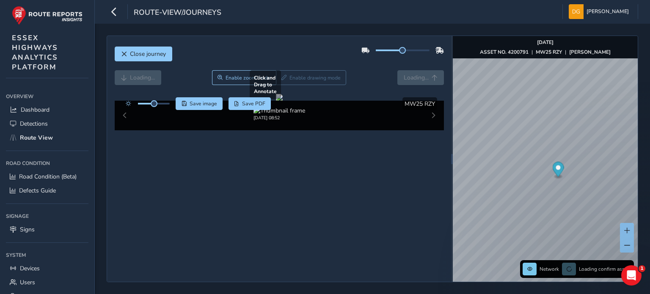
click at [283, 101] on div at bounding box center [279, 97] width 7 height 7
click at [149, 57] on span "Close journey" at bounding box center [148, 54] width 36 height 8
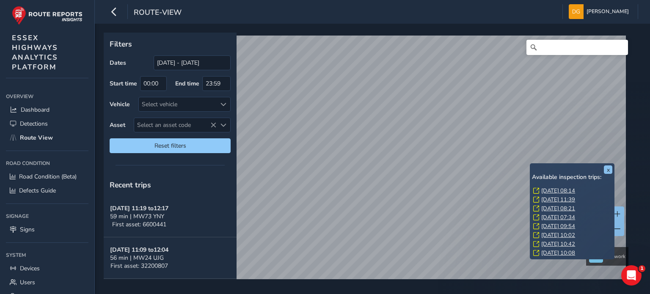
click at [558, 191] on link "Fri, 22 Aug, 08:14" at bounding box center [558, 191] width 34 height 8
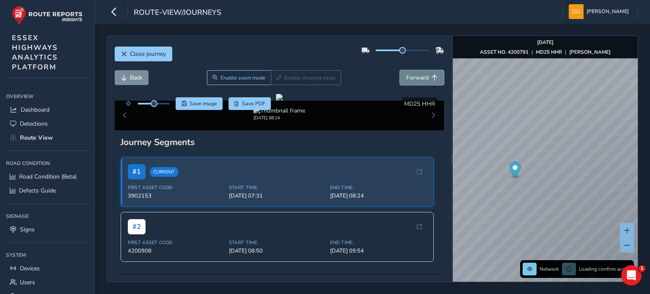
click at [410, 80] on span "Forward" at bounding box center [417, 78] width 22 height 8
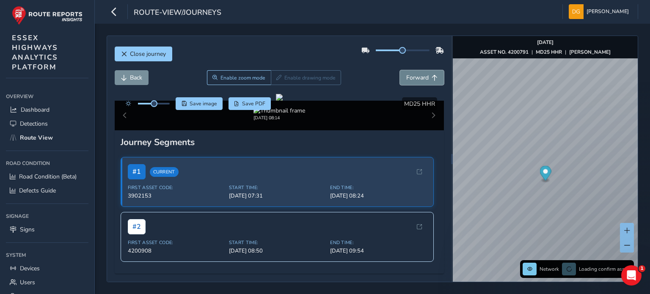
click at [410, 80] on span "Forward" at bounding box center [417, 78] width 22 height 8
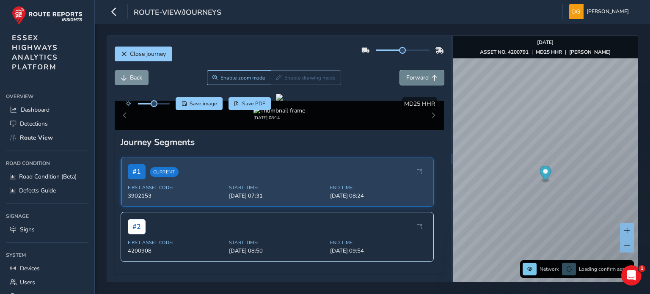
click at [422, 83] on button "Forward" at bounding box center [422, 77] width 44 height 15
click at [422, 82] on button "Forward" at bounding box center [422, 77] width 44 height 15
click at [423, 81] on button "Forward" at bounding box center [422, 77] width 44 height 15
click at [135, 80] on span "Back" at bounding box center [136, 78] width 12 height 8
click at [139, 77] on span "Back" at bounding box center [136, 78] width 12 height 8
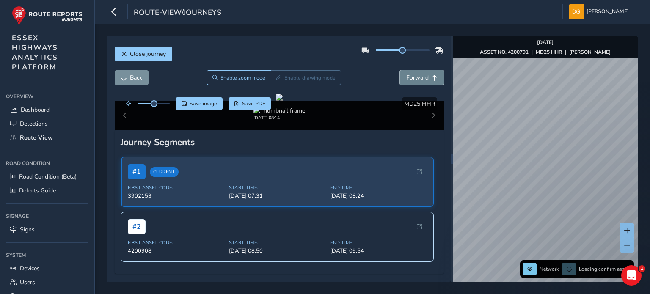
click at [422, 77] on span "Forward" at bounding box center [417, 78] width 22 height 8
click at [147, 55] on span "Close journey" at bounding box center [148, 54] width 36 height 8
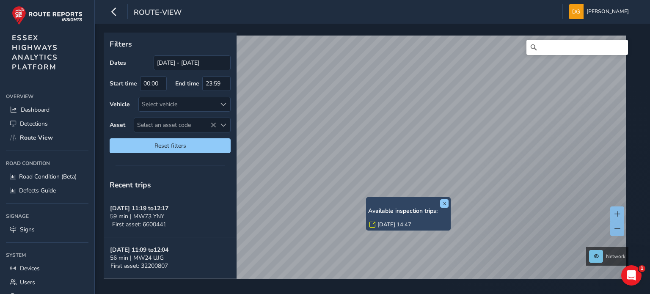
click at [393, 225] on link "Fri, 19 Sep, 14:47" at bounding box center [395, 225] width 34 height 8
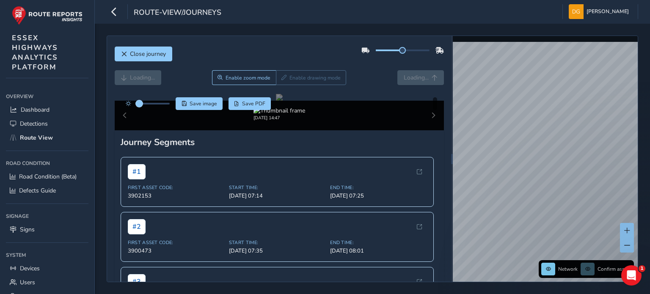
drag, startPoint x: 155, startPoint y: 104, endPoint x: 139, endPoint y: 106, distance: 15.8
click at [139, 106] on span at bounding box center [139, 103] width 7 height 7
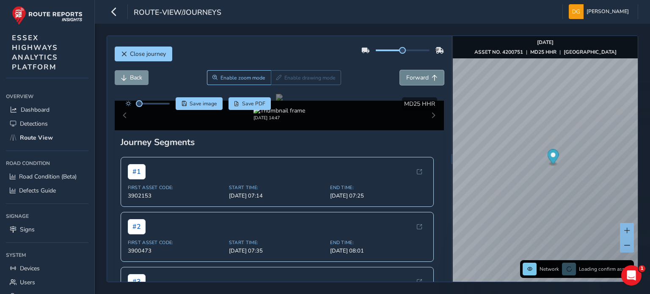
click at [420, 76] on span "Forward" at bounding box center [417, 78] width 22 height 8
click at [135, 78] on span "Back" at bounding box center [136, 78] width 12 height 8
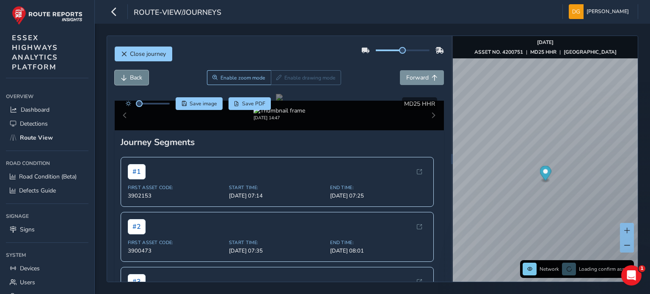
click at [135, 78] on span "Back" at bounding box center [136, 78] width 12 height 8
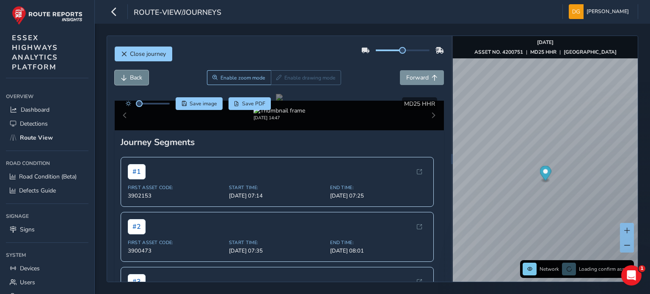
click at [135, 78] on span "Back" at bounding box center [136, 78] width 12 height 8
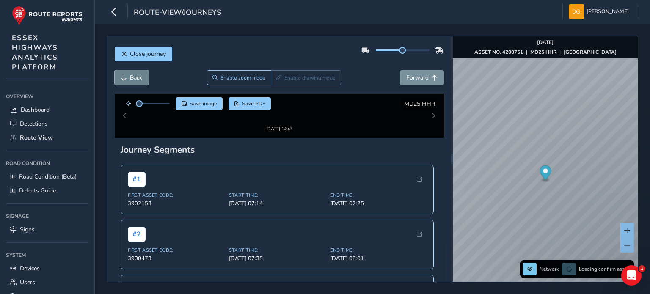
click at [135, 78] on span "Back" at bounding box center [136, 78] width 12 height 8
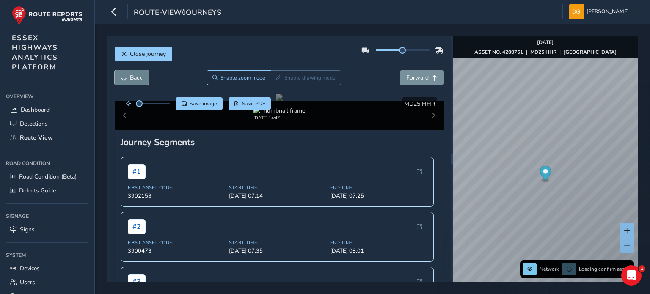
click at [135, 78] on span "Back" at bounding box center [136, 78] width 12 height 8
click at [136, 78] on span "Back" at bounding box center [136, 78] width 12 height 8
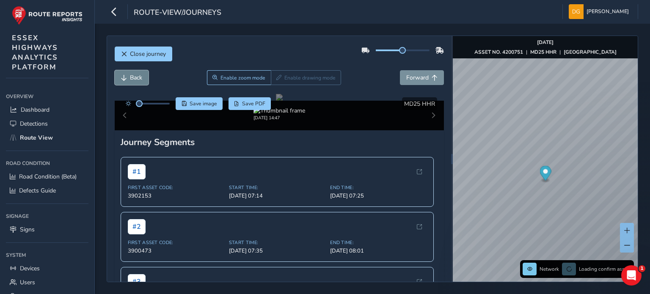
click at [136, 78] on span "Back" at bounding box center [136, 78] width 12 height 8
click at [137, 77] on span "Back" at bounding box center [136, 78] width 12 height 8
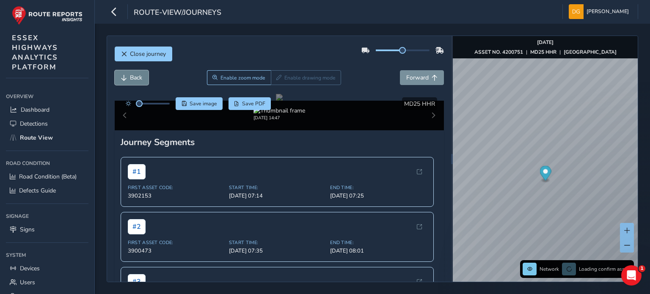
click at [137, 77] on span "Back" at bounding box center [136, 78] width 12 height 8
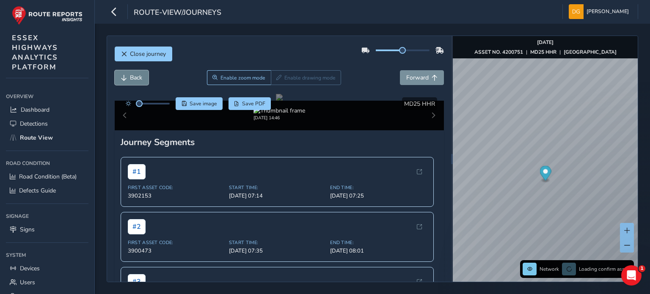
click at [137, 77] on span "Back" at bounding box center [136, 78] width 12 height 8
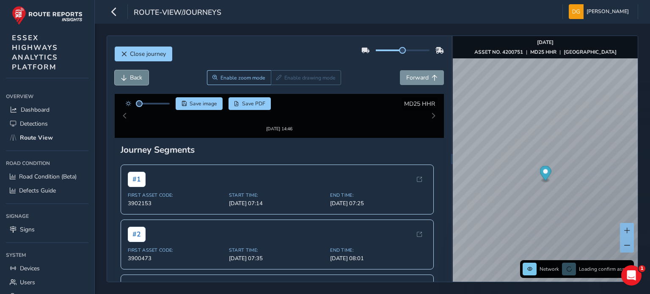
click at [137, 77] on span "Back" at bounding box center [136, 78] width 12 height 8
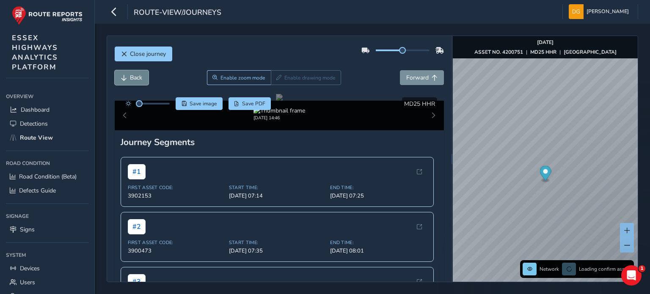
click at [137, 77] on span "Back" at bounding box center [136, 78] width 12 height 8
click at [416, 83] on button "Forward" at bounding box center [422, 77] width 44 height 15
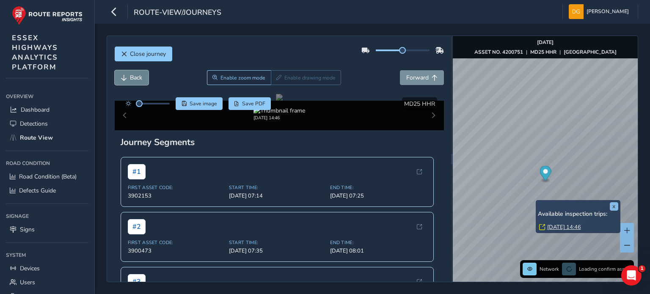
click at [131, 80] on span "Back" at bounding box center [136, 78] width 12 height 8
click at [420, 77] on span "Forward" at bounding box center [417, 78] width 22 height 8
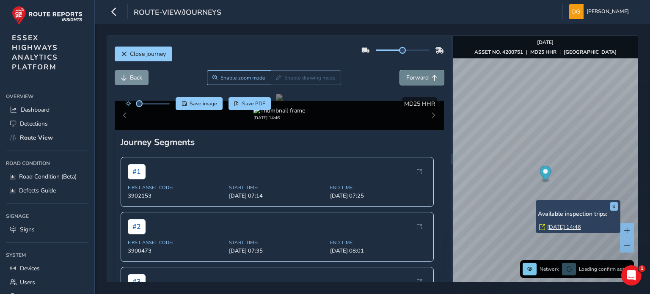
click at [420, 77] on span "Forward" at bounding box center [417, 78] width 22 height 8
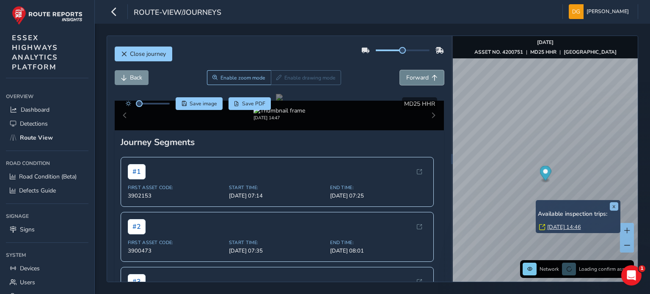
click at [420, 77] on span "Forward" at bounding box center [417, 78] width 22 height 8
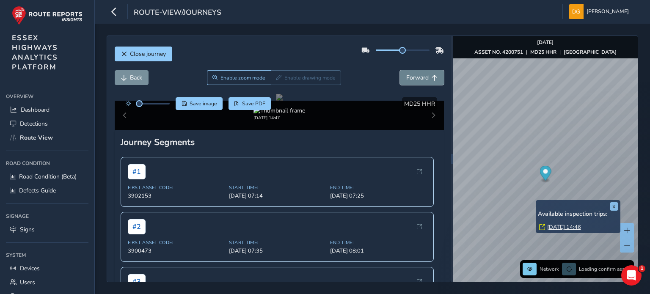
click at [420, 77] on span "Forward" at bounding box center [417, 78] width 22 height 8
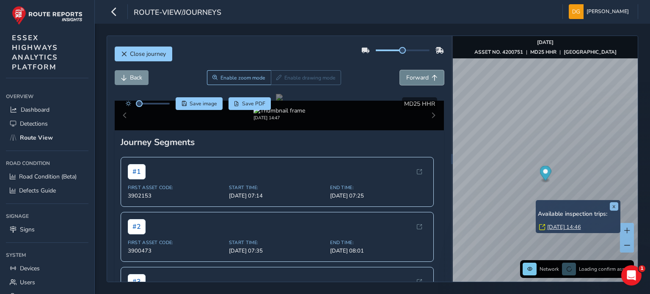
click at [420, 77] on span "Forward" at bounding box center [417, 78] width 22 height 8
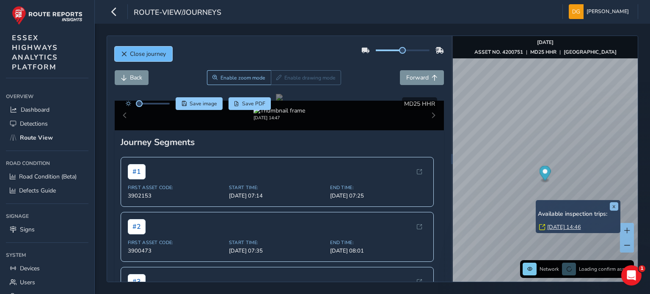
click at [141, 57] on span "Close journey" at bounding box center [148, 54] width 36 height 8
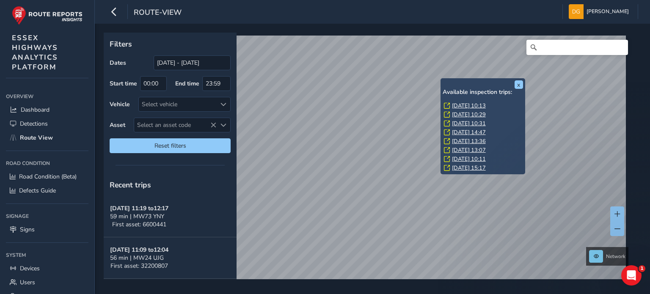
click at [473, 104] on link "Fri, 1 Aug, 10:13" at bounding box center [469, 106] width 34 height 8
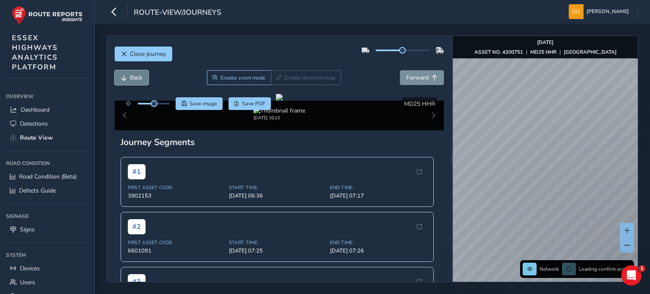
click at [133, 79] on span "Back" at bounding box center [136, 78] width 12 height 8
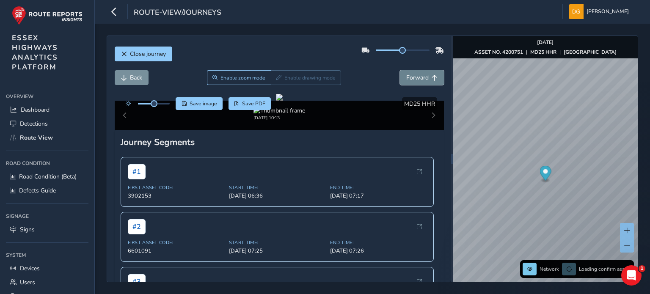
click at [420, 72] on button "Forward" at bounding box center [422, 77] width 44 height 15
click at [417, 72] on button "Forward" at bounding box center [422, 77] width 44 height 15
